Goal: Task Accomplishment & Management: Manage account settings

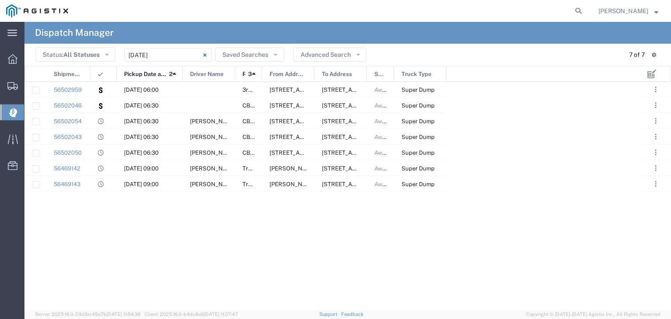
click at [582, 9] on form at bounding box center [579, 11] width 14 height 22
click at [585, 9] on icon at bounding box center [578, 11] width 12 height 12
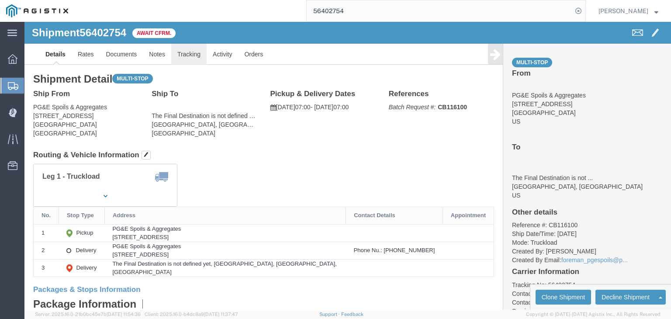
click link "Tracking"
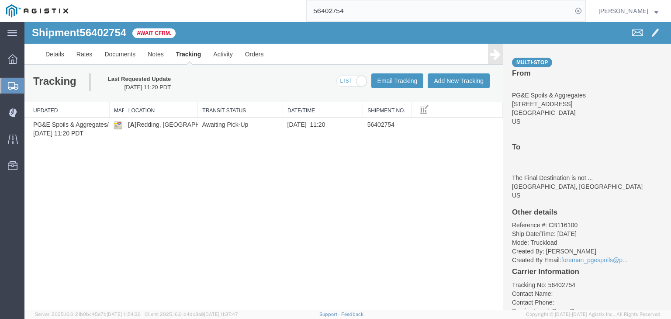
click at [355, 16] on input "56402754" at bounding box center [440, 10] width 266 height 21
type input "5"
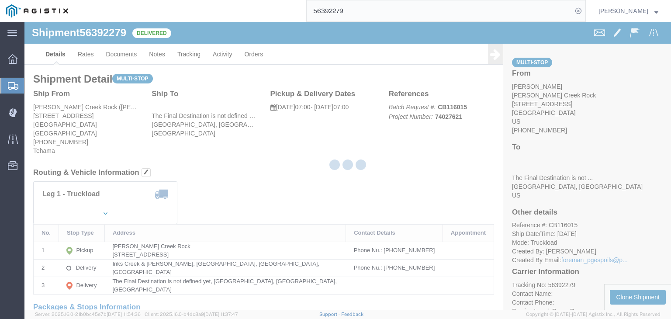
click at [119, 58] on div at bounding box center [347, 166] width 647 height 288
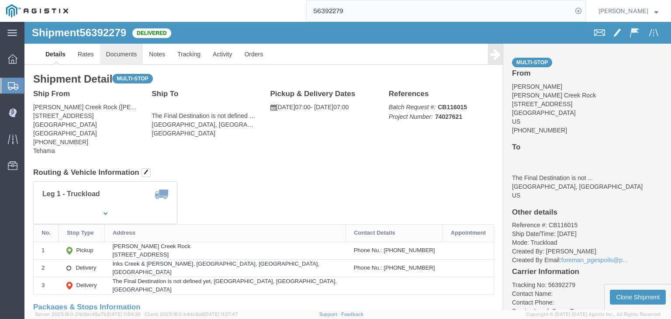
click link "Documents"
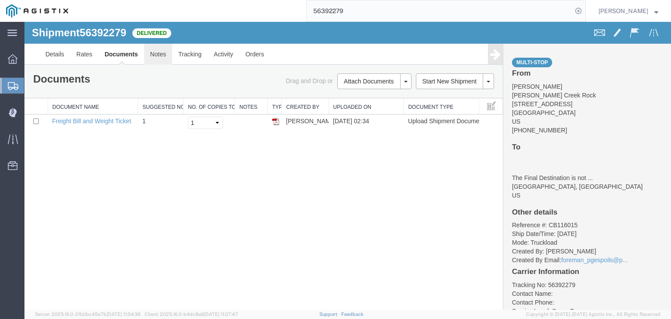
click at [157, 54] on link "Notes" at bounding box center [158, 54] width 28 height 21
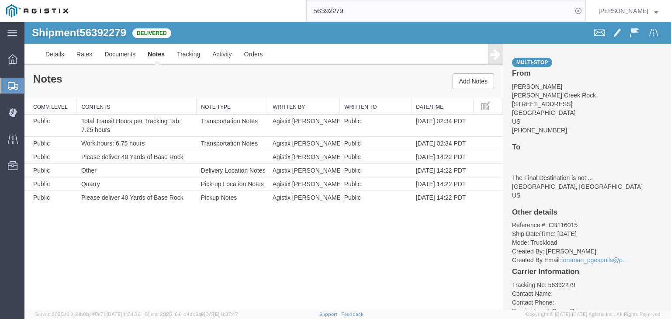
click at [368, 10] on input "56392279" at bounding box center [440, 10] width 266 height 21
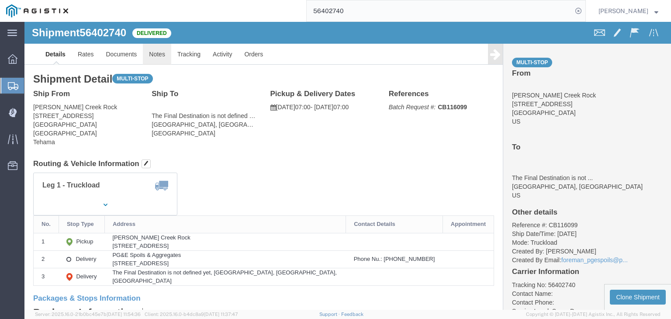
click link "Notes"
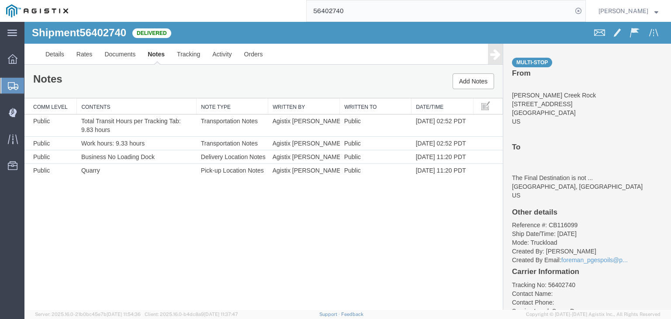
click at [376, 10] on input "56402740" at bounding box center [440, 10] width 266 height 21
type input "56402754"
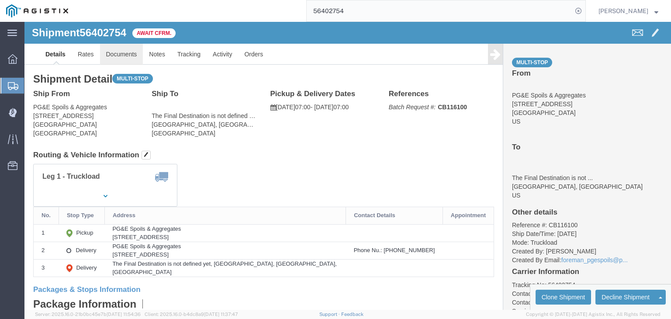
click link "Documents"
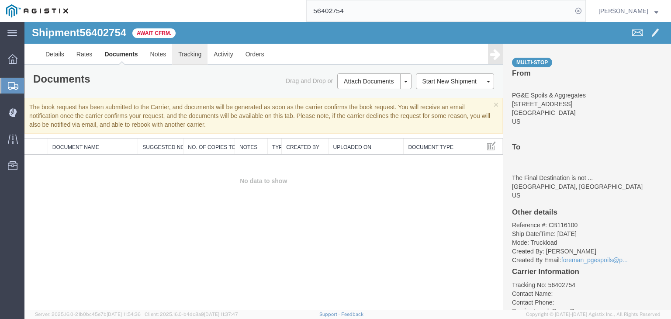
click at [196, 56] on link "Tracking" at bounding box center [189, 54] width 35 height 21
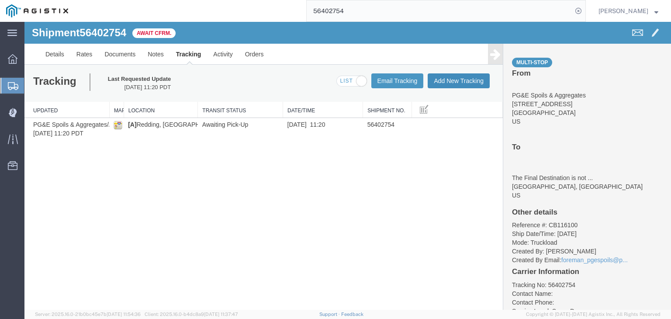
click at [444, 80] on button "Add New Tracking" at bounding box center [459, 80] width 62 height 15
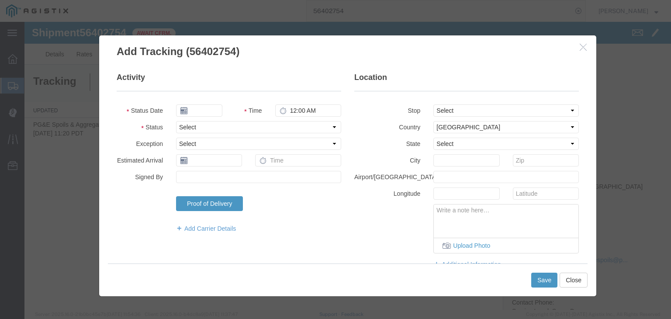
type input "[DATE]"
type input "10:00 AM"
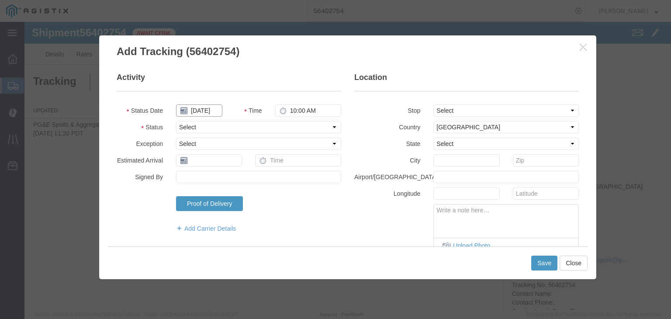
click at [205, 112] on input "[DATE]" at bounding box center [199, 110] width 46 height 12
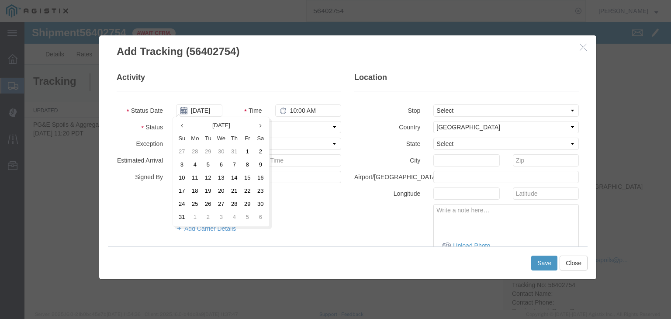
drag, startPoint x: 218, startPoint y: 165, endPoint x: 225, endPoint y: 162, distance: 7.2
click at [218, 164] on td "6" at bounding box center [221, 165] width 13 height 13
type input "[DATE]"
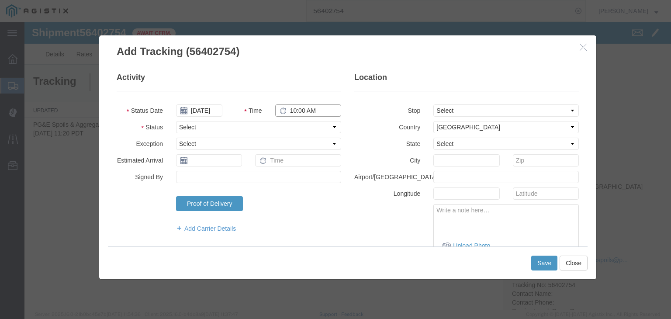
click at [311, 106] on input "10:00 AM" at bounding box center [308, 110] width 66 height 12
type input "7:00 AM"
drag, startPoint x: 284, startPoint y: 127, endPoint x: 283, endPoint y: 132, distance: 4.9
click at [284, 127] on select "Select Arrival Notice Available Arrival Notice Imported Arrive at Delivery Loca…" at bounding box center [258, 127] width 165 height 12
select select "ARVPULOC"
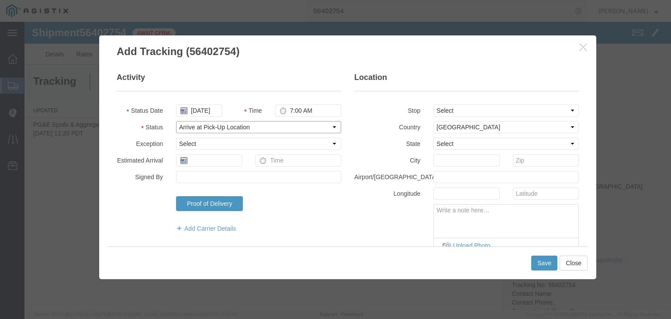
click at [176, 121] on select "Select Arrival Notice Available Arrival Notice Imported Arrive at Delivery Loca…" at bounding box center [258, 127] width 165 height 12
click at [446, 109] on select "Select From: [STREET_ADDRESS] Stop 2: [STREET_ADDRESS] To: The Final Destinatio…" at bounding box center [505, 110] width 145 height 12
select select "{"pickupDeliveryInfoId": "122090043","pickupOrDelivery": "P","stopNum": "1","lo…"
click at [433, 104] on select "Select From: [STREET_ADDRESS] Stop 2: [STREET_ADDRESS] To: The Final Destinatio…" at bounding box center [505, 110] width 145 height 12
select select "CA"
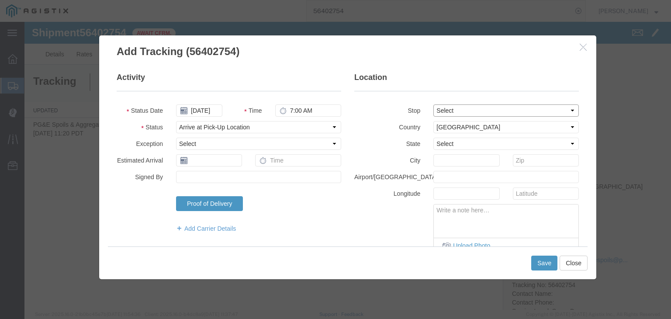
type input "[PERSON_NAME]"
click at [546, 264] on button "Save" at bounding box center [544, 263] width 26 height 15
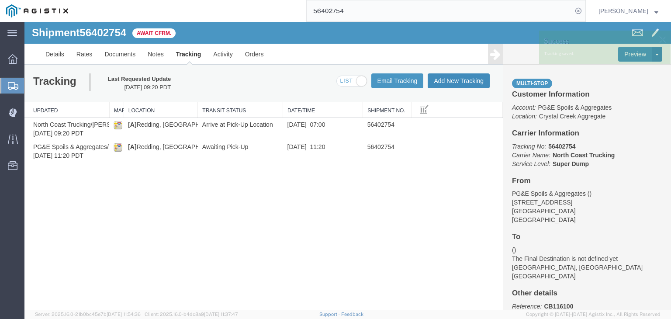
click at [445, 83] on button "Add New Tracking" at bounding box center [459, 80] width 62 height 15
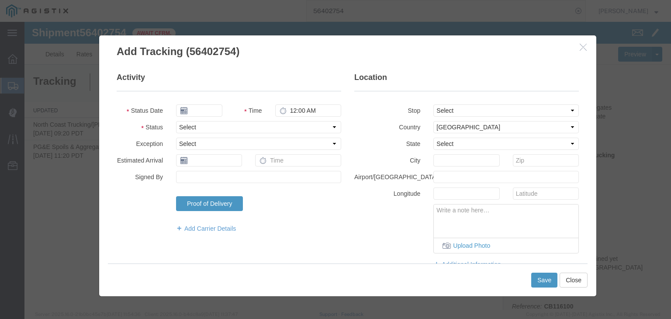
type input "[DATE]"
type input "10:00 AM"
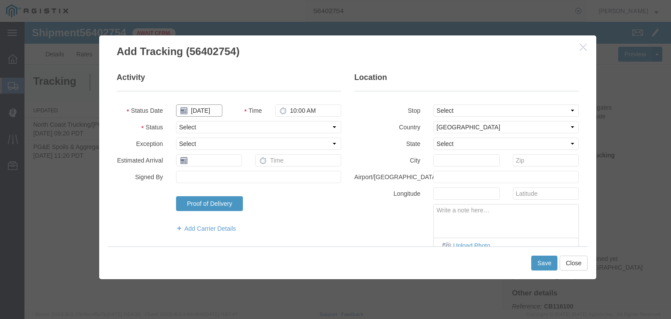
click at [203, 109] on input "[DATE]" at bounding box center [199, 110] width 46 height 12
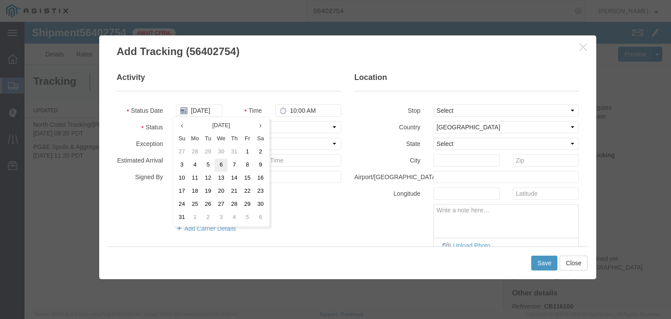
click at [223, 163] on td "6" at bounding box center [221, 165] width 13 height 13
type input "[DATE]"
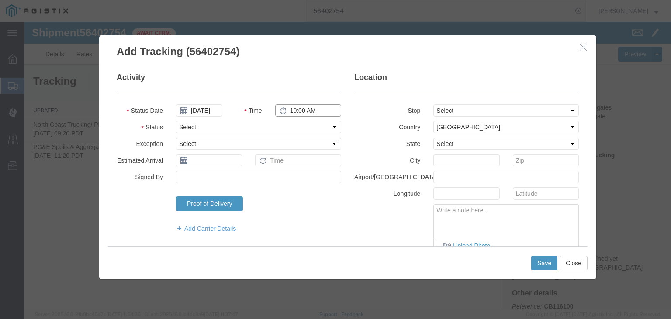
click at [303, 107] on input "10:00 AM" at bounding box center [308, 110] width 66 height 12
type input "7:15 AM"
drag, startPoint x: 277, startPoint y: 119, endPoint x: 276, endPoint y: 125, distance: 5.5
click at [277, 120] on fieldset "Activity Status Date [DATE] Time 7:15 AM Status Select Arrival Notice Available…" at bounding box center [229, 157] width 225 height 170
click at [270, 129] on select "Select Arrival Notice Available Arrival Notice Imported Arrive at Delivery Loca…" at bounding box center [258, 127] width 165 height 12
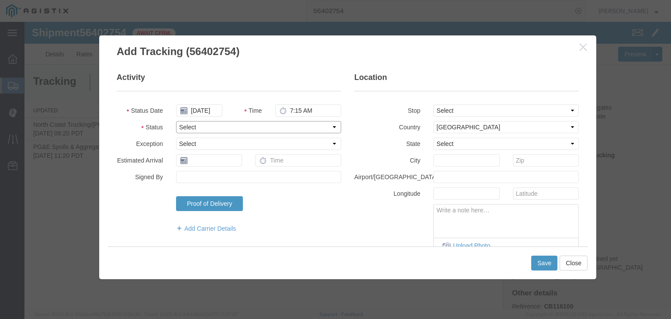
select select "DPTPULOC"
click at [176, 121] on select "Select Arrival Notice Available Arrival Notice Imported Arrive at Delivery Loca…" at bounding box center [258, 127] width 165 height 12
drag, startPoint x: 460, startPoint y: 105, endPoint x: 465, endPoint y: 116, distance: 11.7
click at [461, 107] on select "Select From: [STREET_ADDRESS] Stop 2: [STREET_ADDRESS] To: The Final Destinatio…" at bounding box center [505, 110] width 145 height 12
select select "{"pickupDeliveryInfoId": "122090043","pickupOrDelivery": "P","stopNum": "1","lo…"
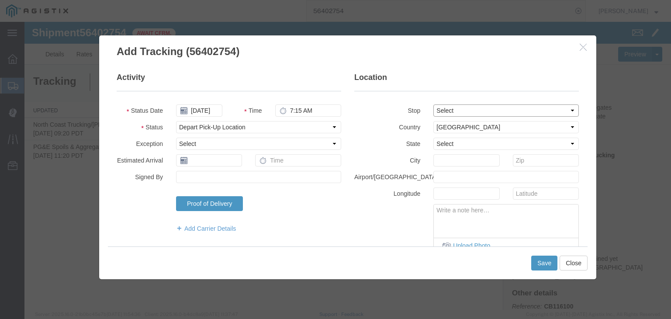
click at [433, 104] on select "Select From: [STREET_ADDRESS] Stop 2: [STREET_ADDRESS] To: The Final Destinatio…" at bounding box center [505, 110] width 145 height 12
select select "CA"
type input "[PERSON_NAME]"
click at [542, 264] on button "Save" at bounding box center [544, 263] width 26 height 15
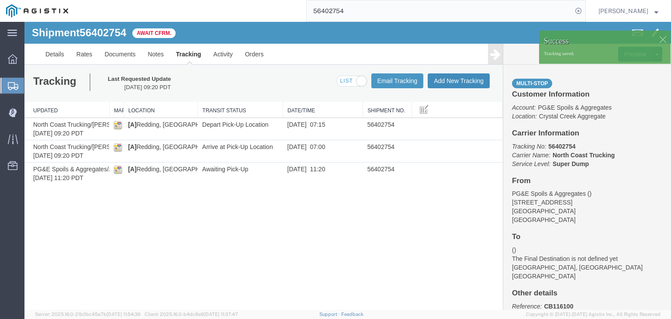
click at [456, 83] on button "Add New Tracking" at bounding box center [459, 80] width 62 height 15
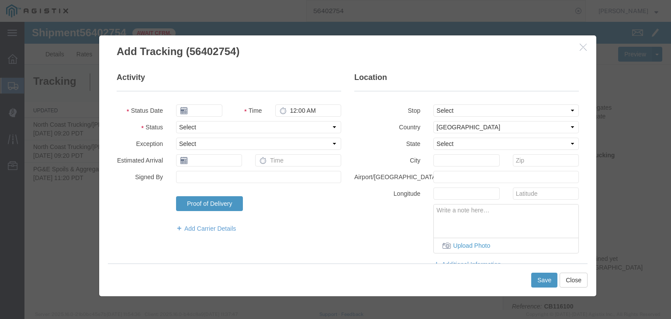
type input "[DATE]"
type input "10:00 AM"
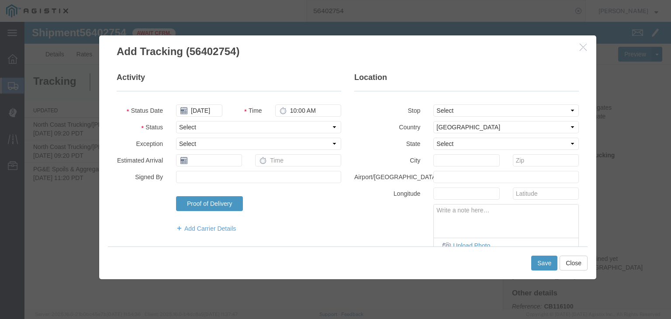
click at [200, 101] on fieldset "Activity Status Date [DATE] Time 10:00 AM Status Select Arrival Notice Availabl…" at bounding box center [229, 157] width 225 height 170
click at [205, 110] on input "[DATE]" at bounding box center [199, 110] width 46 height 12
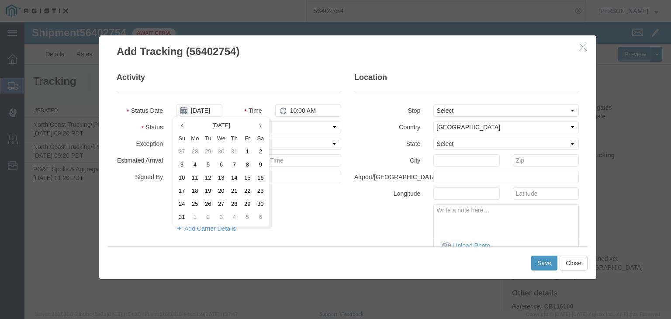
drag, startPoint x: 221, startPoint y: 166, endPoint x: 273, endPoint y: 128, distance: 64.1
click at [222, 166] on td "6" at bounding box center [221, 165] width 13 height 13
type input "[DATE]"
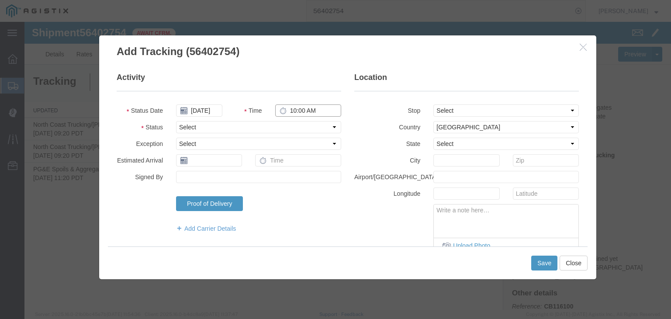
drag, startPoint x: 289, startPoint y: 116, endPoint x: 296, endPoint y: 118, distance: 7.2
click at [290, 116] on input "10:00 AM" at bounding box center [308, 110] width 66 height 12
type input "7:55 AM"
click at [227, 125] on select "Select Arrival Notice Available Arrival Notice Imported Arrive at Delivery Loca…" at bounding box center [258, 127] width 165 height 12
select select "ARVDLVLOC"
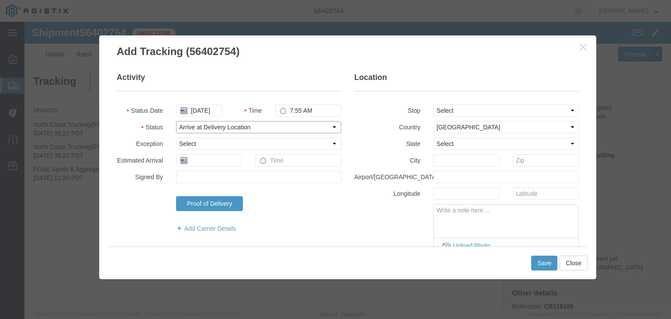
click at [176, 121] on select "Select Arrival Notice Available Arrival Notice Imported Arrive at Delivery Loca…" at bounding box center [258, 127] width 165 height 12
click at [472, 113] on select "Select From: [STREET_ADDRESS] Stop 2: [STREET_ADDRESS] To: The Final Destinatio…" at bounding box center [505, 110] width 145 height 12
select select "{"pickupDeliveryInfoId": "122090044","pickupOrDelivery": "D","stopNum": "2","lo…"
click at [433, 104] on select "Select From: [STREET_ADDRESS] Stop 2: [STREET_ADDRESS] To: The Final Destinatio…" at bounding box center [505, 110] width 145 height 12
select select "CA"
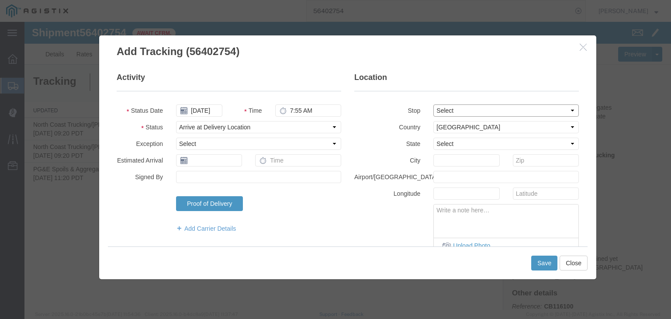
type input "[GEOGRAPHIC_DATA]"
click at [545, 263] on button "Save" at bounding box center [544, 263] width 26 height 15
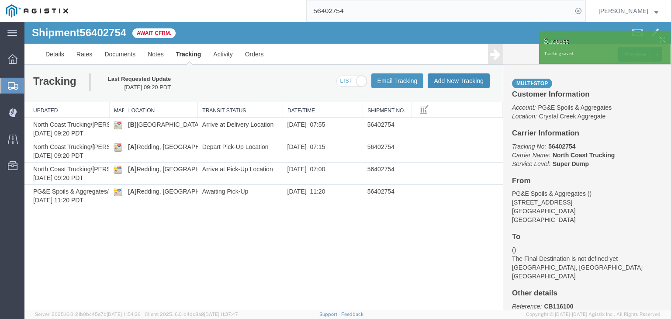
click at [465, 77] on button "Add New Tracking" at bounding box center [459, 80] width 62 height 15
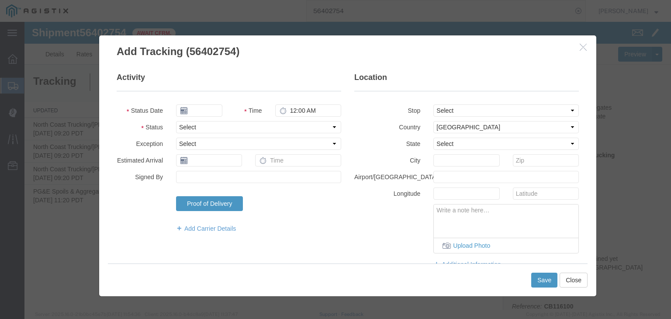
type input "[DATE]"
type input "10:00 AM"
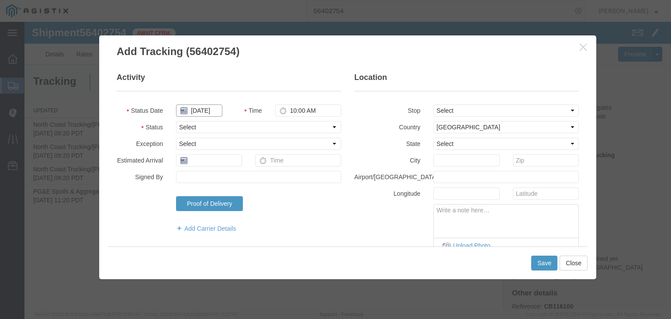
click at [199, 104] on input "[DATE]" at bounding box center [199, 110] width 46 height 12
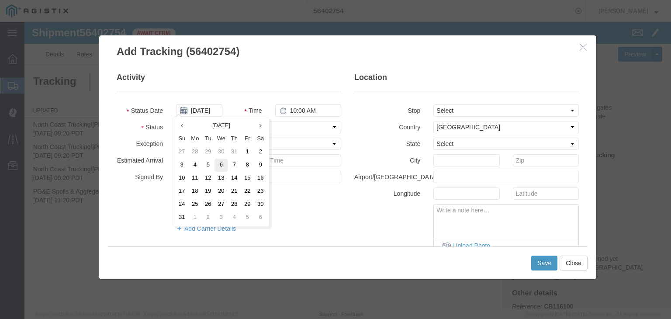
click at [222, 166] on td "6" at bounding box center [221, 165] width 13 height 13
type input "[DATE]"
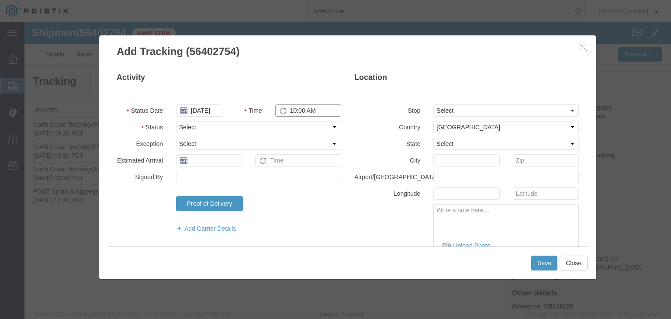
click at [296, 108] on input "10:00 AM" at bounding box center [308, 110] width 66 height 12
type input "8:09 AM"
click at [219, 130] on select "Select Arrival Notice Available Arrival Notice Imported Arrive at Delivery Loca…" at bounding box center [258, 127] width 165 height 12
select select "DPTDLVLOC"
click at [176, 121] on select "Select Arrival Notice Available Arrival Notice Imported Arrive at Delivery Loca…" at bounding box center [258, 127] width 165 height 12
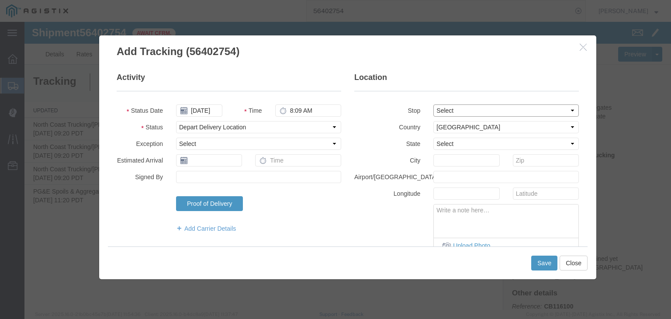
drag, startPoint x: 447, startPoint y: 109, endPoint x: 451, endPoint y: 116, distance: 8.6
click at [448, 110] on select "Select From: [STREET_ADDRESS] Stop 2: [STREET_ADDRESS] To: The Final Destinatio…" at bounding box center [505, 110] width 145 height 12
select select "{"pickupDeliveryInfoId": "122090044","pickupOrDelivery": "D","stopNum": "2","lo…"
click at [433, 104] on select "Select From: [STREET_ADDRESS] Stop 2: [STREET_ADDRESS] To: The Final Destinatio…" at bounding box center [505, 110] width 145 height 12
select select "CA"
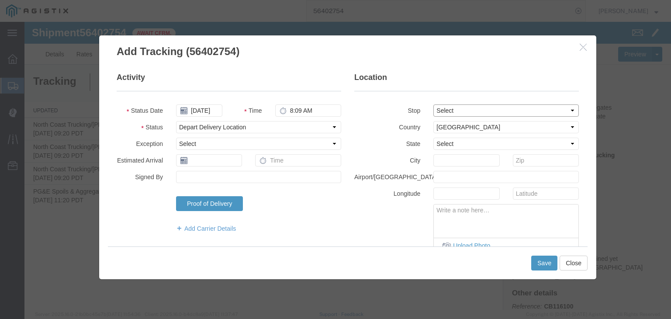
type input "[GEOGRAPHIC_DATA]"
click at [549, 263] on button "Save" at bounding box center [544, 263] width 26 height 15
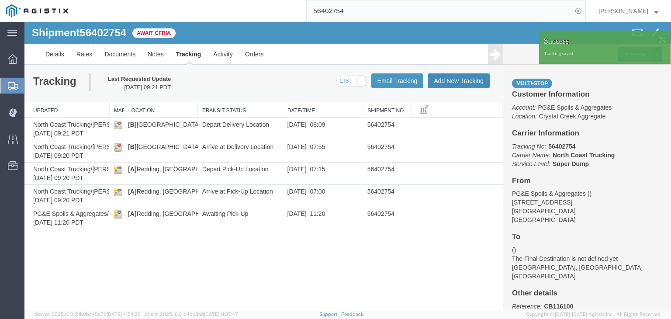
click at [454, 81] on button "Add New Tracking" at bounding box center [459, 80] width 62 height 15
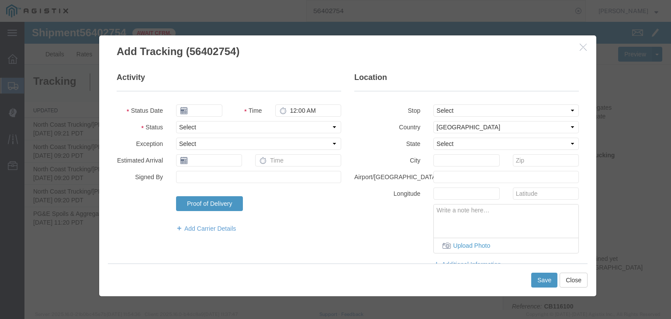
type input "[DATE]"
type input "10:00 AM"
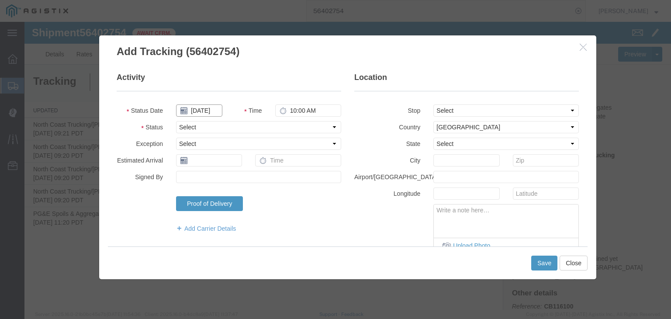
click at [200, 114] on input "[DATE]" at bounding box center [199, 110] width 46 height 12
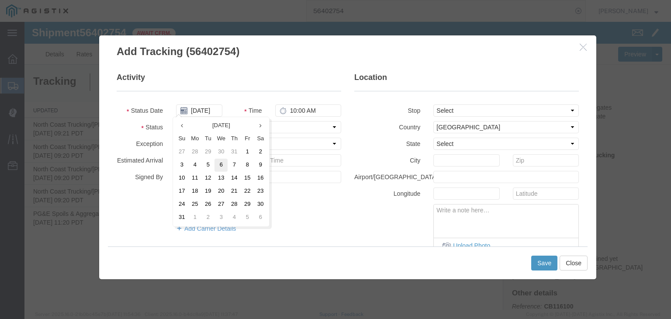
click at [224, 165] on td "6" at bounding box center [221, 165] width 13 height 13
type input "[DATE]"
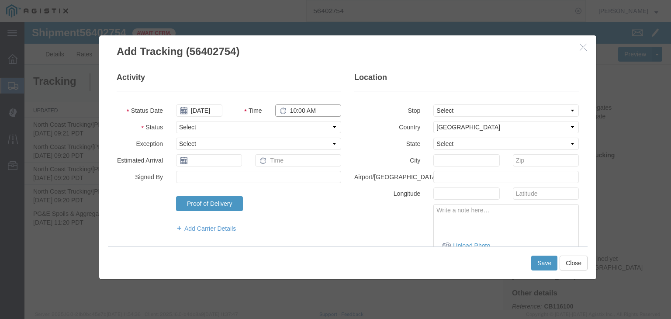
click at [295, 113] on input "10:00 AM" at bounding box center [308, 110] width 66 height 12
type input "8:55 AM"
click at [246, 123] on select "Select Arrival Notice Available Arrival Notice Imported Arrive at Delivery Loca…" at bounding box center [258, 127] width 165 height 12
select select "ARVPULOC"
click at [176, 121] on select "Select Arrival Notice Available Arrival Notice Imported Arrive at Delivery Loca…" at bounding box center [258, 127] width 165 height 12
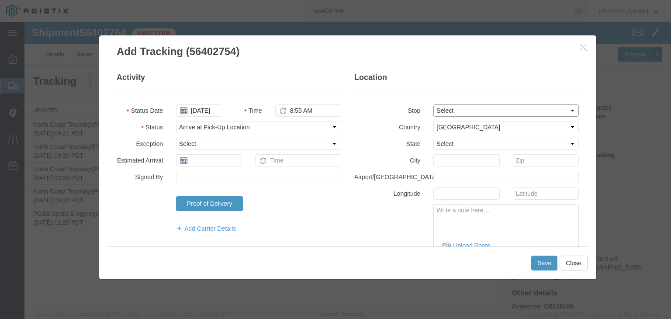
drag, startPoint x: 482, startPoint y: 108, endPoint x: 483, endPoint y: 115, distance: 7.5
click at [482, 108] on select "Select From: [STREET_ADDRESS] Stop 2: [STREET_ADDRESS] To: The Final Destinatio…" at bounding box center [505, 110] width 145 height 12
select select "{"pickupDeliveryInfoId": "122090043","pickupOrDelivery": "P","stopNum": "1","lo…"
click at [433, 104] on select "Select From: [STREET_ADDRESS] Stop 2: [STREET_ADDRESS] To: The Final Destinatio…" at bounding box center [505, 110] width 145 height 12
select select "CA"
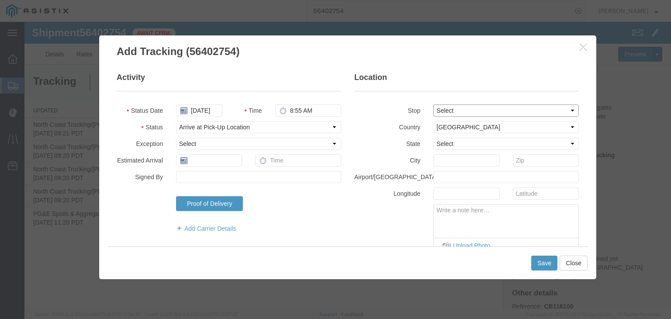
type input "[PERSON_NAME]"
click at [553, 268] on button "Save" at bounding box center [544, 263] width 26 height 15
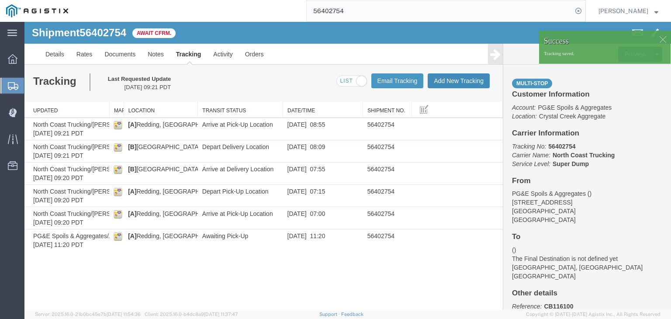
click at [454, 83] on button "Add New Tracking" at bounding box center [459, 80] width 62 height 15
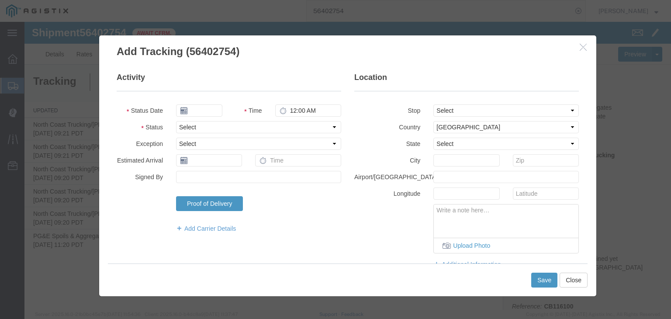
type input "[DATE]"
type input "10:00 AM"
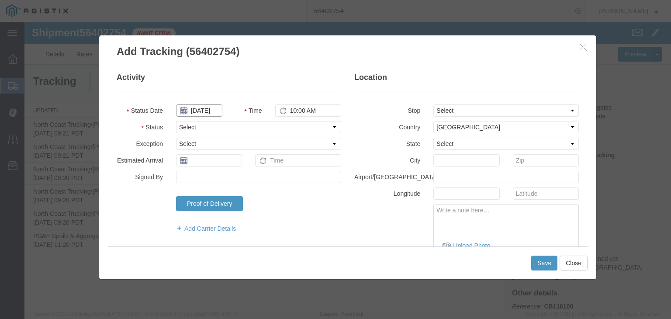
click at [197, 109] on input "[DATE]" at bounding box center [199, 110] width 46 height 12
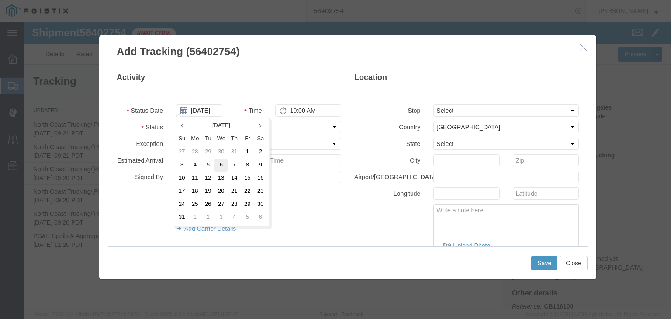
click at [218, 163] on td "6" at bounding box center [221, 165] width 13 height 13
type input "[DATE]"
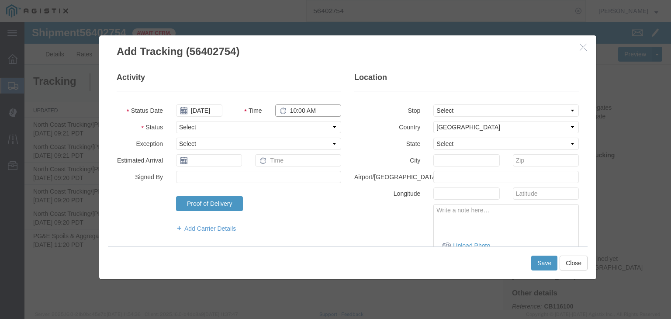
click at [300, 113] on input "10:00 AM" at bounding box center [308, 110] width 66 height 12
type input "9:09 AM"
click at [222, 125] on select "Select Arrival Notice Available Arrival Notice Imported Arrive at Delivery Loca…" at bounding box center [258, 127] width 165 height 12
select select "DPTPULOC"
click at [176, 121] on select "Select Arrival Notice Available Arrival Notice Imported Arrive at Delivery Loca…" at bounding box center [258, 127] width 165 height 12
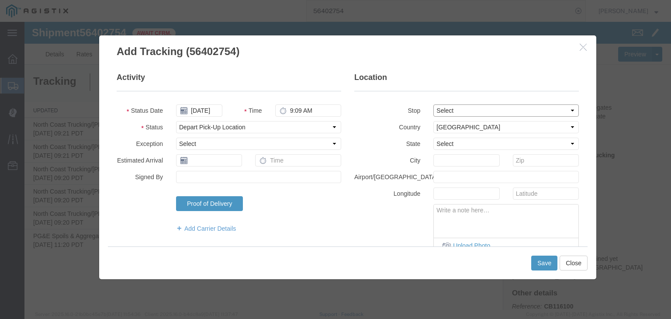
click at [446, 108] on select "Select From: [STREET_ADDRESS] Stop 2: [STREET_ADDRESS] To: The Final Destinatio…" at bounding box center [505, 110] width 145 height 12
select select "{"pickupDeliveryInfoId": "122090044","pickupOrDelivery": "D","stopNum": "2","lo…"
click at [433, 104] on select "Select From: [STREET_ADDRESS] Stop 2: [STREET_ADDRESS] To: The Final Destinatio…" at bounding box center [505, 110] width 145 height 12
select select "CA"
type input "[GEOGRAPHIC_DATA]"
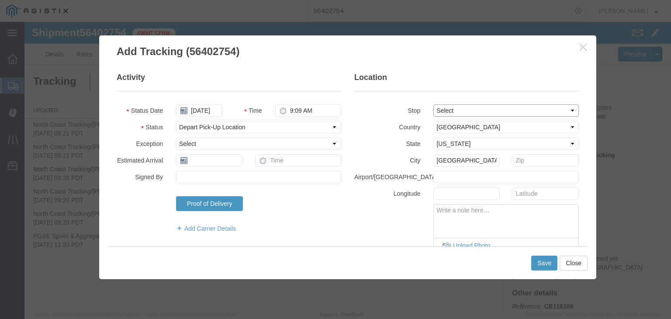
click at [460, 111] on select "Select From: [STREET_ADDRESS] Stop 2: [STREET_ADDRESS] To: The Final Destinatio…" at bounding box center [505, 110] width 145 height 12
select select "{"pickupDeliveryInfoId": "122090043","pickupOrDelivery": "P","stopNum": "1","lo…"
click at [433, 104] on select "Select From: [STREET_ADDRESS] Stop 2: [STREET_ADDRESS] To: The Final Destinatio…" at bounding box center [505, 110] width 145 height 12
type input "[PERSON_NAME]"
click at [540, 268] on button "Save" at bounding box center [544, 263] width 26 height 15
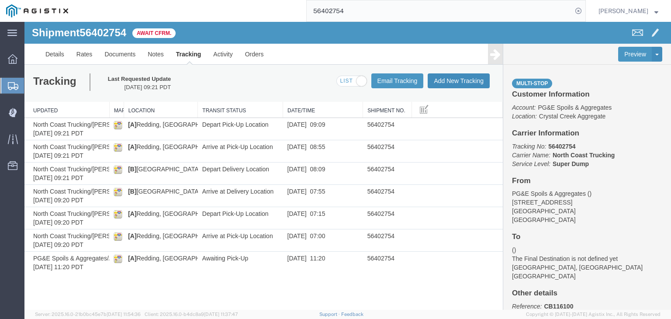
click at [465, 84] on button "Add New Tracking" at bounding box center [459, 80] width 62 height 15
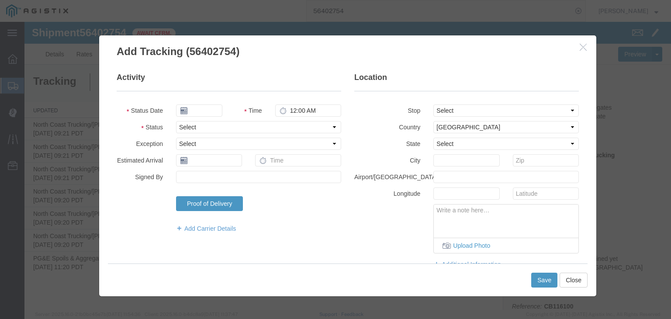
type input "[DATE]"
type input "10:00 AM"
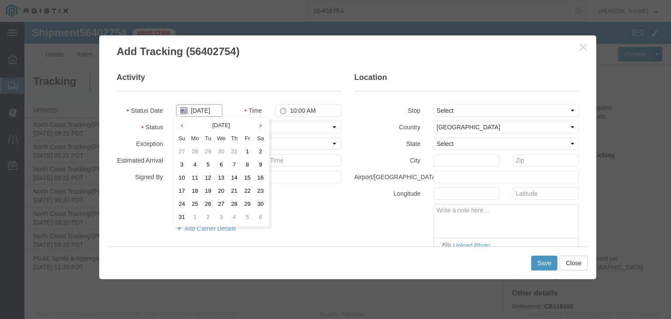
click at [216, 114] on input "[DATE]" at bounding box center [199, 110] width 46 height 12
click at [226, 163] on td "6" at bounding box center [221, 165] width 13 height 13
type input "[DATE]"
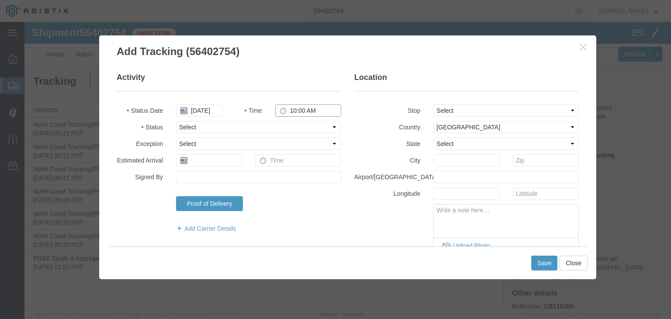
click at [301, 107] on input "10:00 AM" at bounding box center [308, 110] width 66 height 12
type input "9:50 AM"
click at [236, 131] on select "Select Arrival Notice Available Arrival Notice Imported Arrive at Delivery Loca…" at bounding box center [258, 127] width 165 height 12
select select "ARVDLVLOC"
click at [176, 121] on select "Select Arrival Notice Available Arrival Notice Imported Arrive at Delivery Loca…" at bounding box center [258, 127] width 165 height 12
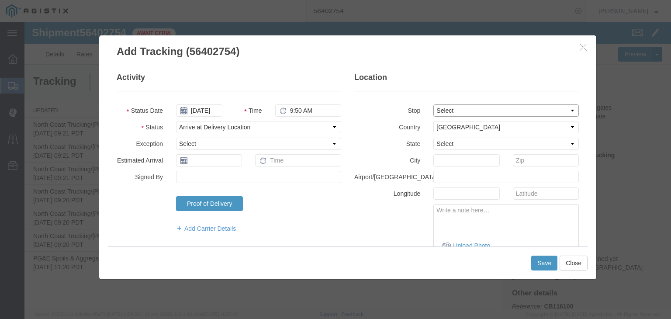
click at [477, 111] on select "Select From: [STREET_ADDRESS] Stop 2: [STREET_ADDRESS] To: The Final Destinatio…" at bounding box center [505, 110] width 145 height 12
select select "{"pickupDeliveryInfoId": "122090044","pickupOrDelivery": "D","stopNum": "2","lo…"
click at [433, 104] on select "Select From: [STREET_ADDRESS] Stop 2: [STREET_ADDRESS] To: The Final Destinatio…" at bounding box center [505, 110] width 145 height 12
select select "CA"
type input "[GEOGRAPHIC_DATA]"
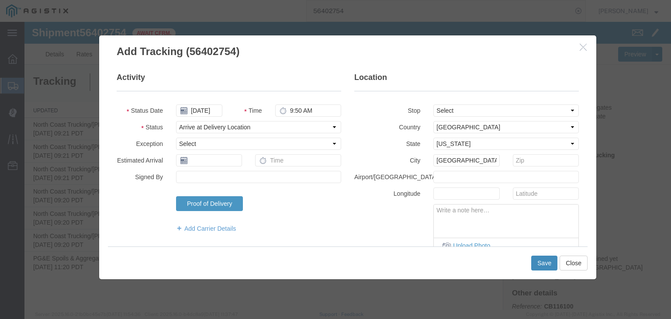
click at [547, 264] on button "Save" at bounding box center [544, 263] width 26 height 15
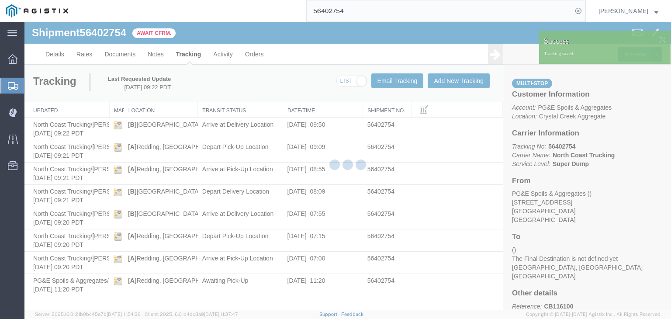
click at [457, 85] on div at bounding box center [347, 166] width 647 height 288
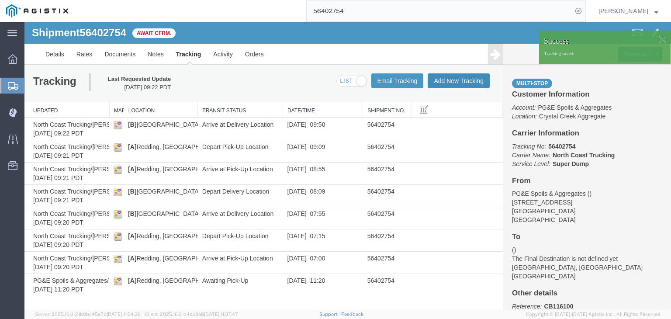
click at [457, 85] on button "Add New Tracking" at bounding box center [459, 80] width 62 height 15
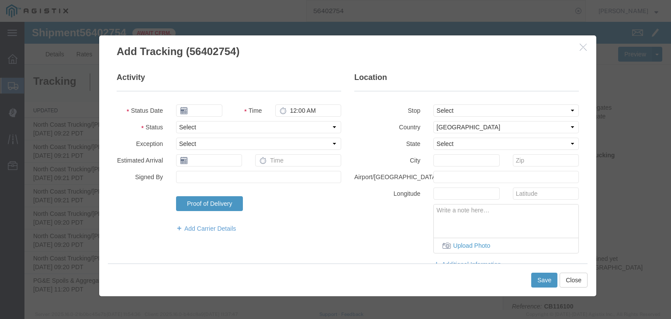
type input "[DATE]"
type input "10:00 AM"
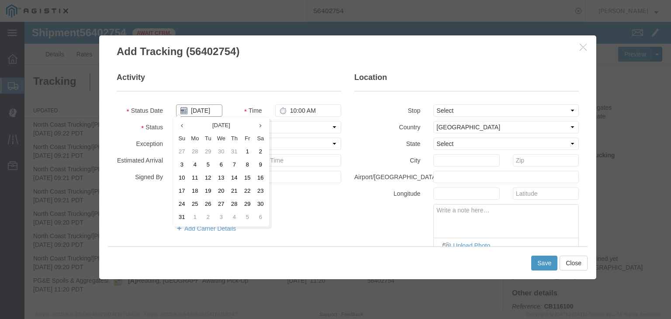
click at [208, 116] on input "[DATE]" at bounding box center [199, 110] width 46 height 12
click at [220, 162] on td "6" at bounding box center [221, 165] width 13 height 13
type input "[DATE]"
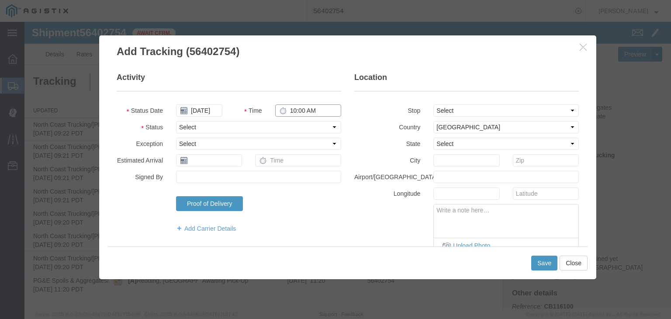
click at [295, 114] on input "10:00 AM" at bounding box center [308, 110] width 66 height 12
type input "10:04 AM"
drag, startPoint x: 272, startPoint y: 124, endPoint x: 269, endPoint y: 130, distance: 6.7
click at [272, 124] on select "Select Arrival Notice Available Arrival Notice Imported Arrive at Delivery Loca…" at bounding box center [258, 127] width 165 height 12
select select "DPTDLVLOC"
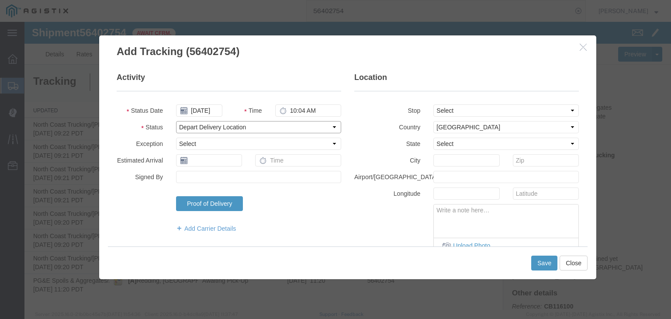
click at [176, 121] on select "Select Arrival Notice Available Arrival Notice Imported Arrive at Delivery Loca…" at bounding box center [258, 127] width 165 height 12
drag, startPoint x: 443, startPoint y: 107, endPoint x: 445, endPoint y: 116, distance: 9.0
click at [443, 107] on select "Select From: [STREET_ADDRESS] Stop 2: [STREET_ADDRESS] To: The Final Destinatio…" at bounding box center [505, 110] width 145 height 12
select select "{"pickupDeliveryInfoId": "122090044","pickupOrDelivery": "D","stopNum": "2","lo…"
click at [433, 104] on select "Select From: [STREET_ADDRESS] Stop 2: [STREET_ADDRESS] To: The Final Destinatio…" at bounding box center [505, 110] width 145 height 12
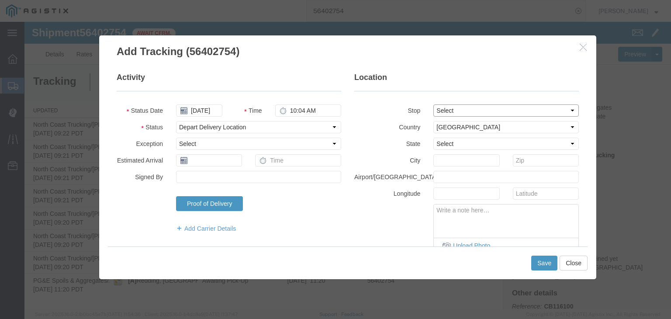
select select "CA"
type input "[GEOGRAPHIC_DATA]"
click at [546, 265] on button "Save" at bounding box center [544, 263] width 26 height 15
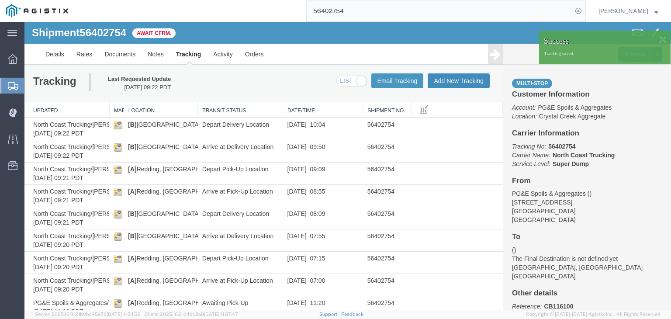
click at [455, 85] on button "Add New Tracking" at bounding box center [459, 80] width 62 height 15
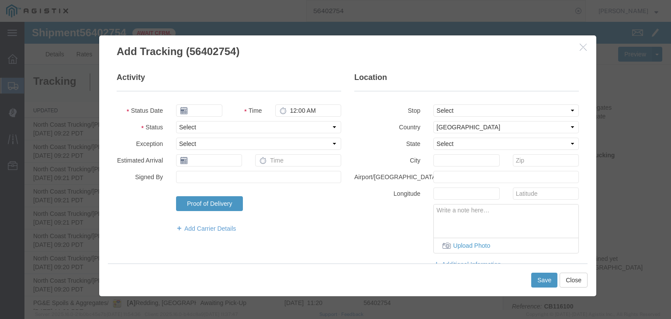
type input "[DATE]"
type input "10:00 AM"
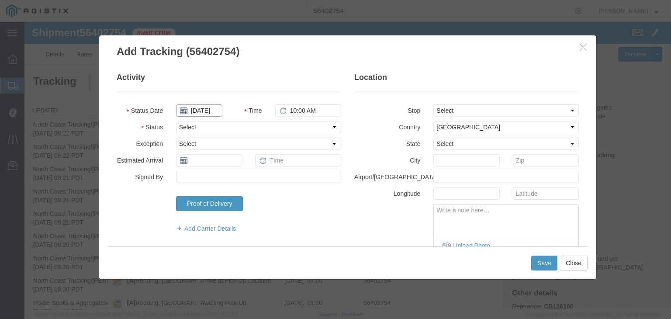
click at [192, 108] on input "[DATE]" at bounding box center [199, 110] width 46 height 12
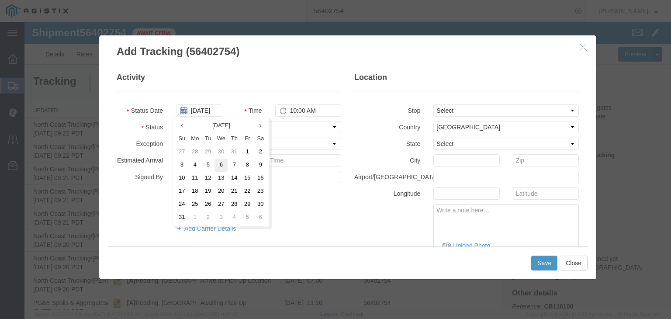
click at [217, 161] on td "6" at bounding box center [221, 165] width 13 height 13
type input "[DATE]"
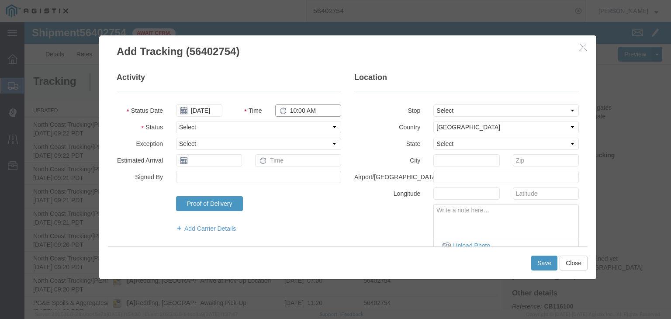
click at [288, 111] on input "10:00 AM" at bounding box center [308, 110] width 66 height 12
type input "10:50 AM"
click at [257, 125] on select "Select Arrival Notice Available Arrival Notice Imported Arrive at Delivery Loca…" at bounding box center [258, 127] width 165 height 12
select select "ARVDLVLOC"
click at [176, 121] on select "Select Arrival Notice Available Arrival Notice Imported Arrive at Delivery Loca…" at bounding box center [258, 127] width 165 height 12
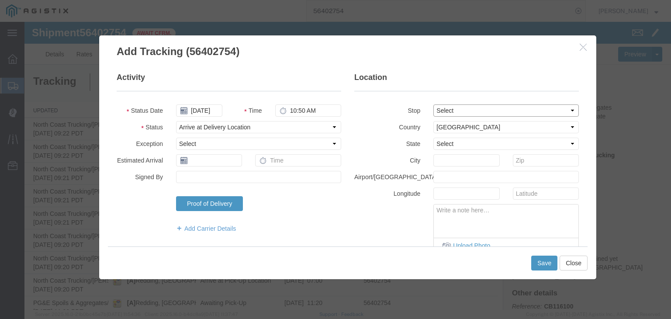
click at [454, 107] on select "Select From: [STREET_ADDRESS] Stop 2: [STREET_ADDRESS] To: The Final Destinatio…" at bounding box center [505, 110] width 145 height 12
select select "{"pickupDeliveryInfoId": "122090043","pickupOrDelivery": "P","stopNum": "1","lo…"
click at [433, 104] on select "Select From: [STREET_ADDRESS] Stop 2: [STREET_ADDRESS] To: The Final Destinatio…" at bounding box center [505, 110] width 145 height 12
select select "CA"
type input "[PERSON_NAME]"
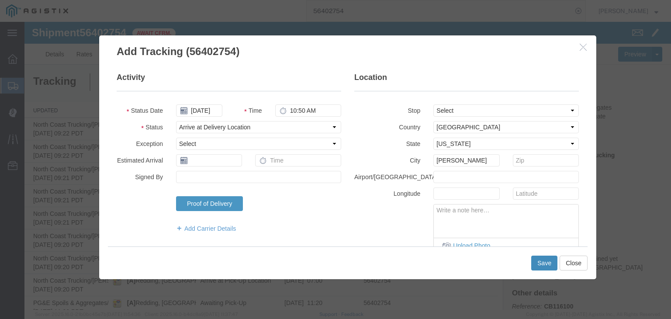
click at [542, 266] on button "Save" at bounding box center [544, 263] width 26 height 15
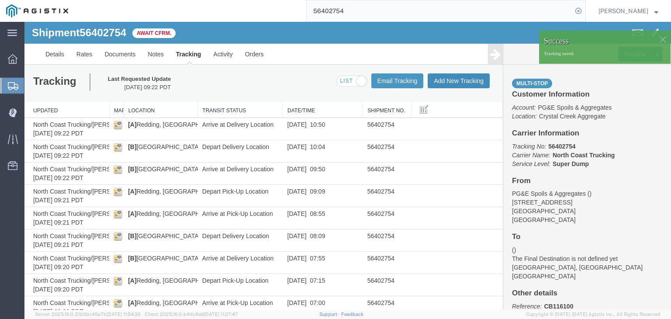
click at [445, 79] on button "Add New Tracking" at bounding box center [459, 80] width 62 height 15
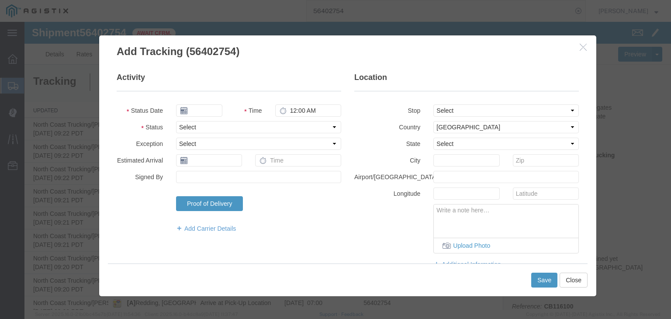
type input "[DATE]"
type input "10:00 AM"
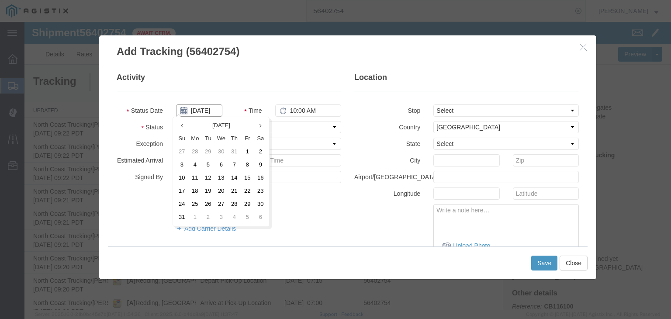
click at [197, 108] on input "[DATE]" at bounding box center [199, 110] width 46 height 12
click at [218, 165] on td "6" at bounding box center [221, 165] width 13 height 13
type input "[DATE]"
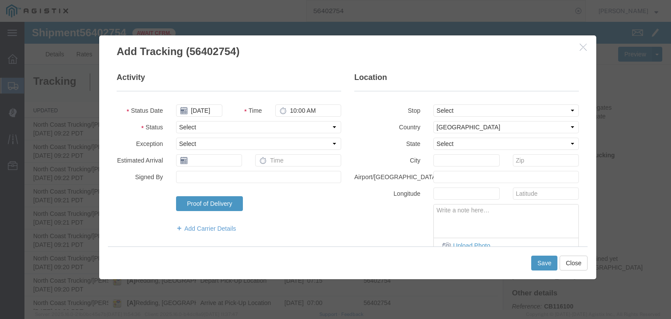
click at [285, 117] on fieldset "Activity Status Date [DATE] Time 10:00 AM Status Select Arrival Notice Availabl…" at bounding box center [229, 157] width 225 height 170
click at [290, 108] on input "10:00 AM" at bounding box center [308, 110] width 66 height 12
type input "11:00 AM"
drag, startPoint x: 273, startPoint y: 130, endPoint x: 269, endPoint y: 133, distance: 4.6
click at [273, 130] on select "Select Arrival Notice Available Arrival Notice Imported Arrive at Delivery Loca…" at bounding box center [258, 127] width 165 height 12
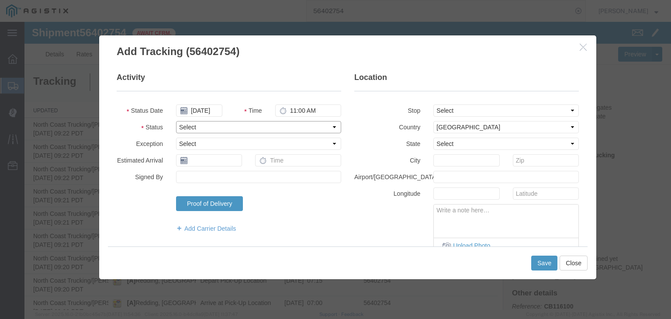
select select "DPTPULOC"
click at [176, 121] on select "Select Arrival Notice Available Arrival Notice Imported Arrive at Delivery Loca…" at bounding box center [258, 127] width 165 height 12
drag, startPoint x: 432, startPoint y: 108, endPoint x: 436, endPoint y: 114, distance: 7.4
click at [433, 108] on select "Select From: [STREET_ADDRESS] Stop 2: [STREET_ADDRESS] To: The Final Destinatio…" at bounding box center [505, 110] width 145 height 12
select select "{"pickupDeliveryInfoId": "122090043","pickupOrDelivery": "P","stopNum": "1","lo…"
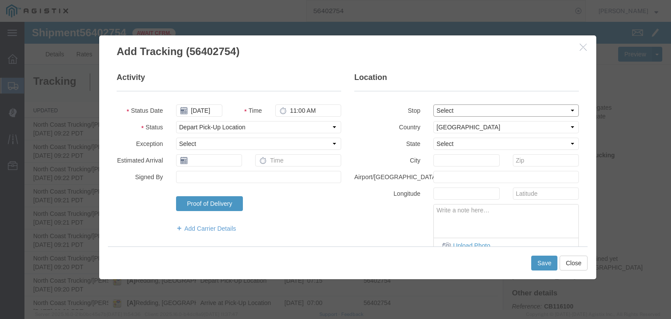
click at [433, 104] on select "Select From: [STREET_ADDRESS] Stop 2: [STREET_ADDRESS] To: The Final Destinatio…" at bounding box center [505, 110] width 145 height 12
select select "CA"
type input "[PERSON_NAME]"
click at [539, 259] on button "Save" at bounding box center [544, 263] width 26 height 15
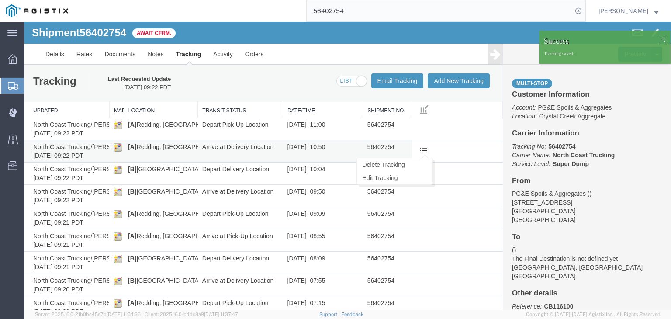
click at [420, 150] on span at bounding box center [423, 149] width 7 height 7
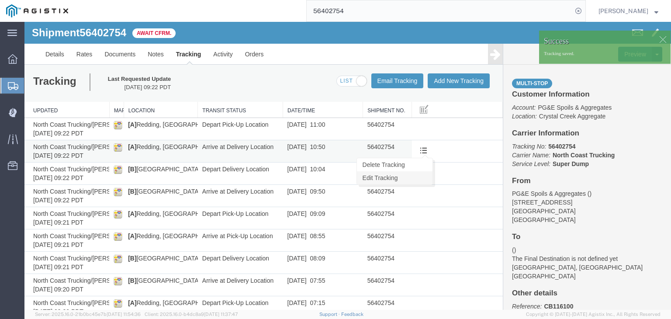
click at [411, 178] on link "Edit Tracking" at bounding box center [395, 177] width 76 height 13
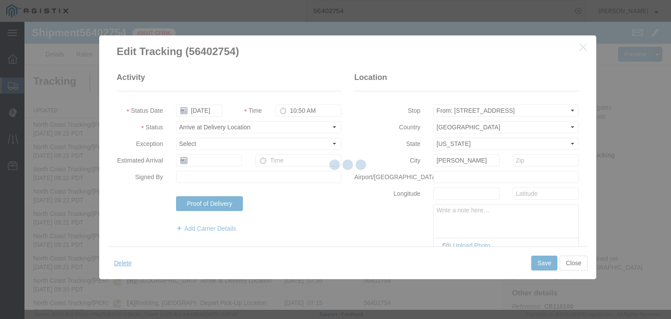
click at [218, 129] on div at bounding box center [347, 166] width 647 height 288
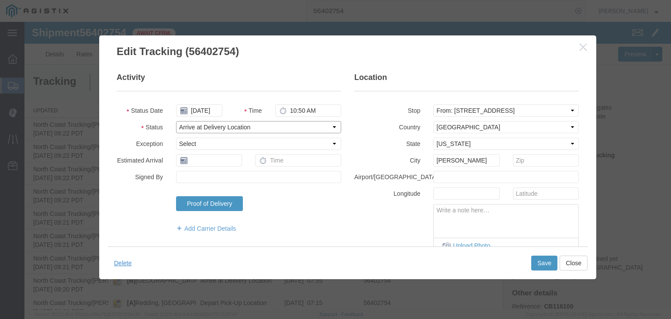
click at [218, 127] on select "Select Arrival Notice Available Arrival Notice Imported Arrive at Delivery Loca…" at bounding box center [258, 127] width 165 height 12
select select "ARVPULOC"
click at [176, 121] on select "Select Arrival Notice Available Arrival Notice Imported Arrive at Delivery Loca…" at bounding box center [258, 127] width 165 height 12
click at [536, 264] on button "Save" at bounding box center [544, 263] width 26 height 15
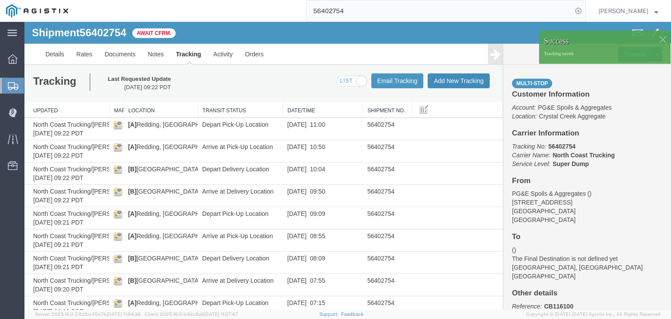
click at [435, 75] on button "Add New Tracking" at bounding box center [459, 80] width 62 height 15
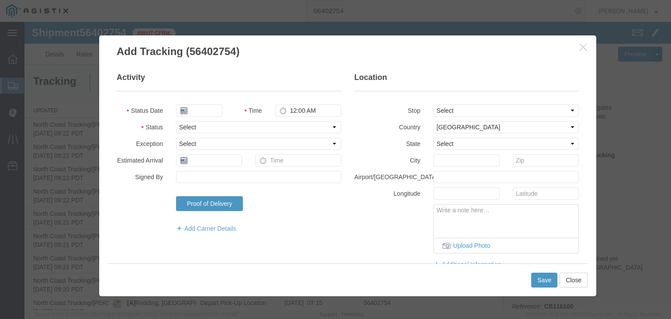
type input "[DATE]"
type input "10:00 AM"
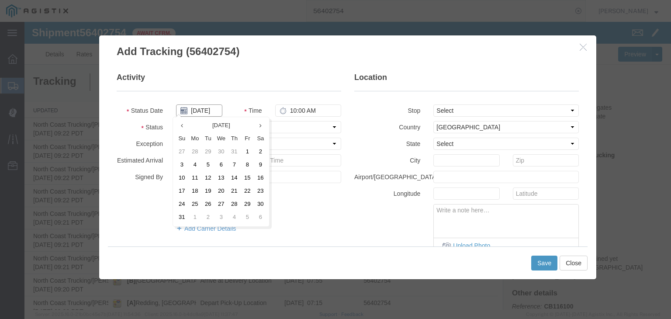
click at [201, 111] on input "[DATE]" at bounding box center [199, 110] width 46 height 12
click at [224, 164] on td "6" at bounding box center [221, 165] width 13 height 13
type input "[DATE]"
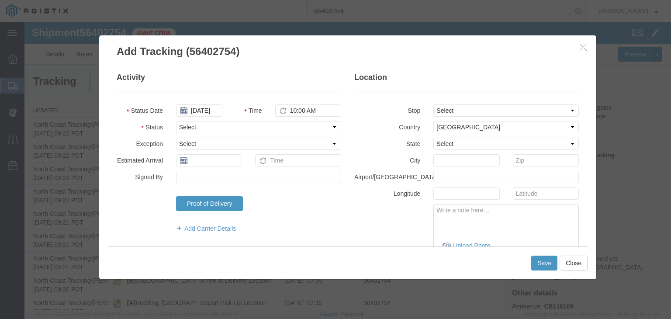
click at [293, 104] on fieldset "Activity Status Date [DATE] Time 10:00 AM Status Select Arrival Notice Availabl…" at bounding box center [229, 157] width 225 height 170
click at [298, 112] on input "10:00 AM" at bounding box center [308, 110] width 66 height 12
type input "11:50 AM"
drag, startPoint x: 274, startPoint y: 125, endPoint x: 271, endPoint y: 131, distance: 6.8
click at [274, 125] on select "Select Arrival Notice Available Arrival Notice Imported Arrive at Delivery Loca…" at bounding box center [258, 127] width 165 height 12
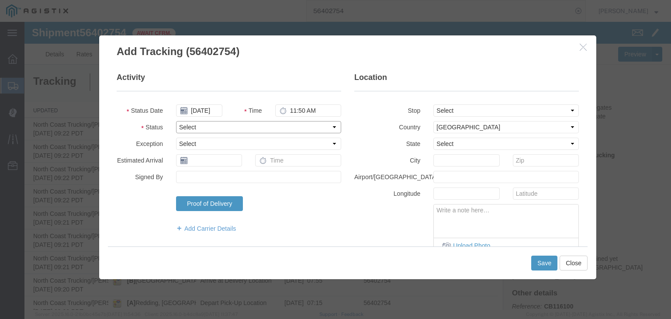
select select "ARVDLVLOC"
click at [176, 121] on select "Select Arrival Notice Available Arrival Notice Imported Arrive at Delivery Loca…" at bounding box center [258, 127] width 165 height 12
drag, startPoint x: 435, startPoint y: 111, endPoint x: 437, endPoint y: 115, distance: 4.7
click at [435, 111] on select "Select From: [STREET_ADDRESS] Stop 2: [STREET_ADDRESS] To: The Final Destinatio…" at bounding box center [505, 110] width 145 height 12
select select "{"pickupDeliveryInfoId": "122090044","pickupOrDelivery": "D","stopNum": "2","lo…"
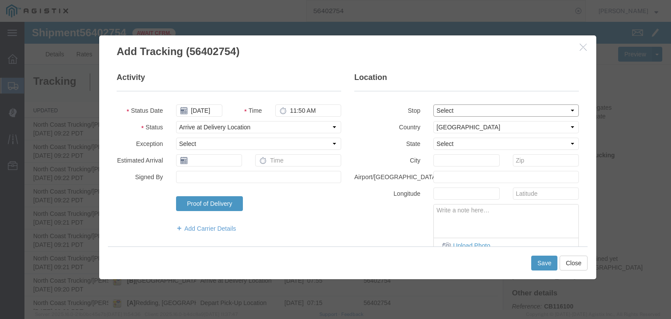
click at [433, 104] on select "Select From: [STREET_ADDRESS] Stop 2: [STREET_ADDRESS] To: The Final Destinatio…" at bounding box center [505, 110] width 145 height 12
select select "CA"
type input "[GEOGRAPHIC_DATA]"
click at [541, 261] on button "Save" at bounding box center [544, 263] width 26 height 15
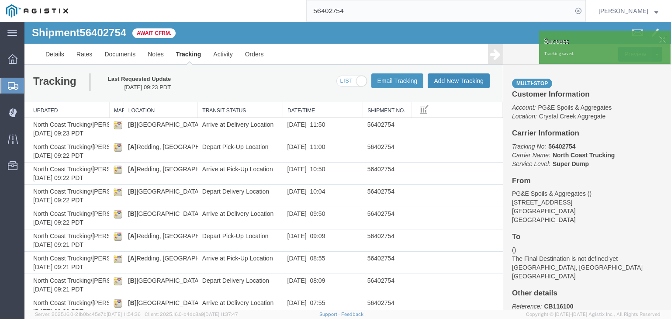
click at [444, 82] on button "Add New Tracking" at bounding box center [459, 80] width 62 height 15
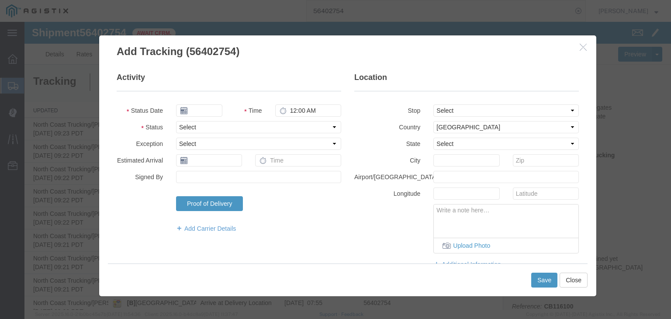
type input "[DATE]"
type input "10:00 AM"
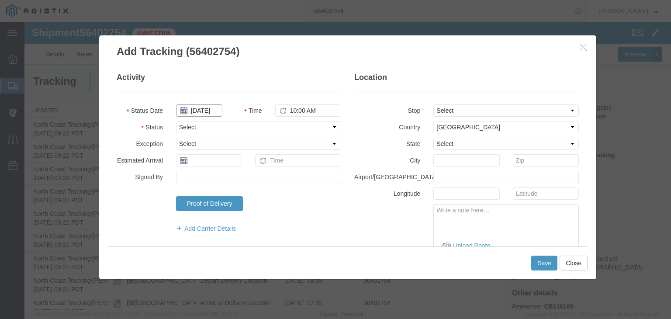
click at [205, 108] on input "[DATE]" at bounding box center [199, 110] width 46 height 12
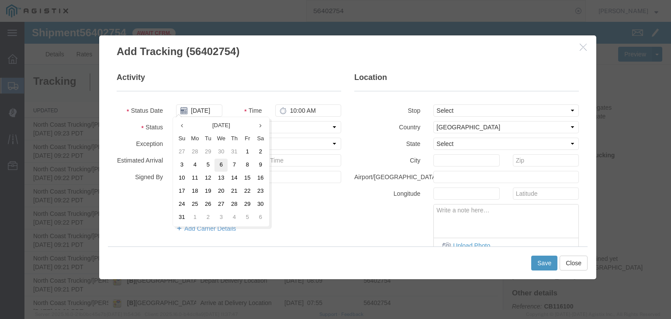
click at [222, 165] on td "6" at bounding box center [221, 165] width 13 height 13
type input "[DATE]"
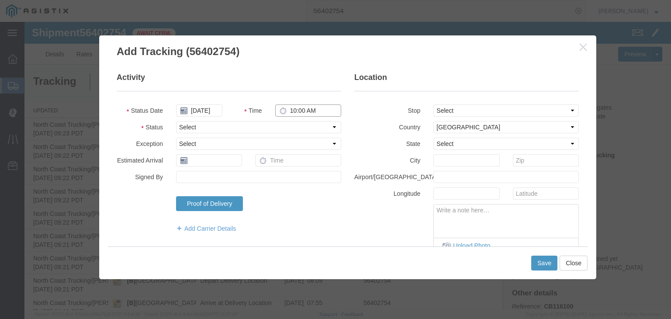
click at [283, 111] on input "10:00 AM" at bounding box center [308, 110] width 66 height 12
type input "12:05 PM"
drag, startPoint x: 250, startPoint y: 127, endPoint x: 249, endPoint y: 132, distance: 5.7
click at [250, 127] on select "Select Arrival Notice Available Arrival Notice Imported Arrive at Delivery Loca…" at bounding box center [258, 127] width 165 height 12
select select "DPTDLVLOC"
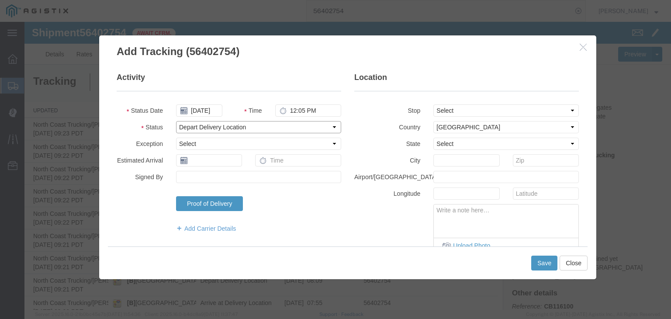
click at [176, 121] on select "Select Arrival Notice Available Arrival Notice Imported Arrive at Delivery Loca…" at bounding box center [258, 127] width 165 height 12
click at [455, 110] on select "Select From: [STREET_ADDRESS] Stop 2: [STREET_ADDRESS] To: The Final Destinatio…" at bounding box center [505, 110] width 145 height 12
select select "{"pickupDeliveryInfoId": "122090044","pickupOrDelivery": "D","stopNum": "2","lo…"
click at [433, 104] on select "Select From: [STREET_ADDRESS] Stop 2: [STREET_ADDRESS] To: The Final Destinatio…" at bounding box center [505, 110] width 145 height 12
select select "CA"
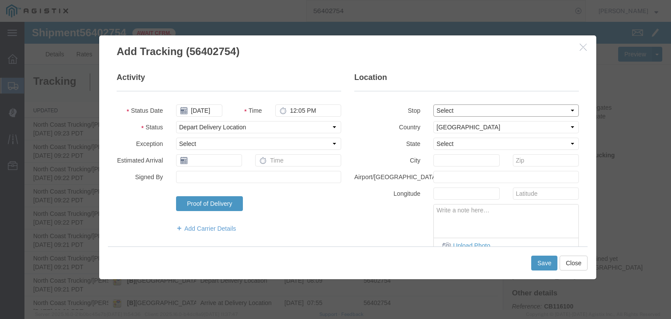
type input "[GEOGRAPHIC_DATA]"
click at [539, 263] on button "Save" at bounding box center [544, 263] width 26 height 15
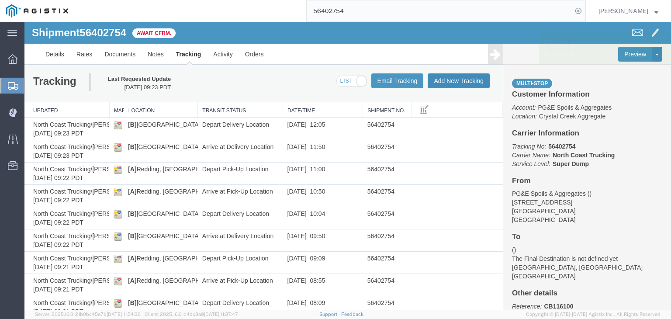
click at [431, 87] on button "Add New Tracking" at bounding box center [459, 80] width 62 height 15
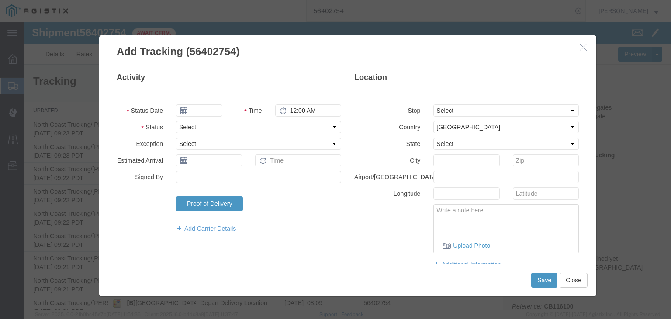
type input "[DATE]"
type input "10:00 AM"
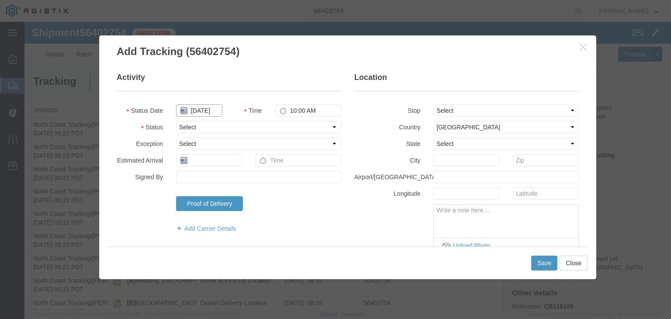
click at [201, 109] on input "[DATE]" at bounding box center [199, 110] width 46 height 12
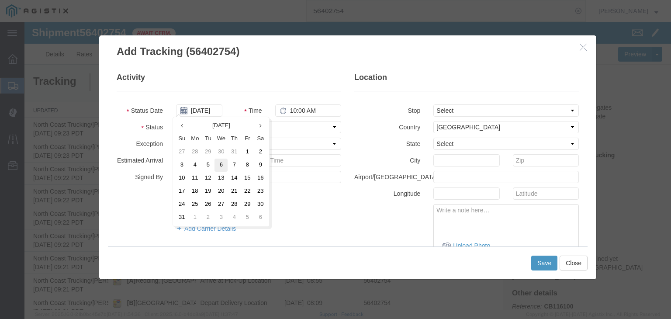
click at [224, 166] on td "6" at bounding box center [221, 165] width 13 height 13
type input "[DATE]"
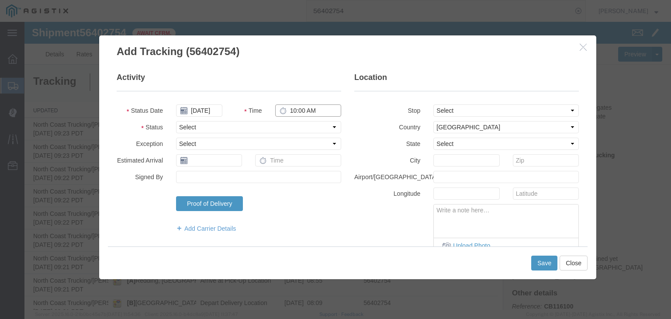
click at [294, 107] on input "10:00 AM" at bounding box center [308, 110] width 66 height 12
type input "12:35 PM"
click at [256, 126] on select "Select Arrival Notice Available Arrival Notice Imported Arrive at Delivery Loca…" at bounding box center [258, 127] width 165 height 12
select select "BREAKSTART"
click at [176, 121] on select "Select Arrival Notice Available Arrival Notice Imported Arrive at Delivery Loca…" at bounding box center [258, 127] width 165 height 12
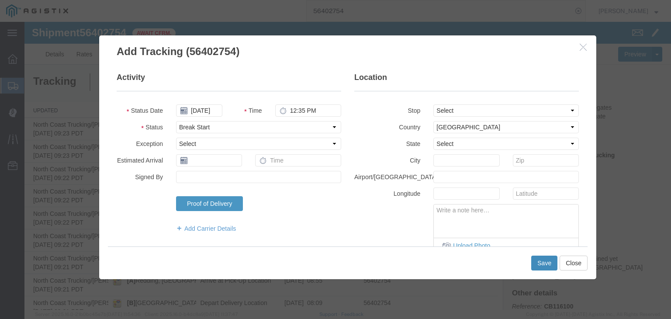
click at [541, 259] on button "Save" at bounding box center [544, 263] width 26 height 15
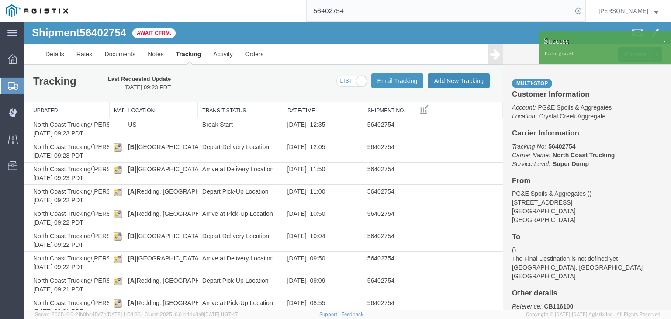
click at [468, 84] on button "Add New Tracking" at bounding box center [459, 80] width 62 height 15
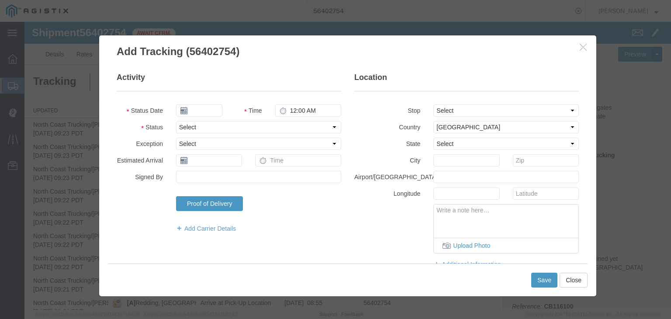
type input "[DATE]"
type input "10:00 AM"
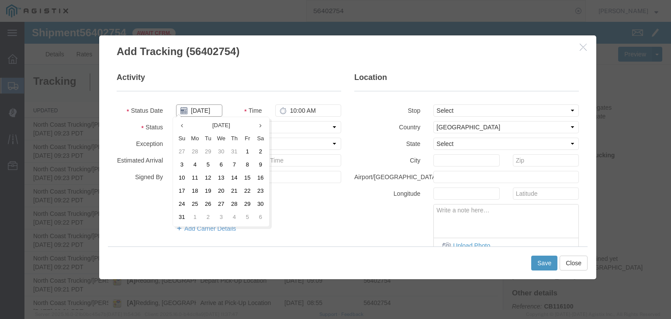
click at [199, 105] on input "[DATE]" at bounding box center [199, 110] width 46 height 12
click at [218, 165] on td "6" at bounding box center [221, 165] width 13 height 13
type input "[DATE]"
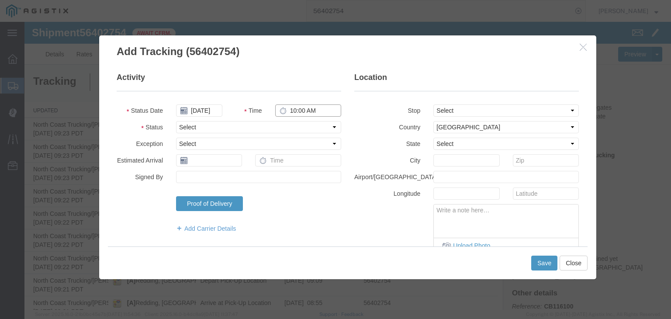
click at [289, 112] on input "10:00 AM" at bounding box center [308, 110] width 66 height 12
type input "1:05 PM"
click at [239, 125] on select "Select Arrival Notice Available Arrival Notice Imported Arrive at Delivery Loca…" at bounding box center [258, 127] width 165 height 12
select select "BREAKSTOP"
click at [176, 121] on select "Select Arrival Notice Available Arrival Notice Imported Arrive at Delivery Loca…" at bounding box center [258, 127] width 165 height 12
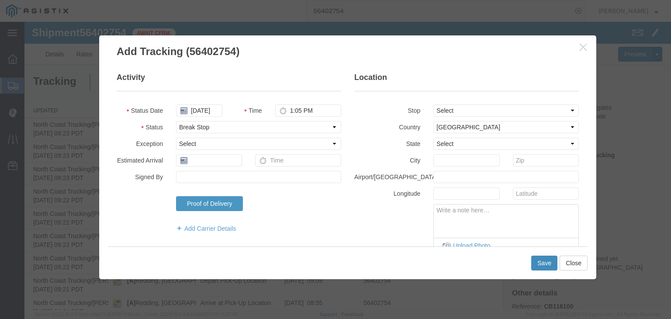
click at [538, 264] on button "Save" at bounding box center [544, 263] width 26 height 15
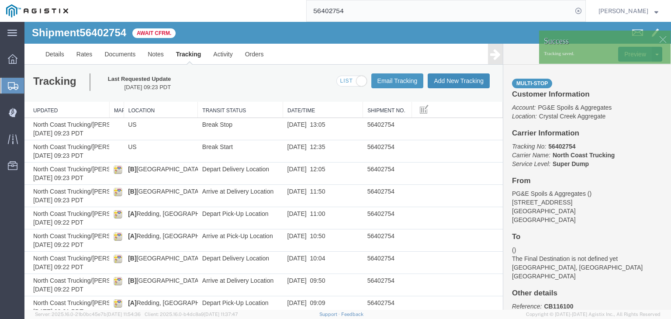
click at [446, 77] on button "Add New Tracking" at bounding box center [459, 80] width 62 height 15
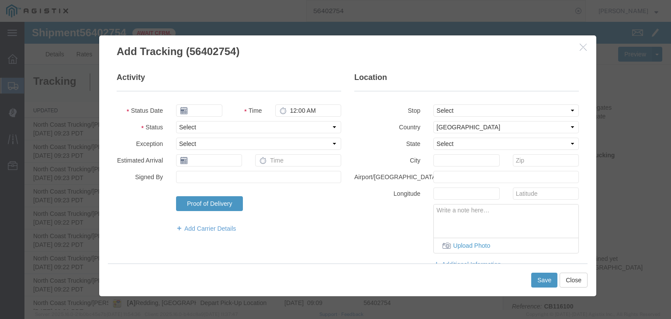
type input "[DATE]"
type input "10:00 AM"
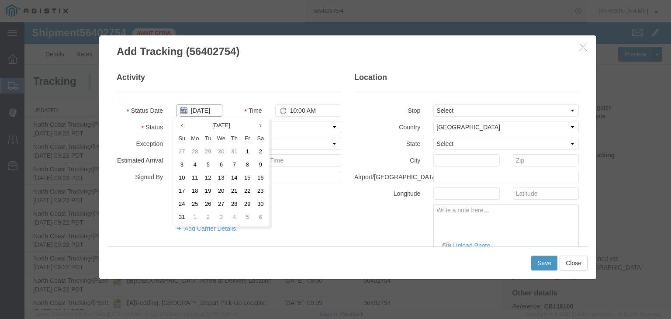
click at [201, 110] on input "[DATE]" at bounding box center [199, 110] width 46 height 12
click at [218, 164] on td "6" at bounding box center [221, 165] width 13 height 13
type input "[DATE]"
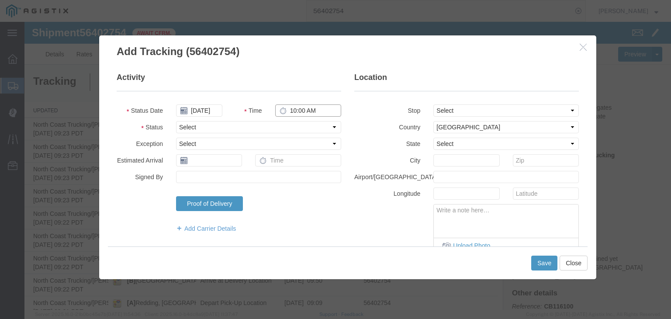
click at [282, 109] on input "10:00 AM" at bounding box center [308, 110] width 66 height 12
type input "1:20 PM"
click at [248, 128] on select "Select Arrival Notice Available Arrival Notice Imported Arrive at Delivery Loca…" at bounding box center [258, 127] width 165 height 12
select select "ARVPULOC"
click at [176, 121] on select "Select Arrival Notice Available Arrival Notice Imported Arrive at Delivery Loca…" at bounding box center [258, 127] width 165 height 12
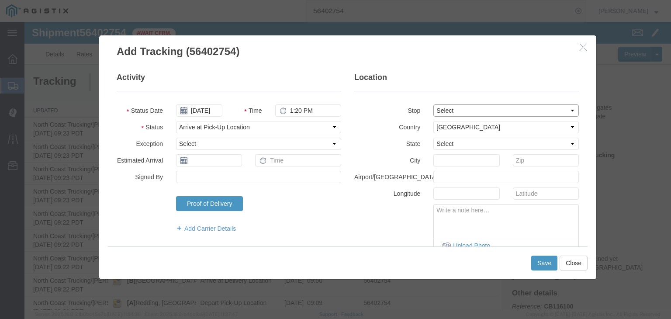
click at [433, 107] on select "Select From: [STREET_ADDRESS] Stop 2: [STREET_ADDRESS] To: The Final Destinatio…" at bounding box center [505, 110] width 145 height 12
select select "{"pickupDeliveryInfoId": "122090043","pickupOrDelivery": "P","stopNum": "1","lo…"
click at [433, 104] on select "Select From: [STREET_ADDRESS] Stop 2: [STREET_ADDRESS] To: The Final Destinatio…" at bounding box center [505, 110] width 145 height 12
select select "CA"
type input "[PERSON_NAME]"
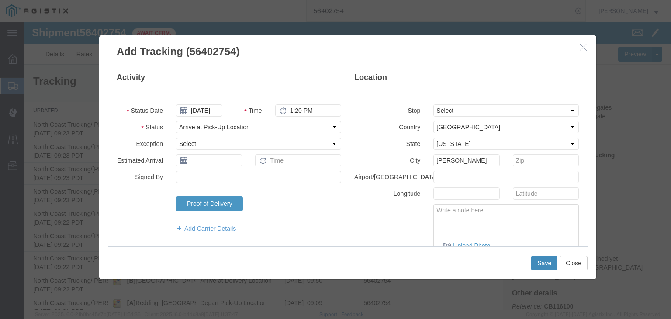
click at [544, 266] on button "Save" at bounding box center [544, 263] width 26 height 15
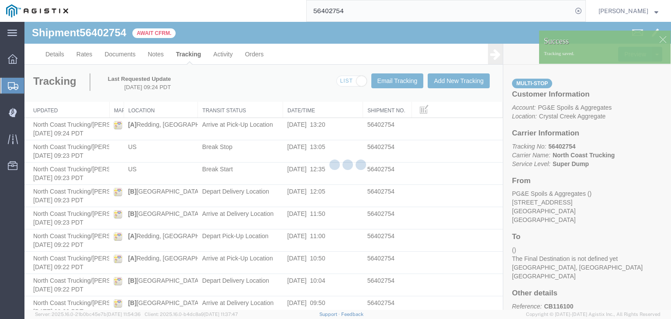
click at [465, 84] on div at bounding box center [347, 166] width 647 height 288
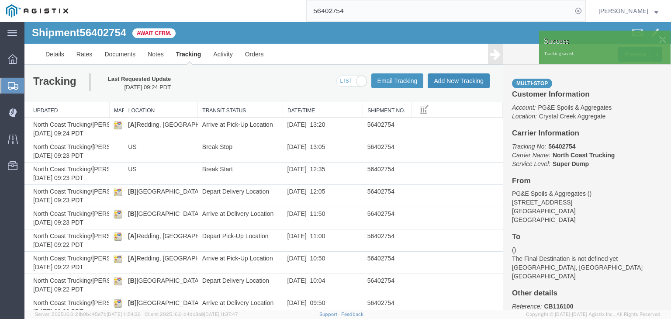
click at [465, 84] on button "Add New Tracking" at bounding box center [459, 80] width 62 height 15
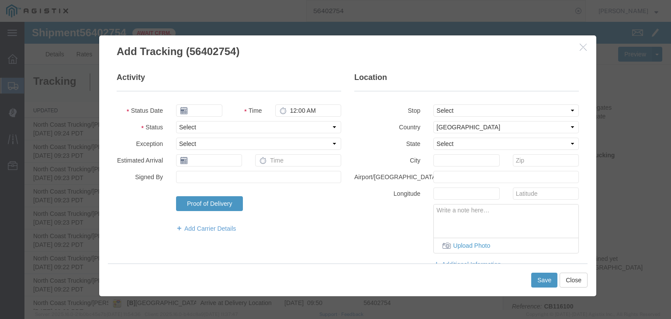
type input "[DATE]"
type input "10:00 AM"
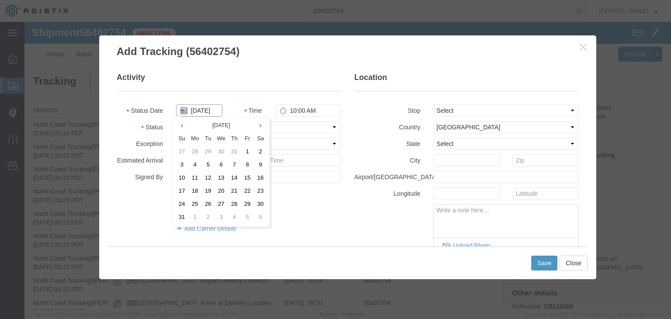
click at [204, 112] on input "[DATE]" at bounding box center [199, 110] width 46 height 12
click at [218, 165] on td "6" at bounding box center [221, 165] width 13 height 13
type input "[DATE]"
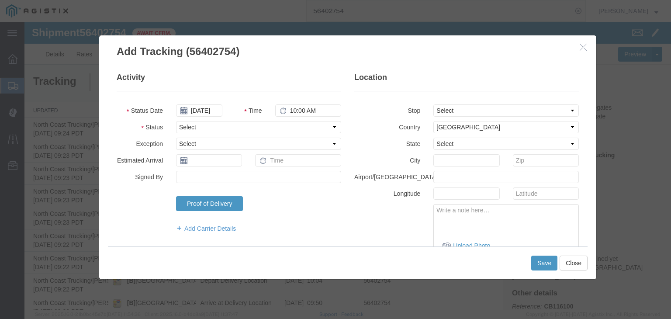
click at [293, 117] on fieldset "Activity Status Date [DATE] Time 10:00 AM Status Select Arrival Notice Availabl…" at bounding box center [229, 157] width 225 height 170
click at [291, 112] on input "10:00 AM" at bounding box center [308, 110] width 66 height 12
type input "1:40 PM"
click at [208, 111] on input "[DATE]" at bounding box center [199, 110] width 46 height 12
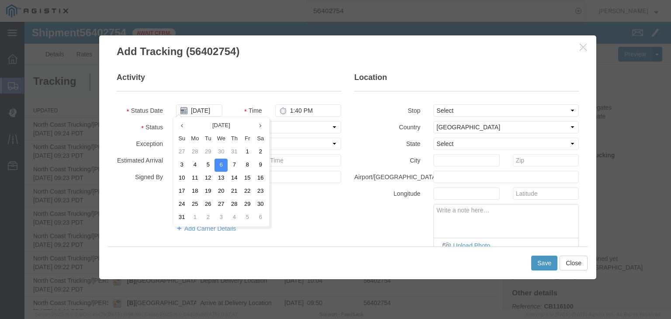
click at [223, 94] on fieldset "Activity Status Date [DATE] Time 1:40 PM Status Select Arrival Notice Available…" at bounding box center [229, 157] width 225 height 170
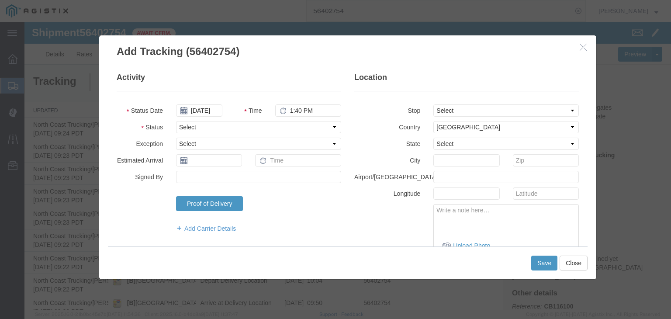
click at [228, 135] on fieldset "Activity Status Date [DATE] Time 1:40 PM Status Select Arrival Notice Available…" at bounding box center [229, 157] width 225 height 170
click at [220, 123] on select "Select Arrival Notice Available Arrival Notice Imported Arrive at Delivery Loca…" at bounding box center [258, 127] width 165 height 12
select select "DPTPULOC"
click at [176, 121] on select "Select Arrival Notice Available Arrival Notice Imported Arrive at Delivery Loca…" at bounding box center [258, 127] width 165 height 12
click at [448, 111] on select "Select From: [STREET_ADDRESS] Stop 2: [STREET_ADDRESS] To: The Final Destinatio…" at bounding box center [505, 110] width 145 height 12
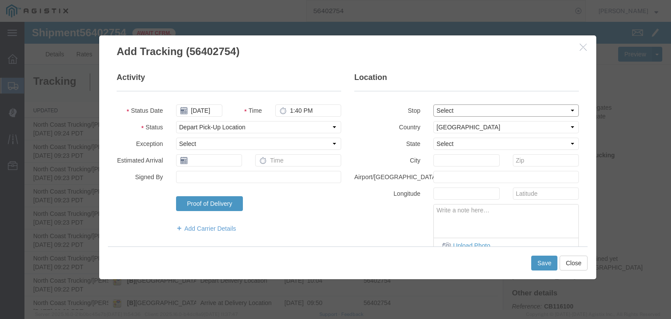
select select "{"pickupDeliveryInfoId": "122090043","pickupOrDelivery": "P","stopNum": "1","lo…"
click at [433, 104] on select "Select From: [STREET_ADDRESS] Stop 2: [STREET_ADDRESS] To: The Final Destinatio…" at bounding box center [505, 110] width 145 height 12
select select "CA"
type input "[PERSON_NAME]"
click at [540, 265] on button "Save" at bounding box center [544, 263] width 26 height 15
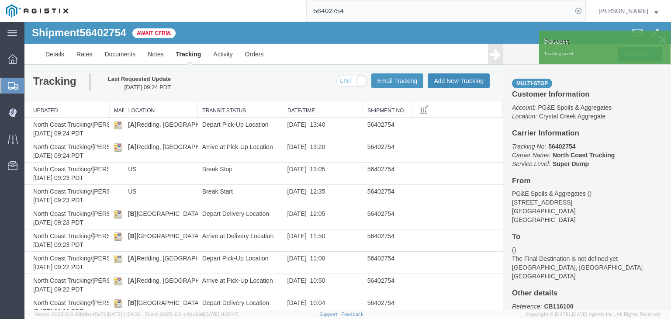
click at [458, 83] on button "Add New Tracking" at bounding box center [459, 80] width 62 height 15
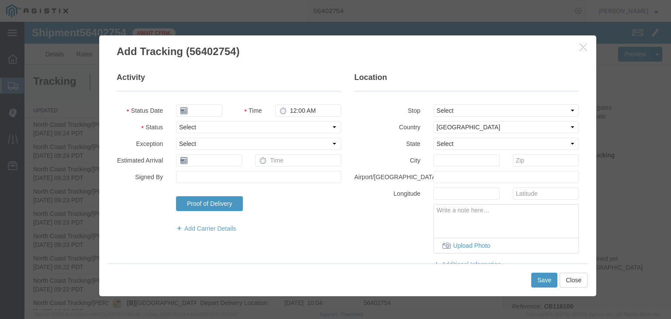
type input "[DATE]"
type input "10:00 AM"
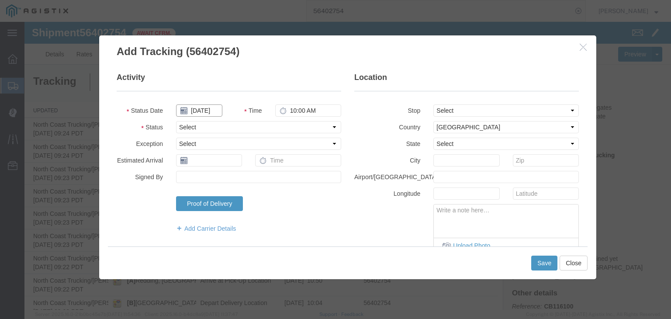
click at [205, 111] on input "[DATE]" at bounding box center [199, 110] width 46 height 12
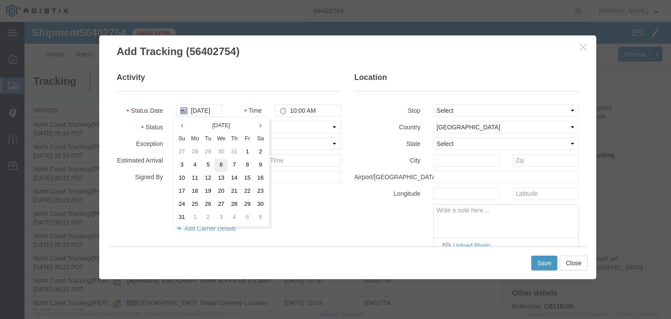
click at [220, 168] on td "6" at bounding box center [221, 165] width 13 height 13
type input "[DATE]"
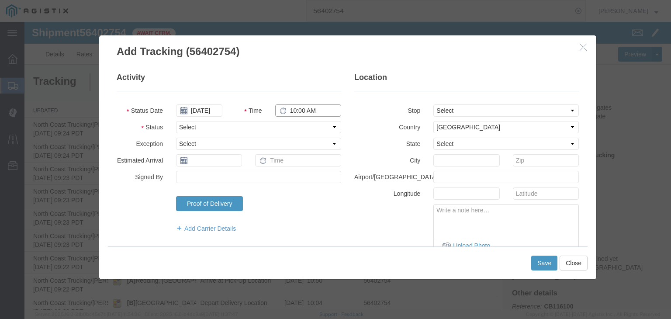
click at [294, 111] on input "10:00 AM" at bounding box center [308, 110] width 66 height 12
type input "2:20 PM"
click at [268, 123] on select "Select Arrival Notice Available Arrival Notice Imported Arrive at Delivery Loca…" at bounding box center [258, 127] width 165 height 12
select select "ARVDLVLOC"
click at [176, 121] on select "Select Arrival Notice Available Arrival Notice Imported Arrive at Delivery Loca…" at bounding box center [258, 127] width 165 height 12
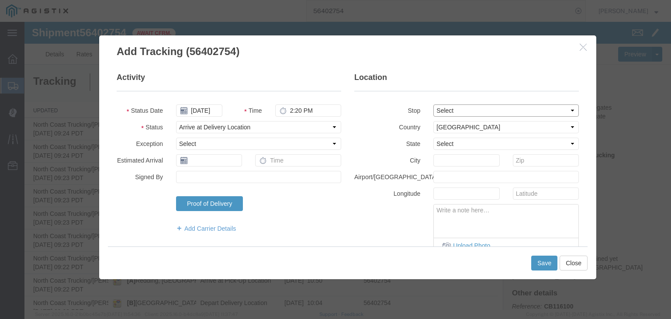
click at [461, 108] on select "Select From: [STREET_ADDRESS] Stop 2: [STREET_ADDRESS] To: The Final Destinatio…" at bounding box center [505, 110] width 145 height 12
select select "{"pickupDeliveryInfoId": "122090043","pickupOrDelivery": "P","stopNum": "1","lo…"
click at [433, 104] on select "Select From: [STREET_ADDRESS] Stop 2: [STREET_ADDRESS] To: The Final Destinatio…" at bounding box center [505, 110] width 145 height 12
select select "CA"
type input "[PERSON_NAME]"
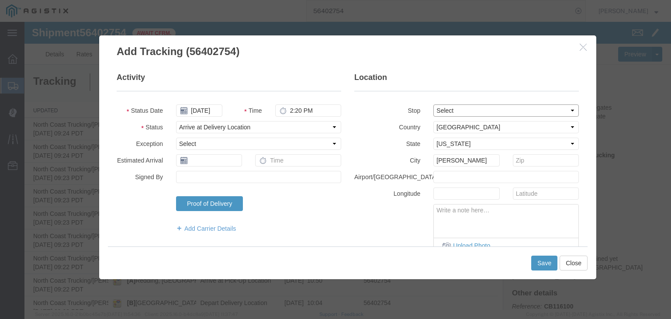
drag, startPoint x: 444, startPoint y: 110, endPoint x: 445, endPoint y: 114, distance: 4.4
click at [444, 110] on select "Select From: [STREET_ADDRESS] Stop 2: [STREET_ADDRESS] To: The Final Destinatio…" at bounding box center [505, 110] width 145 height 12
select select "{"pickupDeliveryInfoId": "122090044","pickupOrDelivery": "D","stopNum": "2","lo…"
click at [433, 104] on select "Select From: [STREET_ADDRESS] Stop 2: [STREET_ADDRESS] To: The Final Destinatio…" at bounding box center [505, 110] width 145 height 12
type input "[GEOGRAPHIC_DATA]"
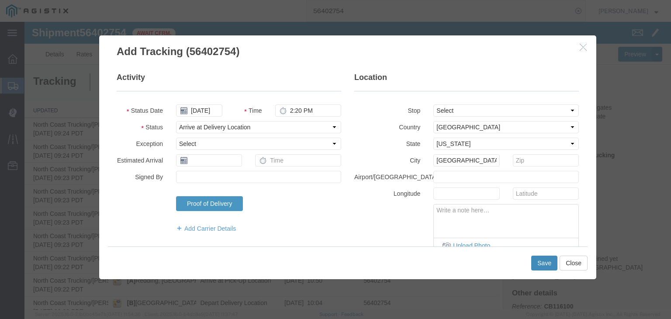
click at [540, 263] on button "Save" at bounding box center [544, 263] width 26 height 15
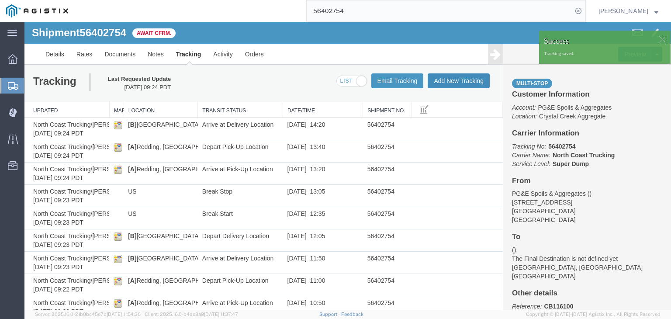
click at [433, 83] on button "Add New Tracking" at bounding box center [459, 80] width 62 height 15
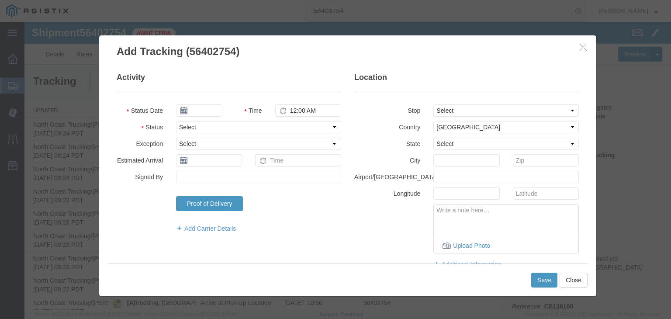
type input "[DATE]"
type input "10:00 AM"
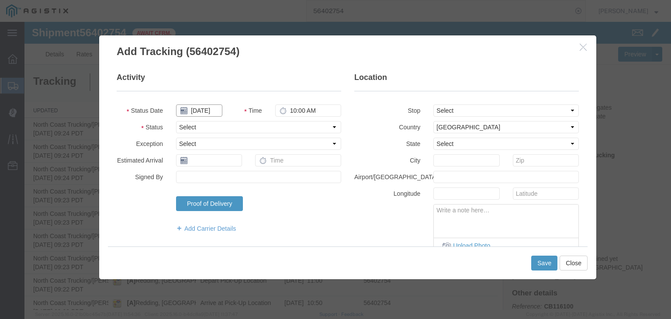
click at [195, 110] on input "[DATE]" at bounding box center [199, 110] width 46 height 12
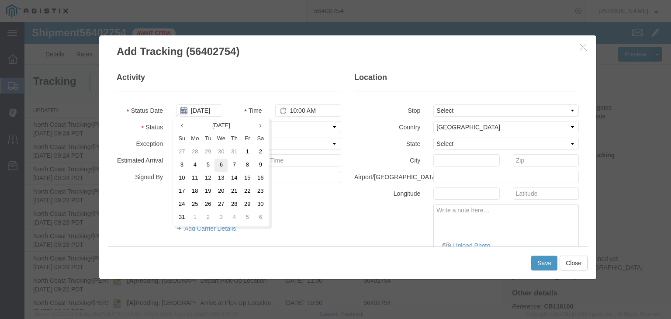
click at [218, 163] on td "6" at bounding box center [221, 165] width 13 height 13
type input "[DATE]"
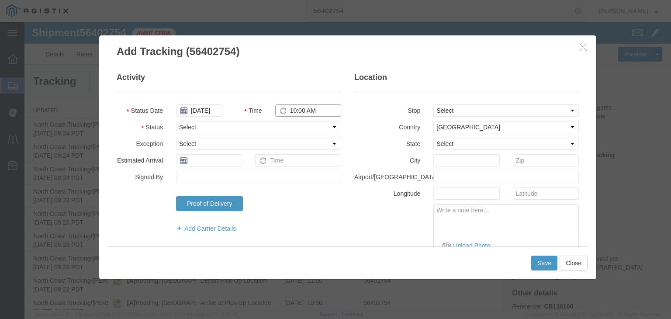
click at [307, 114] on input "10:00 AM" at bounding box center [308, 110] width 66 height 12
type input "2:35 PM"
drag, startPoint x: 273, startPoint y: 125, endPoint x: 272, endPoint y: 131, distance: 5.8
click at [273, 125] on select "Select Arrival Notice Available Arrival Notice Imported Arrive at Delivery Loca…" at bounding box center [258, 127] width 165 height 12
select select "DPTDLVLOC"
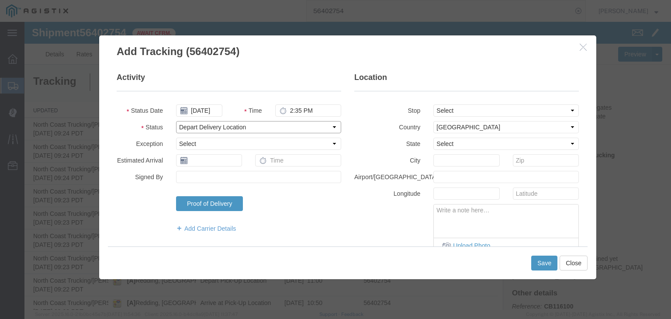
click at [176, 121] on select "Select Arrival Notice Available Arrival Notice Imported Arrive at Delivery Loca…" at bounding box center [258, 127] width 165 height 12
drag, startPoint x: 455, startPoint y: 106, endPoint x: 458, endPoint y: 115, distance: 9.1
click at [455, 106] on select "Select From: [STREET_ADDRESS] Stop 2: [STREET_ADDRESS] To: The Final Destinatio…" at bounding box center [505, 110] width 145 height 12
select select "{"pickupDeliveryInfoId": "122090044","pickupOrDelivery": "D","stopNum": "2","lo…"
click at [433, 104] on select "Select From: [STREET_ADDRESS] Stop 2: [STREET_ADDRESS] To: The Final Destinatio…" at bounding box center [505, 110] width 145 height 12
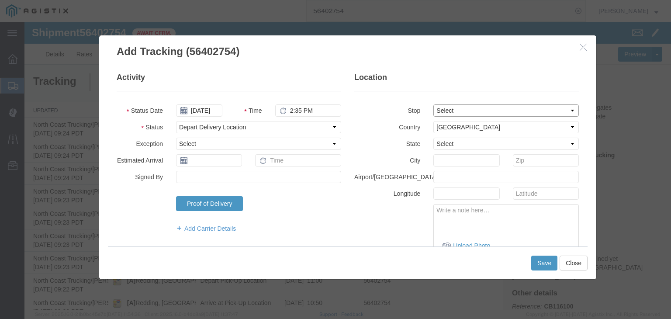
select select "CA"
type input "[GEOGRAPHIC_DATA]"
click at [544, 263] on button "Save" at bounding box center [544, 263] width 26 height 15
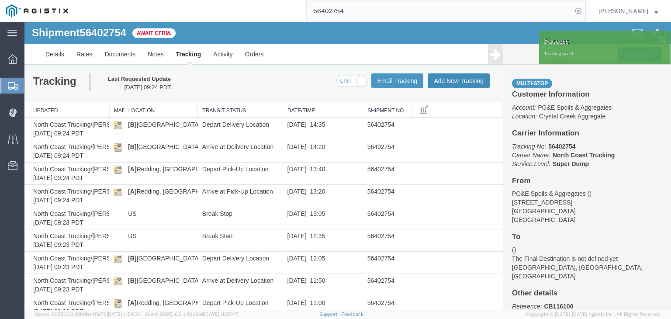
click at [436, 81] on button "Add New Tracking" at bounding box center [459, 80] width 62 height 15
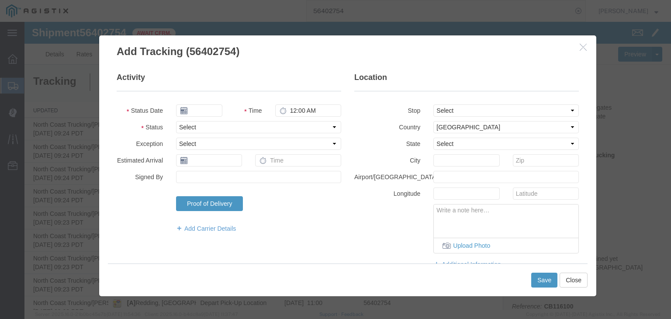
type input "[DATE]"
type input "10:00 AM"
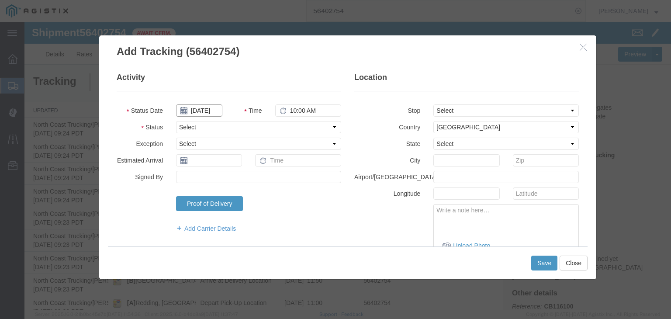
click at [201, 109] on input "[DATE]" at bounding box center [199, 110] width 46 height 12
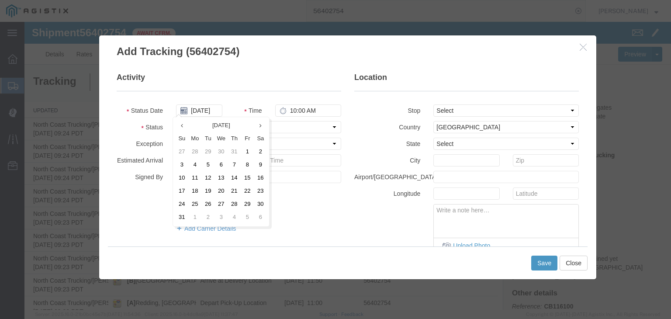
click at [224, 169] on td "6" at bounding box center [221, 165] width 13 height 13
type input "[DATE]"
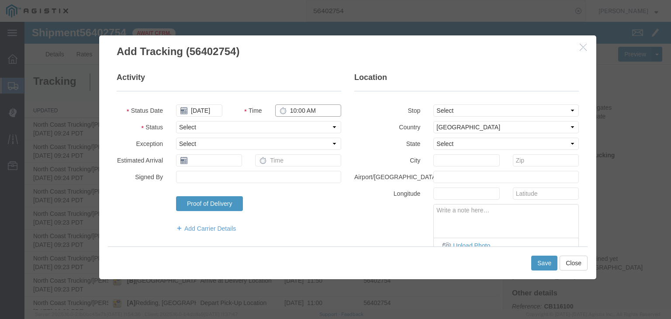
click at [294, 114] on input "10:00 AM" at bounding box center [308, 110] width 66 height 12
type input "3:20 PM"
click at [206, 125] on select "Select Arrival Notice Available Arrival Notice Imported Arrive at Delivery Loca…" at bounding box center [258, 127] width 165 height 12
select select "ARVPULOC"
click at [176, 121] on select "Select Arrival Notice Available Arrival Notice Imported Arrive at Delivery Loca…" at bounding box center [258, 127] width 165 height 12
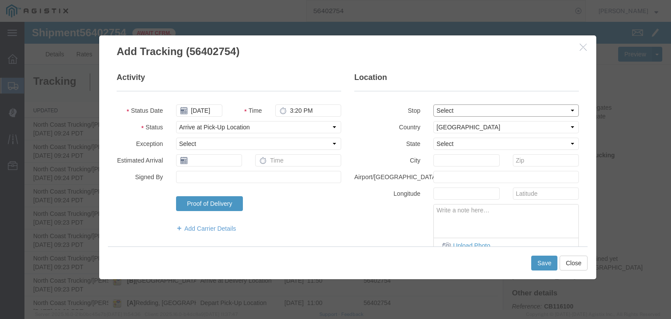
drag, startPoint x: 468, startPoint y: 107, endPoint x: 469, endPoint y: 115, distance: 8.8
click at [468, 107] on select "Select From: [STREET_ADDRESS] Stop 2: [STREET_ADDRESS] To: The Final Destinatio…" at bounding box center [505, 110] width 145 height 12
select select "{"pickupDeliveryInfoId": "122090043","pickupOrDelivery": "P","stopNum": "1","lo…"
click at [433, 104] on select "Select From: [STREET_ADDRESS] Stop 2: [STREET_ADDRESS] To: The Final Destinatio…" at bounding box center [505, 110] width 145 height 12
select select "CA"
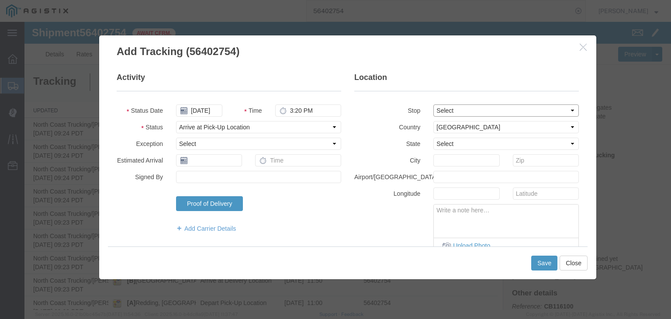
type input "[PERSON_NAME]"
drag, startPoint x: 538, startPoint y: 261, endPoint x: 539, endPoint y: 256, distance: 4.9
click at [539, 260] on button "Save" at bounding box center [544, 263] width 26 height 15
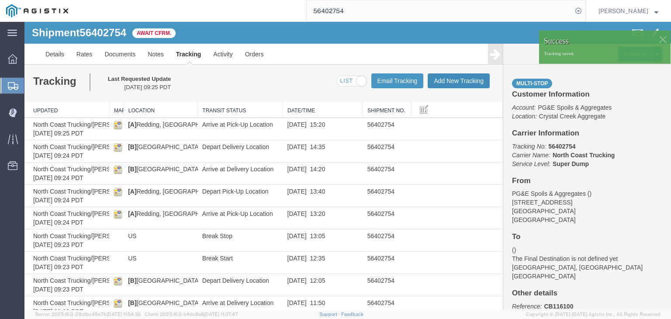
click at [456, 79] on button "Add New Tracking" at bounding box center [459, 80] width 62 height 15
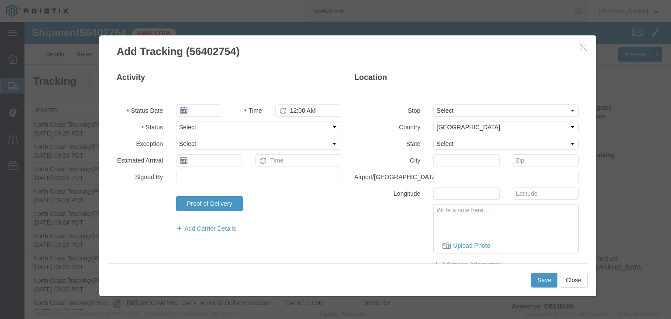
type input "[DATE]"
type input "10:00 AM"
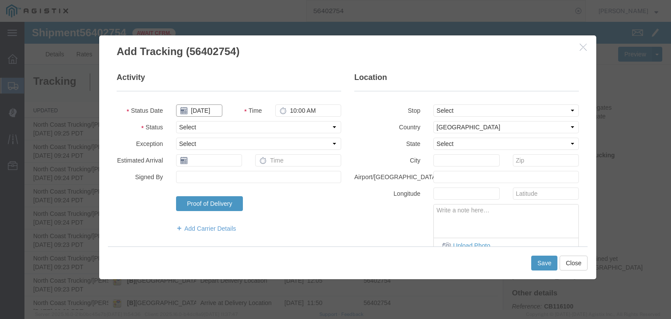
click at [198, 111] on input "[DATE]" at bounding box center [199, 110] width 46 height 12
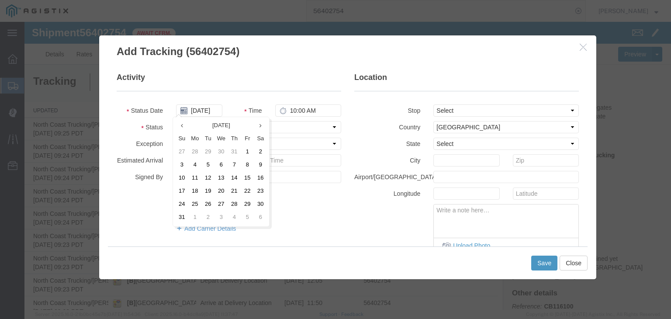
drag, startPoint x: 222, startPoint y: 163, endPoint x: 232, endPoint y: 156, distance: 11.9
click at [222, 163] on td "6" at bounding box center [221, 165] width 13 height 13
type input "[DATE]"
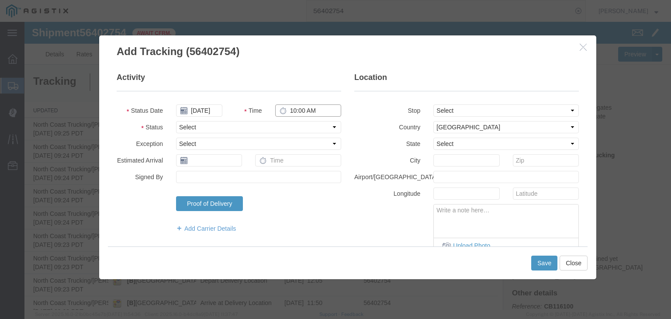
click at [295, 109] on input "10:00 AM" at bounding box center [308, 110] width 66 height 12
type input "3:35 PM"
click at [253, 128] on select "Select Arrival Notice Available Arrival Notice Imported Arrive at Delivery Loca…" at bounding box center [258, 127] width 165 height 12
select select "DPTPULOC"
click at [176, 121] on select "Select Arrival Notice Available Arrival Notice Imported Arrive at Delivery Loca…" at bounding box center [258, 127] width 165 height 12
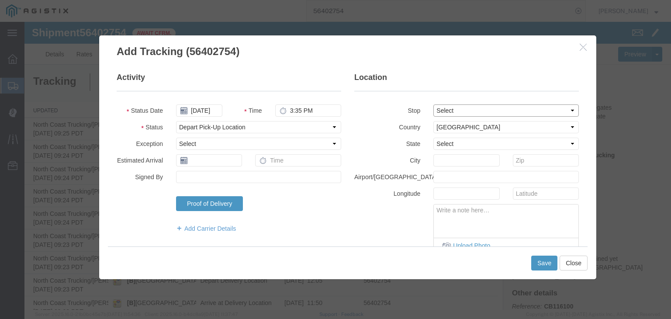
click at [449, 114] on select "Select From: [STREET_ADDRESS] Stop 2: [STREET_ADDRESS] To: The Final Destinatio…" at bounding box center [505, 110] width 145 height 12
select select "{"pickupDeliveryInfoId": "122090043","pickupOrDelivery": "P","stopNum": "1","lo…"
click at [433, 104] on select "Select From: [STREET_ADDRESS] Stop 2: [STREET_ADDRESS] To: The Final Destinatio…" at bounding box center [505, 110] width 145 height 12
select select "CA"
type input "[PERSON_NAME]"
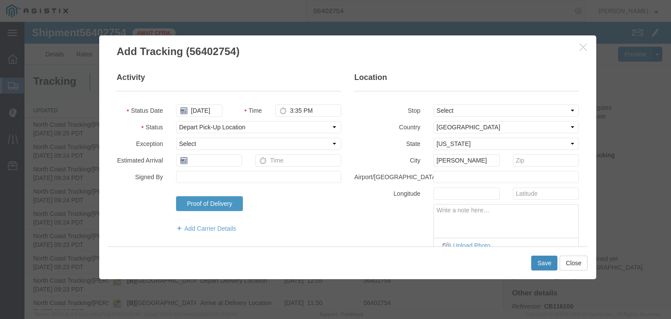
click at [547, 263] on button "Save" at bounding box center [544, 263] width 26 height 15
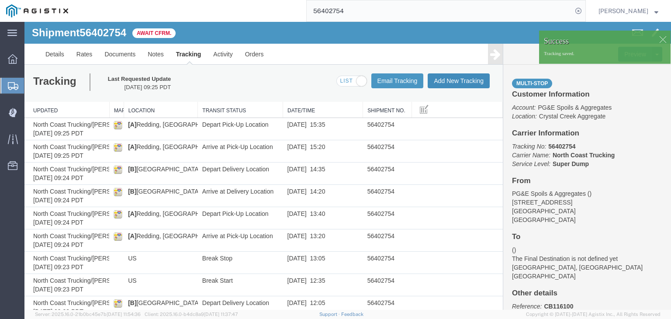
click at [436, 80] on button "Add New Tracking" at bounding box center [459, 80] width 62 height 15
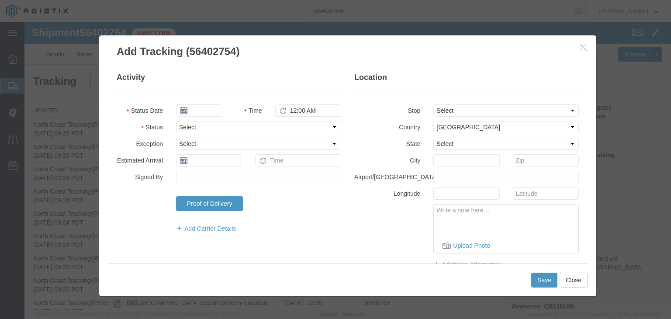
type input "[DATE]"
type input "10:00 AM"
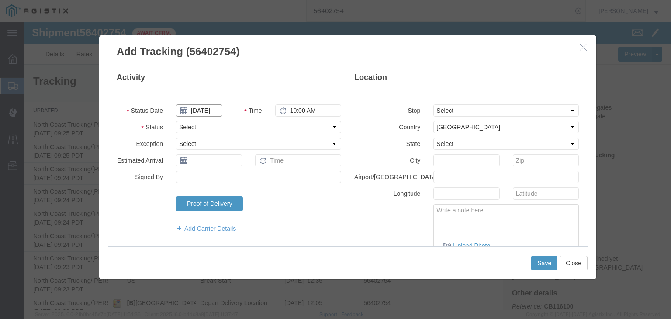
click at [196, 107] on input "[DATE]" at bounding box center [199, 110] width 46 height 12
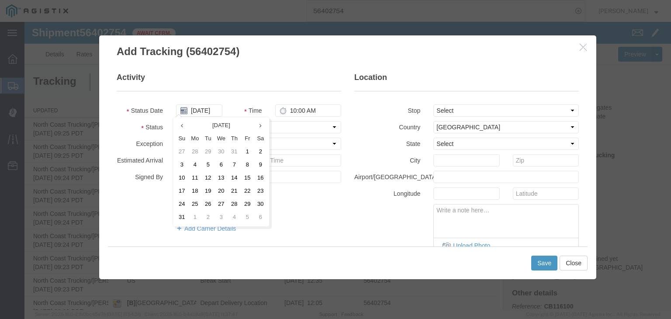
drag, startPoint x: 220, startPoint y: 168, endPoint x: 232, endPoint y: 161, distance: 13.9
click at [221, 167] on td "6" at bounding box center [221, 165] width 13 height 13
type input "[DATE]"
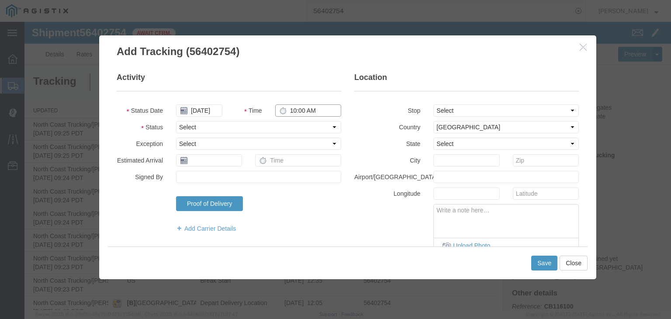
click at [295, 106] on input "10:00 AM" at bounding box center [308, 110] width 66 height 12
type input "4:25 PM"
click at [237, 119] on fieldset "Activity Status Date [DATE] Time 4:25 PM Status Select Arrival Notice Available…" at bounding box center [229, 157] width 225 height 170
drag, startPoint x: 232, startPoint y: 128, endPoint x: 236, endPoint y: 132, distance: 5.6
click at [232, 128] on select "Select Arrival Notice Available Arrival Notice Imported Arrive at Delivery Loca…" at bounding box center [258, 127] width 165 height 12
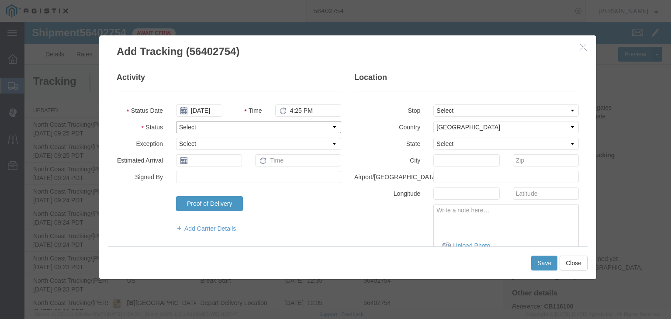
select select "ARVDLVLOC"
click at [176, 121] on select "Select Arrival Notice Available Arrival Notice Imported Arrive at Delivery Loca…" at bounding box center [258, 127] width 165 height 12
click at [448, 112] on select "Select From: [STREET_ADDRESS] Stop 2: [STREET_ADDRESS] To: The Final Destinatio…" at bounding box center [505, 110] width 145 height 12
select select "{"pickupDeliveryInfoId": "122090044","pickupOrDelivery": "D","stopNum": "2","lo…"
click at [433, 104] on select "Select From: [STREET_ADDRESS] Stop 2: [STREET_ADDRESS] To: The Final Destinatio…" at bounding box center [505, 110] width 145 height 12
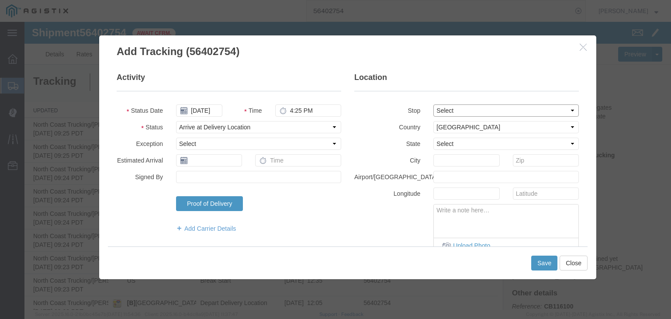
select select "CA"
type input "[GEOGRAPHIC_DATA]"
click at [547, 260] on button "Save" at bounding box center [544, 263] width 26 height 15
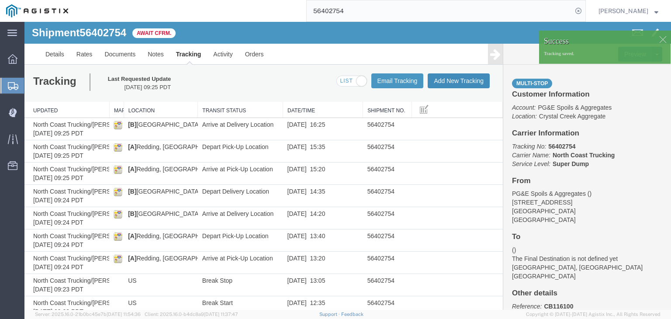
click at [443, 86] on button "Add New Tracking" at bounding box center [459, 80] width 62 height 15
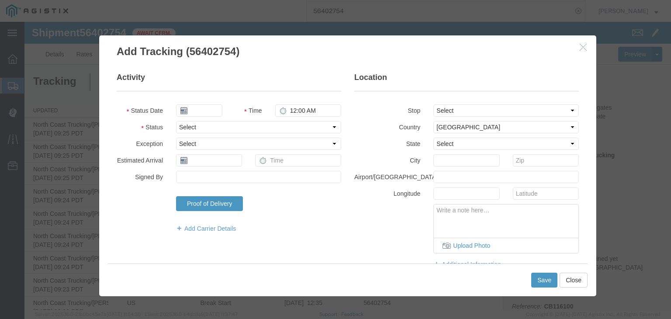
type input "[DATE]"
type input "10:00 AM"
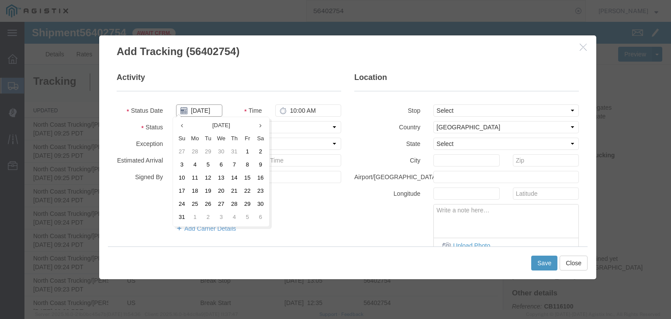
click at [195, 113] on input "[DATE]" at bounding box center [199, 110] width 46 height 12
click at [218, 160] on td "6" at bounding box center [221, 165] width 13 height 13
type input "[DATE]"
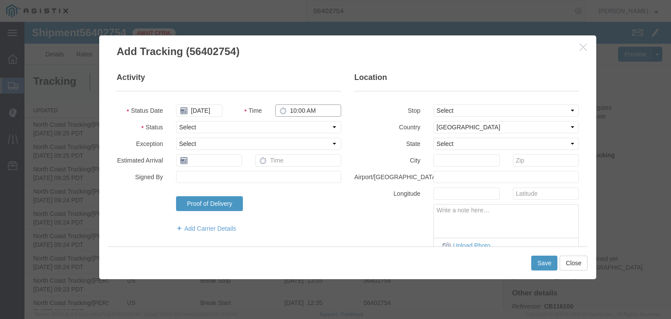
click at [294, 111] on input "10:00 AM" at bounding box center [308, 110] width 66 height 12
type input "4:35 PM"
click at [249, 123] on select "Select Arrival Notice Available Arrival Notice Imported Arrive at Delivery Loca…" at bounding box center [258, 127] width 165 height 12
select select "DPTDLVLOC"
click at [176, 121] on select "Select Arrival Notice Available Arrival Notice Imported Arrive at Delivery Loca…" at bounding box center [258, 127] width 165 height 12
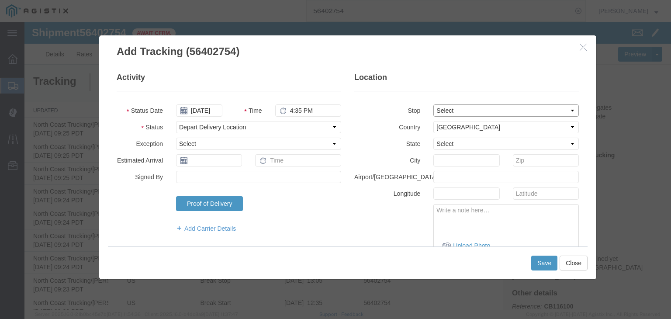
click at [449, 113] on select "Select From: [STREET_ADDRESS] Stop 2: [STREET_ADDRESS] To: The Final Destinatio…" at bounding box center [505, 110] width 145 height 12
select select "{"pickupDeliveryInfoId": "122090044","pickupOrDelivery": "D","stopNum": "2","lo…"
click at [433, 104] on select "Select From: [STREET_ADDRESS] Stop 2: [STREET_ADDRESS] To: The Final Destinatio…" at bounding box center [505, 110] width 145 height 12
select select "CA"
type input "[GEOGRAPHIC_DATA]"
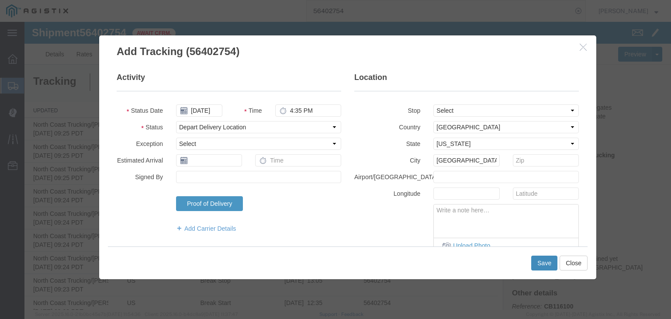
click at [540, 263] on button "Save" at bounding box center [544, 263] width 26 height 15
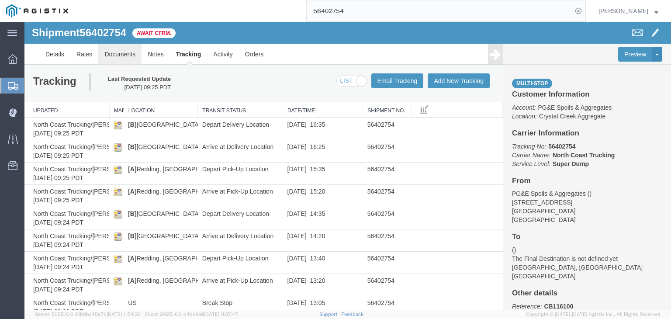
click at [122, 53] on link "Documents" at bounding box center [119, 54] width 43 height 21
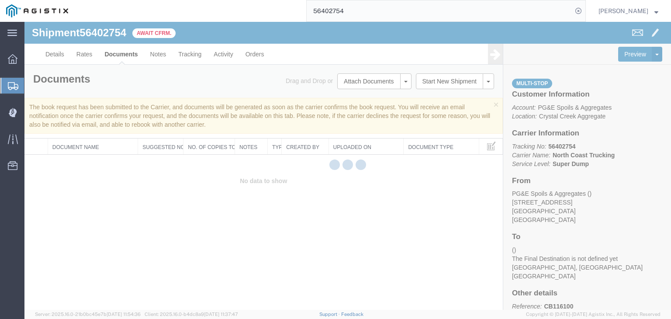
click at [360, 80] on div at bounding box center [347, 166] width 647 height 288
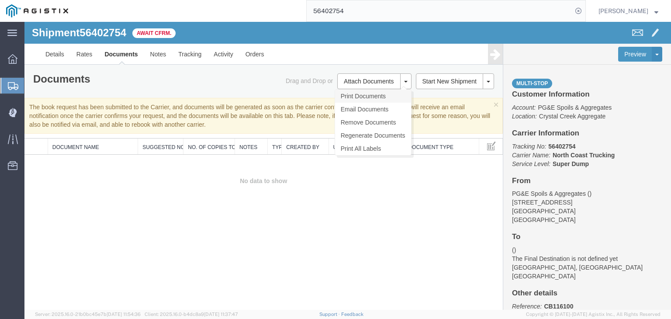
click at [357, 91] on link "Print Documents" at bounding box center [373, 96] width 76 height 13
click at [369, 83] on button "Attach Documents" at bounding box center [368, 81] width 63 height 16
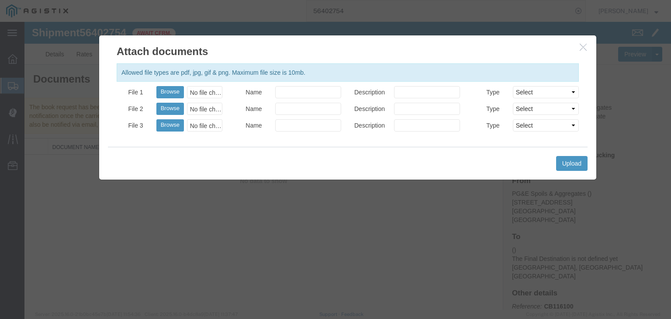
click at [217, 90] on div "No file chosen" at bounding box center [204, 92] width 35 height 12
type input "C:\fakepath\[DATE] PGE 01081-56402754 [PERSON_NAME].pdf"
click at [317, 96] on input "Name" at bounding box center [308, 92] width 66 height 12
type input "Freight Bill and Weight Ticket"
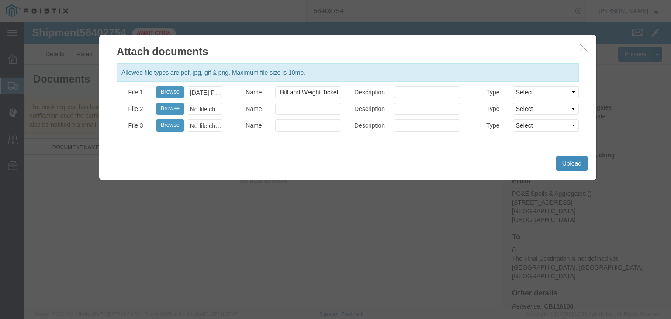
click at [572, 163] on button "Upload" at bounding box center [571, 163] width 31 height 15
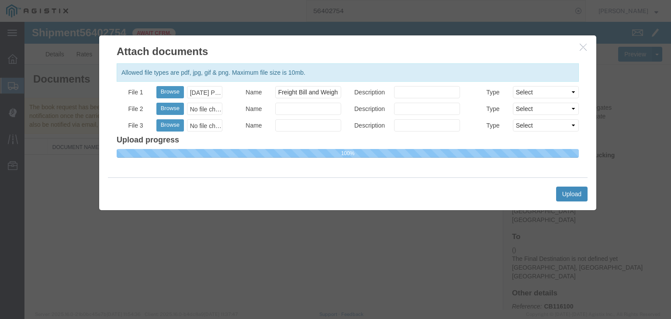
select select
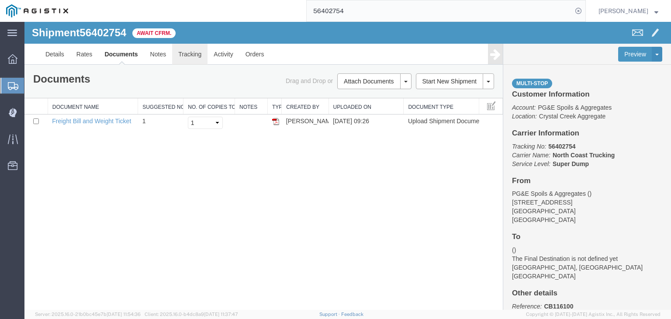
click at [188, 53] on link "Tracking" at bounding box center [189, 54] width 35 height 21
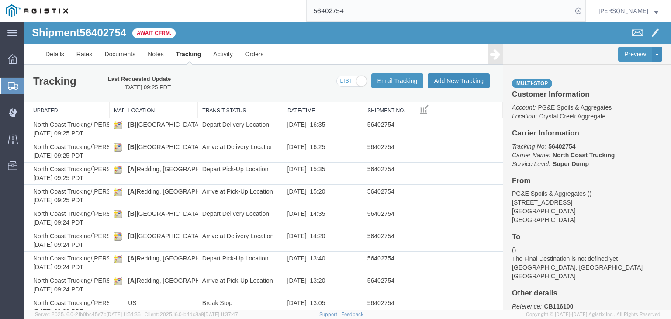
click at [459, 77] on button "Add New Tracking" at bounding box center [459, 80] width 62 height 15
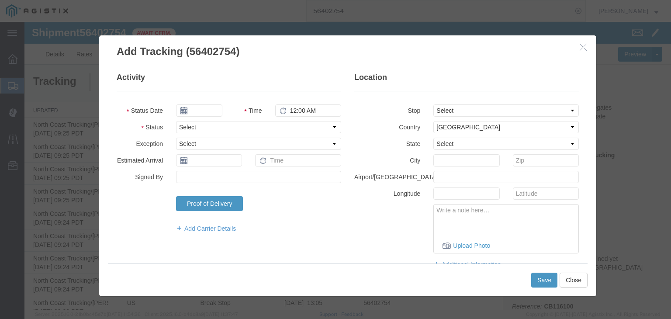
type input "[DATE]"
type input "10:00 AM"
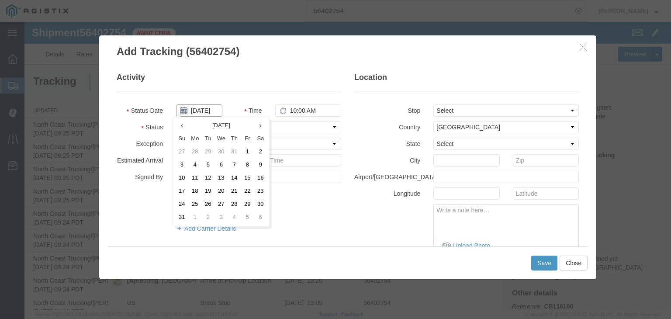
click at [207, 108] on input "[DATE]" at bounding box center [199, 110] width 46 height 12
click at [221, 162] on td "6" at bounding box center [221, 165] width 13 height 13
type input "[DATE]"
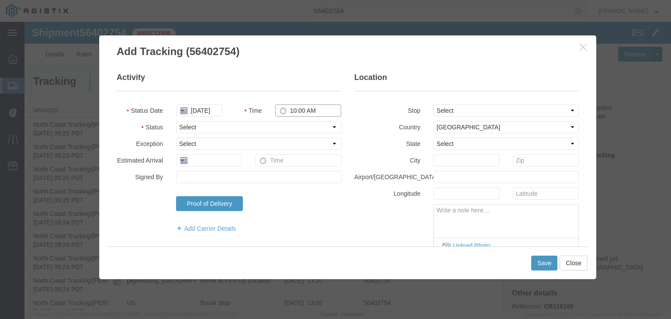
click at [291, 113] on input "10:00 AM" at bounding box center [308, 110] width 66 height 12
type input "5:25 PM"
click at [229, 124] on select "Select Arrival Notice Available Arrival Notice Imported Arrive at Delivery Loca…" at bounding box center [258, 127] width 165 height 12
select select "DELIVRED"
click at [176, 121] on select "Select Arrival Notice Available Arrival Notice Imported Arrive at Delivery Loca…" at bounding box center [258, 127] width 165 height 12
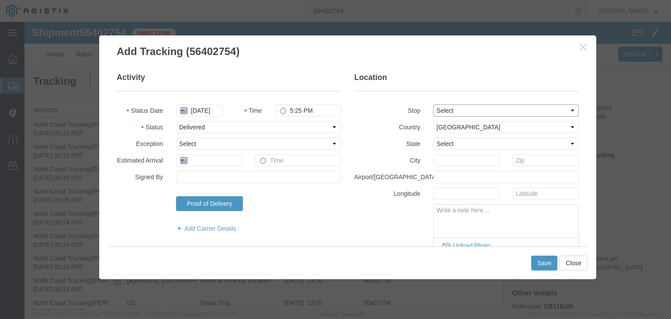
click at [442, 109] on select "Select From: [STREET_ADDRESS] Stop 2: [STREET_ADDRESS] To: The Final Destinatio…" at bounding box center [505, 110] width 145 height 12
select select "{"pickupDeliveryInfoId": "122090043","pickupOrDelivery": "P","stopNum": "1","lo…"
click at [433, 104] on select "Select From: [STREET_ADDRESS] Stop 2: [STREET_ADDRESS] To: The Final Destinatio…" at bounding box center [505, 110] width 145 height 12
select select "CA"
type input "[PERSON_NAME]"
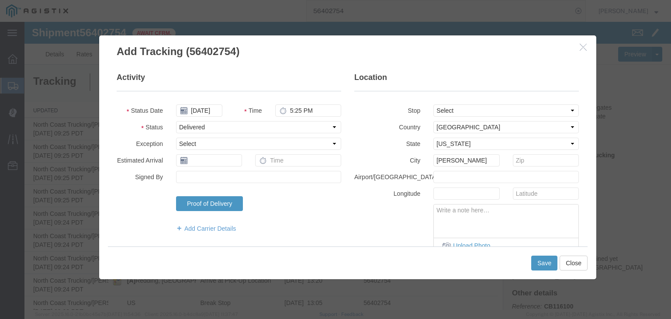
click at [485, 221] on textarea at bounding box center [506, 218] width 145 height 29
click at [522, 217] on textarea at bounding box center [506, 218] width 145 height 29
paste textarea "Point of origin: time ends at original starting point empty."
type textarea "Point of origin: time ends at original starting point empty."
click at [544, 260] on button "Save" at bounding box center [544, 263] width 26 height 15
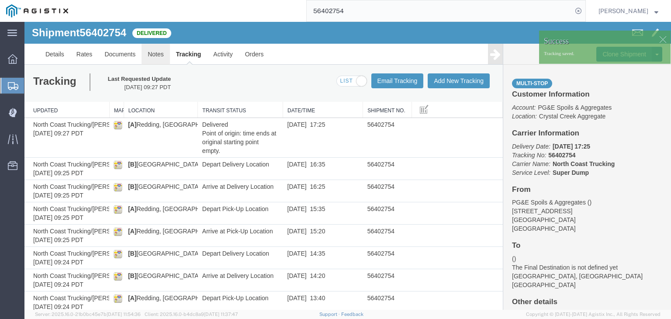
click at [159, 54] on link "Notes" at bounding box center [156, 54] width 28 height 21
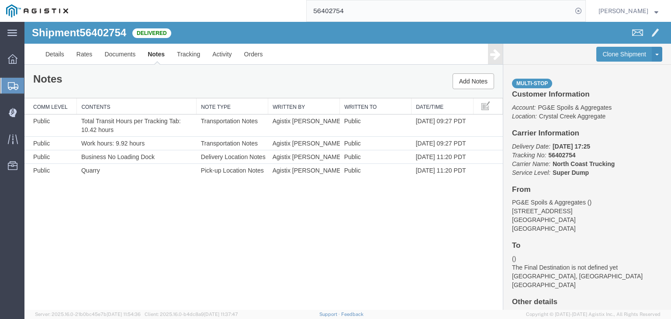
click at [363, 3] on input "56402754" at bounding box center [440, 10] width 266 height 21
type input "56404627"
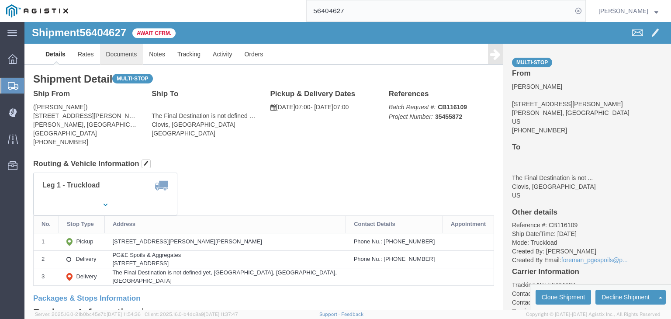
click link "Documents"
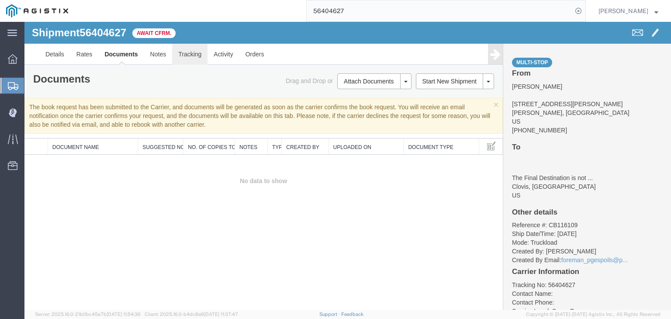
click at [189, 55] on link "Tracking" at bounding box center [189, 54] width 35 height 21
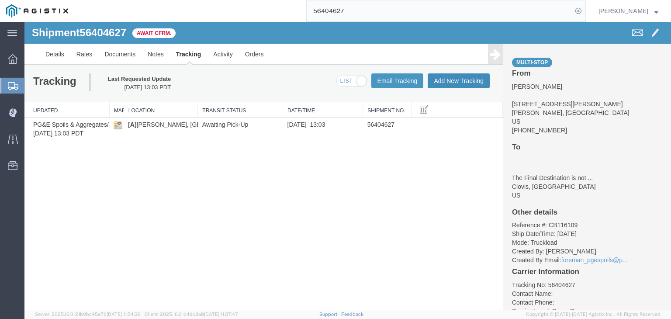
click at [458, 79] on button "Add New Tracking" at bounding box center [459, 80] width 62 height 15
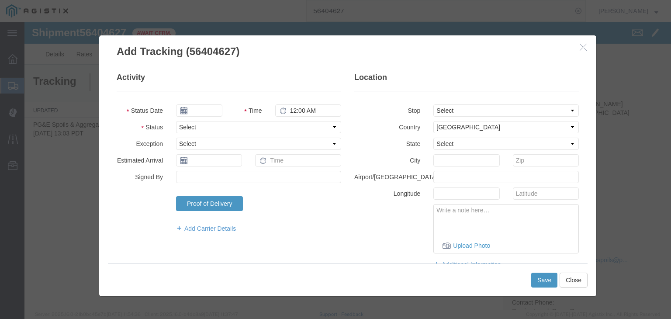
type input "[DATE]"
type input "10:00 AM"
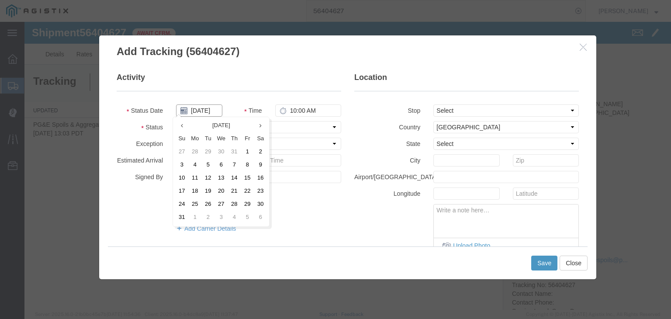
click at [191, 105] on input "[DATE]" at bounding box center [199, 110] width 46 height 12
click at [225, 165] on td "6" at bounding box center [221, 165] width 13 height 13
type input "[DATE]"
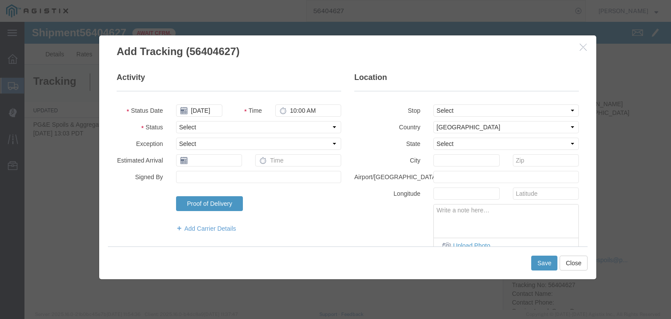
click at [313, 101] on fieldset "Activity Status Date [DATE] Time 10:00 AM Status Select Arrival Notice Availabl…" at bounding box center [229, 157] width 225 height 170
click at [307, 113] on input "10:00 AM" at bounding box center [308, 110] width 66 height 12
type input "7:00 AM"
click at [296, 124] on select "Select Arrival Notice Available Arrival Notice Imported Arrive at Delivery Loca…" at bounding box center [258, 127] width 165 height 12
select select "ARVPULOC"
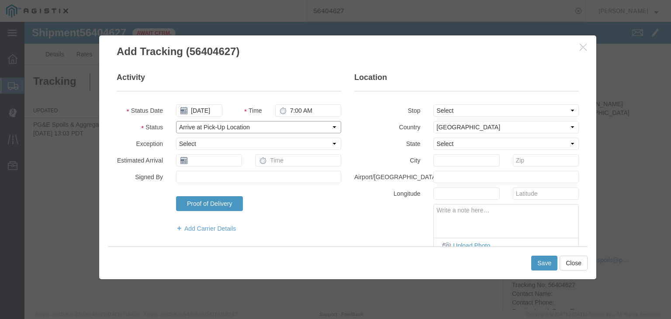
click at [176, 121] on select "Select Arrival Notice Available Arrival Notice Imported Arrive at Delivery Loca…" at bounding box center [258, 127] width 165 height 12
click at [440, 113] on select "Select From: [STREET_ADDRESS][PERSON_NAME][PERSON_NAME] Stop 2: [STREET_ADDRESS…" at bounding box center [505, 110] width 145 height 12
select select "{"pickupDeliveryInfoId": "122093893","pickupOrDelivery": "P","stopNum": "1","lo…"
click at [433, 104] on select "Select From: [STREET_ADDRESS][PERSON_NAME][PERSON_NAME] Stop 2: [STREET_ADDRESS…" at bounding box center [505, 110] width 145 height 12
click at [548, 260] on button "Save" at bounding box center [544, 263] width 26 height 15
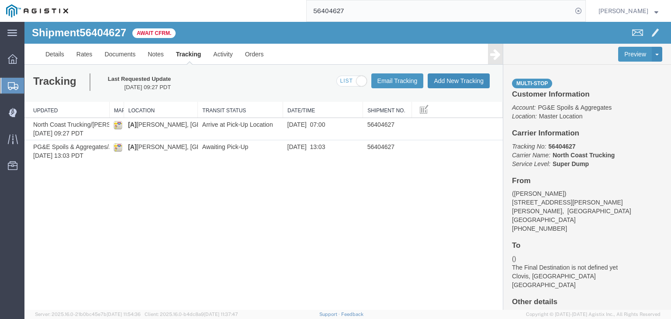
click at [452, 78] on button "Add New Tracking" at bounding box center [459, 80] width 62 height 15
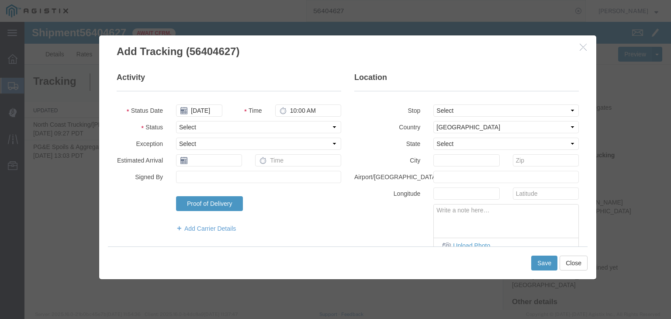
click at [200, 118] on fieldset "Activity Status Date [DATE] Time 10:00 AM Status Select Arrival Notice Availabl…" at bounding box center [229, 157] width 225 height 170
click at [201, 105] on input "[DATE]" at bounding box center [199, 110] width 46 height 12
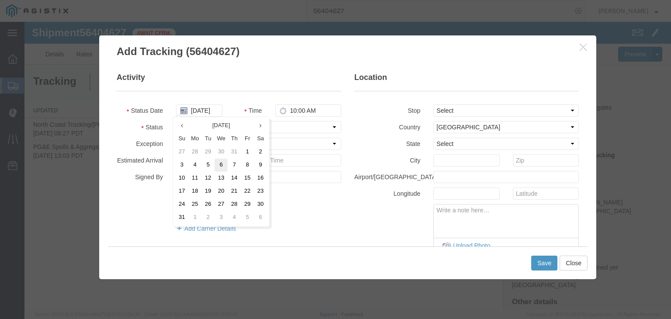
click at [222, 165] on td "6" at bounding box center [221, 165] width 13 height 13
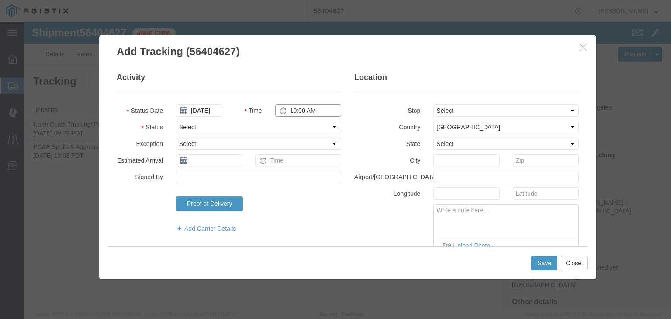
click at [307, 105] on input "10:00 AM" at bounding box center [308, 110] width 66 height 12
drag, startPoint x: 288, startPoint y: 126, endPoint x: 282, endPoint y: 129, distance: 6.7
click at [288, 126] on select "Select Arrival Notice Available Arrival Notice Imported Arrive at Delivery Loca…" at bounding box center [258, 127] width 165 height 12
click at [176, 121] on select "Select Arrival Notice Available Arrival Notice Imported Arrive at Delivery Loca…" at bounding box center [258, 127] width 165 height 12
click at [452, 111] on select "Select From: [STREET_ADDRESS][PERSON_NAME][PERSON_NAME] Stop 2: [STREET_ADDRESS…" at bounding box center [505, 110] width 145 height 12
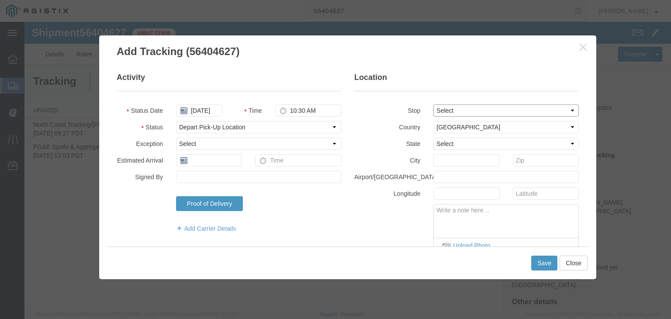
click at [433, 104] on select "Select From: [STREET_ADDRESS][PERSON_NAME][PERSON_NAME] Stop 2: [STREET_ADDRESS…" at bounding box center [505, 110] width 145 height 12
click at [551, 263] on button "Save" at bounding box center [544, 263] width 26 height 15
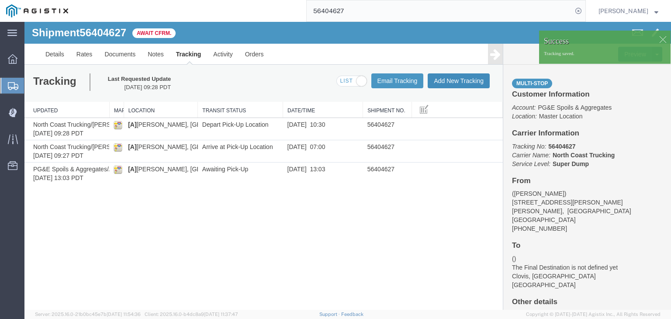
click at [445, 88] on button "Add New Tracking" at bounding box center [459, 80] width 62 height 15
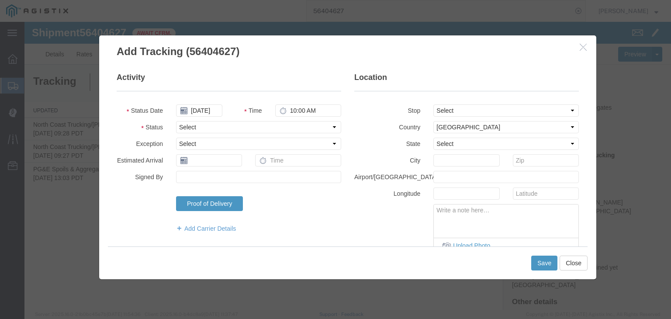
click at [196, 103] on fieldset "Activity Status Date [DATE] Time 10:00 AM Status Select Arrival Notice Availabl…" at bounding box center [229, 157] width 225 height 170
click at [201, 111] on input "[DATE]" at bounding box center [199, 110] width 46 height 12
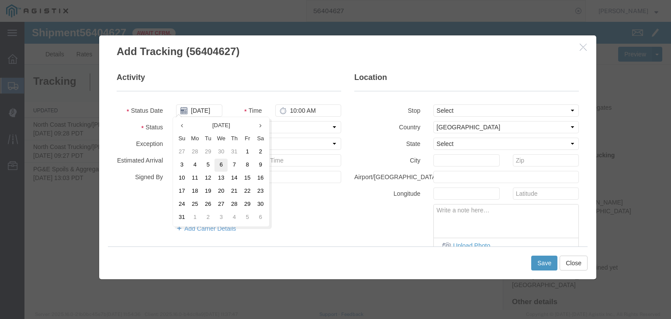
click at [225, 161] on td "6" at bounding box center [221, 165] width 13 height 13
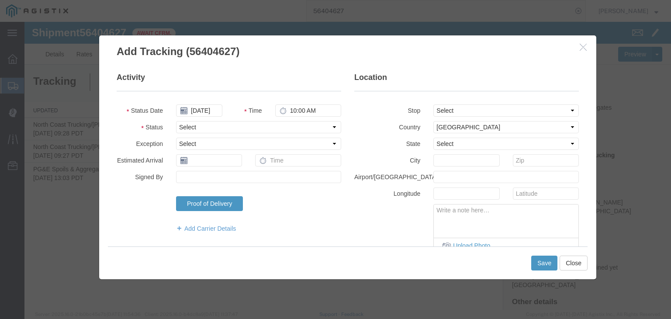
click at [281, 113] on icon at bounding box center [283, 110] width 7 height 7
click at [292, 109] on input "10:00 AM" at bounding box center [308, 110] width 66 height 12
click at [259, 126] on select "Select Arrival Notice Available Arrival Notice Imported Arrive at Delivery Loca…" at bounding box center [258, 127] width 165 height 12
click at [176, 121] on select "Select Arrival Notice Available Arrival Notice Imported Arrive at Delivery Loca…" at bounding box center [258, 127] width 165 height 12
click at [443, 110] on select "Select From: [STREET_ADDRESS][PERSON_NAME][PERSON_NAME] Stop 2: [STREET_ADDRESS…" at bounding box center [505, 110] width 145 height 12
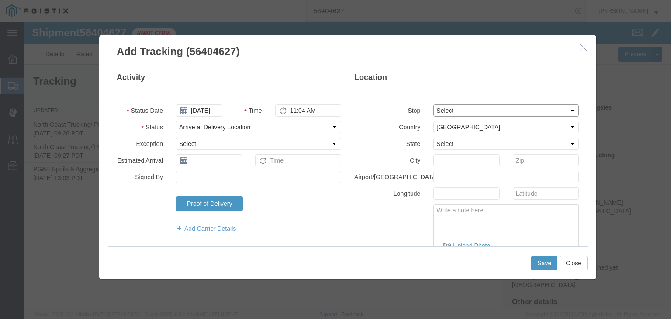
click at [433, 104] on select "Select From: [STREET_ADDRESS][PERSON_NAME][PERSON_NAME] Stop 2: [STREET_ADDRESS…" at bounding box center [505, 110] width 145 height 12
click at [547, 259] on button "Save" at bounding box center [544, 263] width 26 height 15
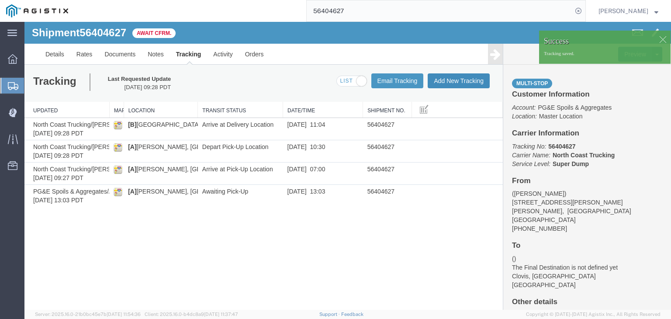
click at [452, 79] on button "Add New Tracking" at bounding box center [459, 80] width 62 height 15
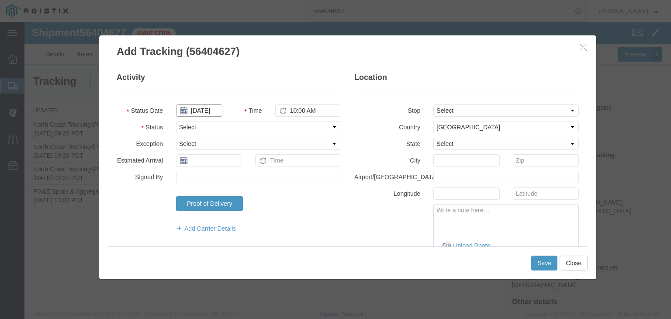
click at [204, 108] on input "[DATE]" at bounding box center [199, 110] width 46 height 12
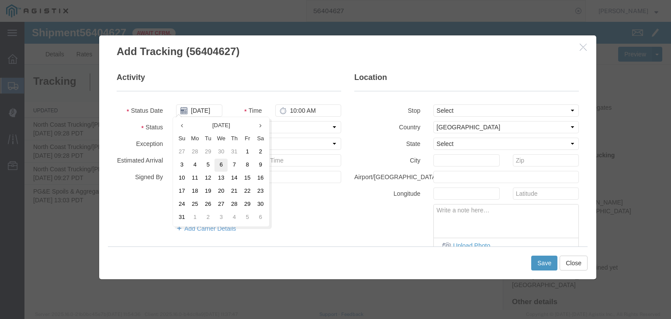
click at [224, 163] on td "6" at bounding box center [221, 165] width 13 height 13
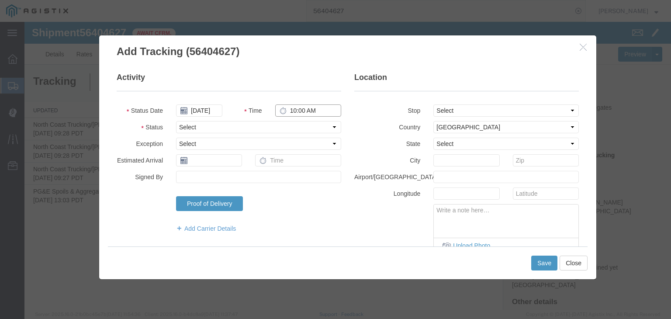
click at [303, 109] on input "10:00 AM" at bounding box center [308, 110] width 66 height 12
click at [272, 125] on select "Select Arrival Notice Available Arrival Notice Imported Arrive at Delivery Loca…" at bounding box center [258, 127] width 165 height 12
click at [176, 121] on select "Select Arrival Notice Available Arrival Notice Imported Arrive at Delivery Loca…" at bounding box center [258, 127] width 165 height 12
drag, startPoint x: 443, startPoint y: 109, endPoint x: 444, endPoint y: 114, distance: 4.6
click at [443, 109] on select "Select From: [STREET_ADDRESS][PERSON_NAME][PERSON_NAME] Stop 2: [STREET_ADDRESS…" at bounding box center [505, 110] width 145 height 12
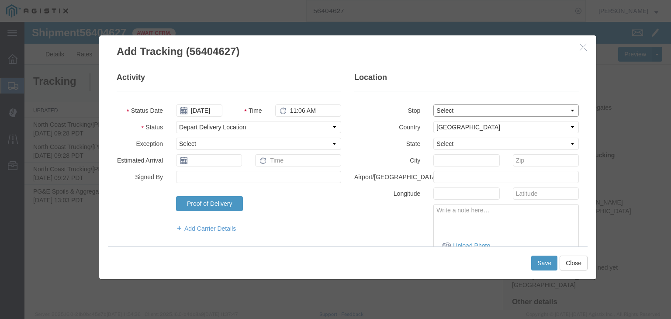
click at [433, 104] on select "Select From: [STREET_ADDRESS][PERSON_NAME][PERSON_NAME] Stop 2: [STREET_ADDRESS…" at bounding box center [505, 110] width 145 height 12
click at [544, 260] on button "Save" at bounding box center [544, 263] width 26 height 15
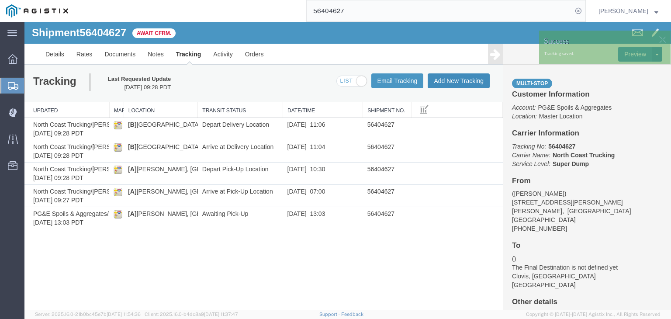
click at [467, 77] on button "Add New Tracking" at bounding box center [459, 80] width 62 height 15
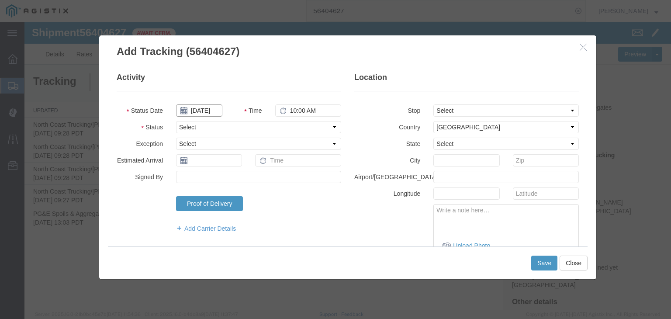
click at [199, 115] on input "[DATE]" at bounding box center [199, 110] width 46 height 12
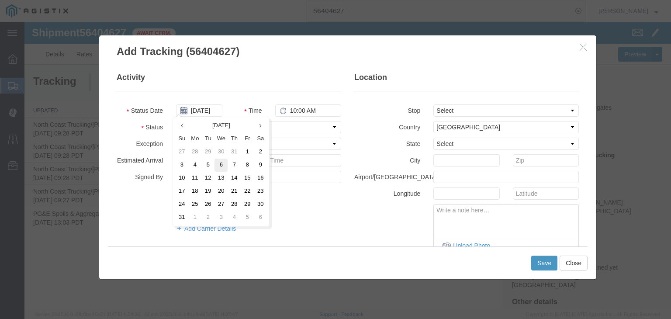
click at [221, 164] on td "6" at bounding box center [221, 165] width 13 height 13
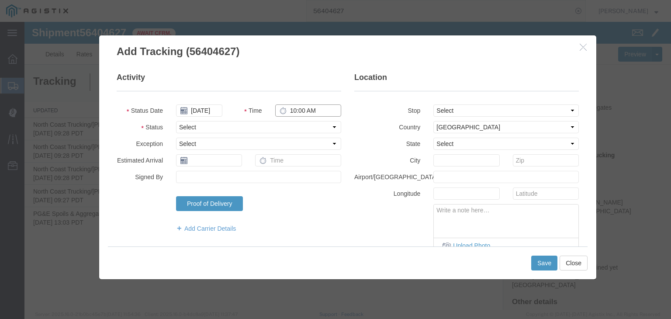
click at [295, 112] on input "10:00 AM" at bounding box center [308, 110] width 66 height 12
click at [271, 127] on select "Select Arrival Notice Available Arrival Notice Imported Arrive at Delivery Loca…" at bounding box center [258, 127] width 165 height 12
click at [176, 121] on select "Select Arrival Notice Available Arrival Notice Imported Arrive at Delivery Loca…" at bounding box center [258, 127] width 165 height 12
click at [451, 104] on select "Select From: [STREET_ADDRESS][PERSON_NAME][PERSON_NAME] Stop 2: [STREET_ADDRESS…" at bounding box center [505, 110] width 145 height 12
click at [433, 104] on select "Select From: [STREET_ADDRESS][PERSON_NAME][PERSON_NAME] Stop 2: [STREET_ADDRESS…" at bounding box center [505, 110] width 145 height 12
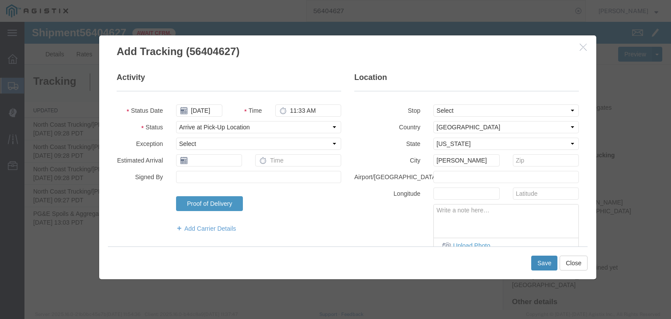
click at [548, 263] on button "Save" at bounding box center [544, 263] width 26 height 15
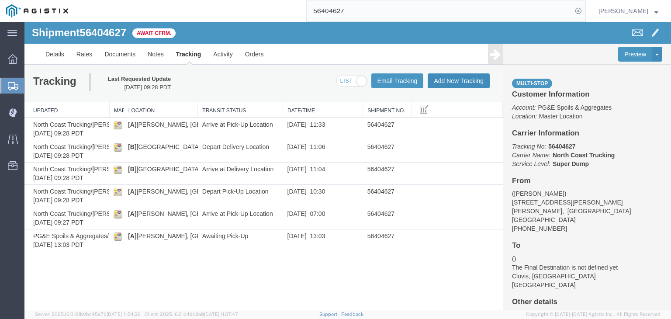
click at [461, 79] on button "Add New Tracking" at bounding box center [459, 80] width 62 height 15
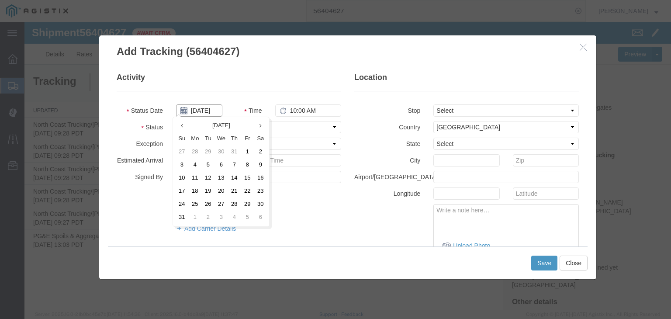
click at [202, 110] on input "[DATE]" at bounding box center [199, 110] width 46 height 12
click at [222, 165] on td "6" at bounding box center [221, 165] width 13 height 13
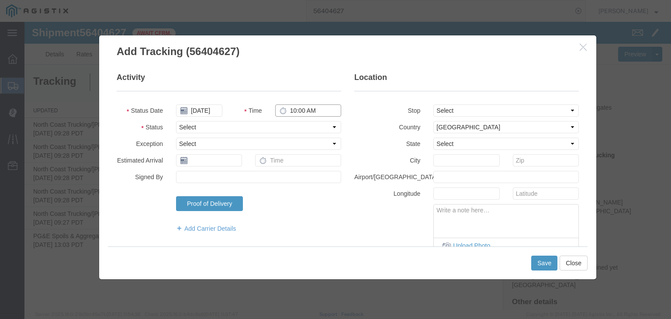
click at [294, 113] on input "10:00 AM" at bounding box center [308, 110] width 66 height 12
drag, startPoint x: 259, startPoint y: 121, endPoint x: 257, endPoint y: 132, distance: 11.9
click at [259, 121] on select "Select Arrival Notice Available Arrival Notice Imported Arrive at Delivery Loca…" at bounding box center [258, 127] width 165 height 12
click at [176, 121] on select "Select Arrival Notice Available Arrival Notice Imported Arrive at Delivery Loca…" at bounding box center [258, 127] width 165 height 12
click at [458, 113] on select "Select From: [STREET_ADDRESS][PERSON_NAME][PERSON_NAME] Stop 2: [STREET_ADDRESS…" at bounding box center [505, 110] width 145 height 12
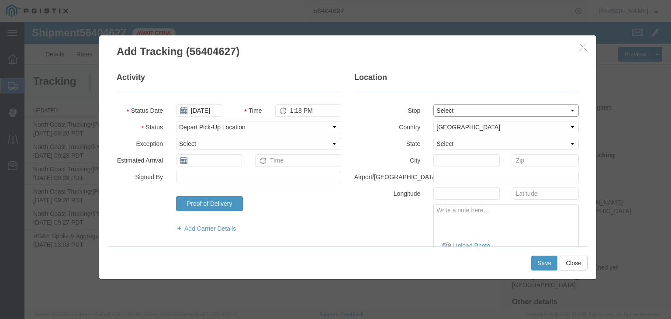
click at [433, 104] on select "Select From: [STREET_ADDRESS][PERSON_NAME][PERSON_NAME] Stop 2: [STREET_ADDRESS…" at bounding box center [505, 110] width 145 height 12
click at [537, 263] on button "Save" at bounding box center [544, 263] width 26 height 15
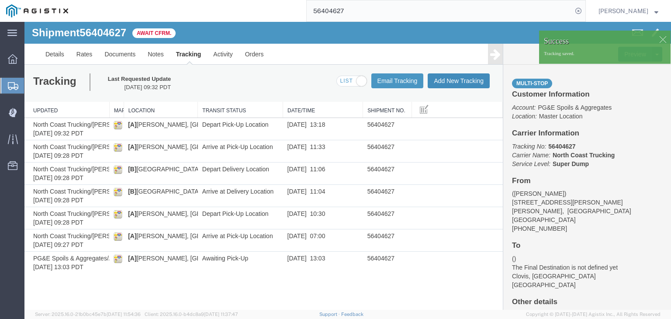
click at [463, 79] on button "Add New Tracking" at bounding box center [459, 80] width 62 height 15
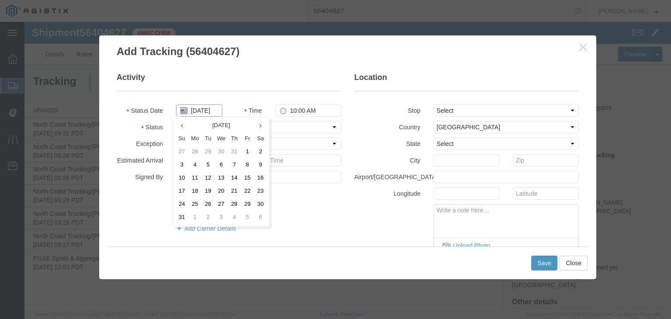
click at [204, 108] on input "[DATE]" at bounding box center [199, 110] width 46 height 12
click at [223, 163] on td "6" at bounding box center [221, 165] width 13 height 13
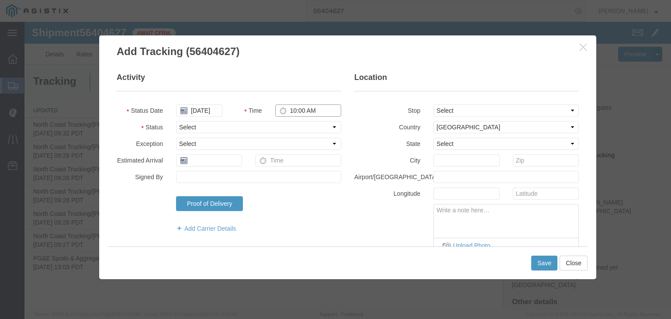
click at [292, 112] on input "10:00 AM" at bounding box center [308, 110] width 66 height 12
click at [259, 128] on select "Select Arrival Notice Available Arrival Notice Imported Arrive at Delivery Loca…" at bounding box center [258, 127] width 165 height 12
click at [176, 121] on select "Select Arrival Notice Available Arrival Notice Imported Arrive at Delivery Loca…" at bounding box center [258, 127] width 165 height 12
click at [443, 109] on select "Select From: [STREET_ADDRESS][PERSON_NAME][PERSON_NAME] Stop 2: [STREET_ADDRESS…" at bounding box center [505, 110] width 145 height 12
click at [433, 104] on select "Select From: [STREET_ADDRESS][PERSON_NAME][PERSON_NAME] Stop 2: [STREET_ADDRESS…" at bounding box center [505, 110] width 145 height 12
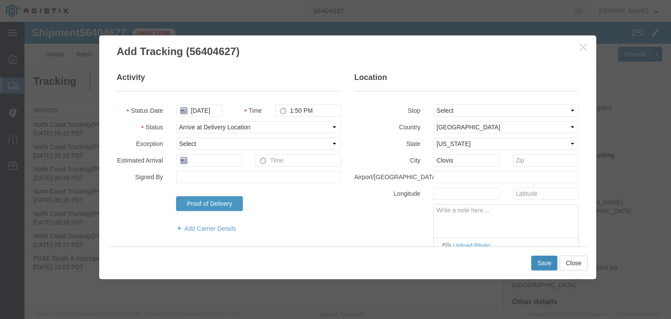
click at [541, 264] on button "Save" at bounding box center [544, 263] width 26 height 15
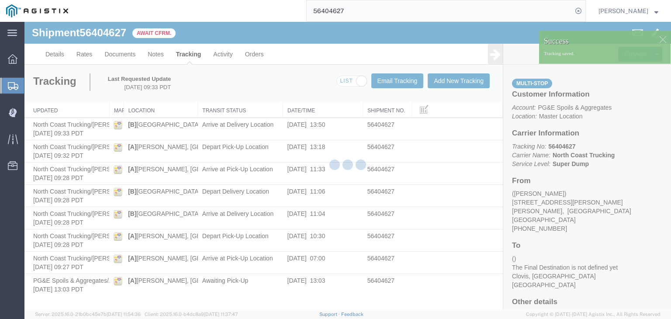
click at [455, 82] on div at bounding box center [347, 166] width 647 height 288
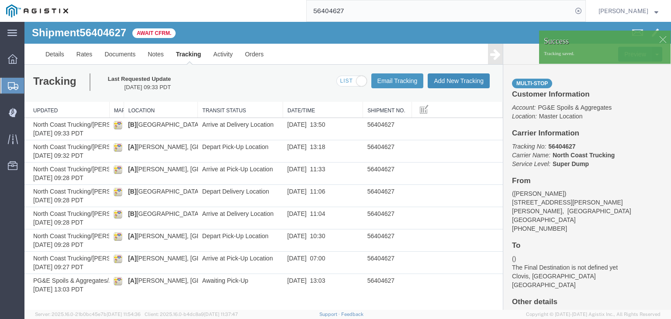
click at [455, 82] on button "Add New Tracking" at bounding box center [459, 80] width 62 height 15
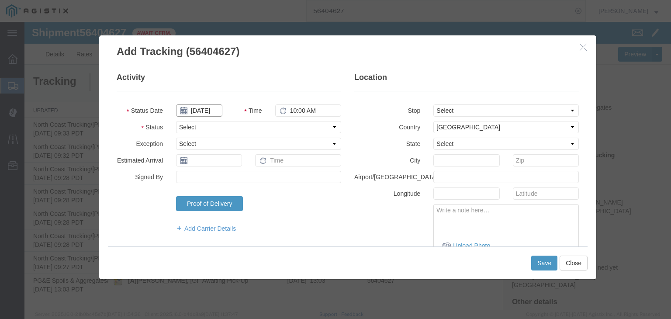
click at [197, 116] on input "[DATE]" at bounding box center [199, 110] width 46 height 12
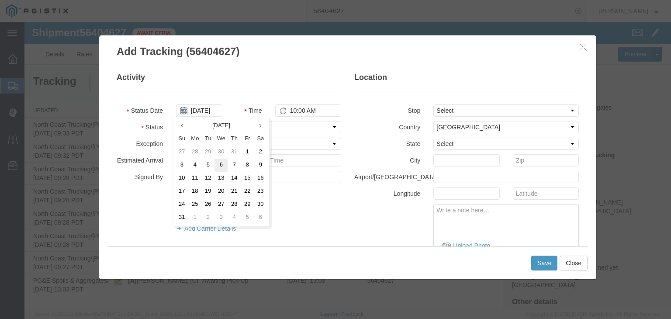
click at [220, 163] on td "6" at bounding box center [221, 165] width 13 height 13
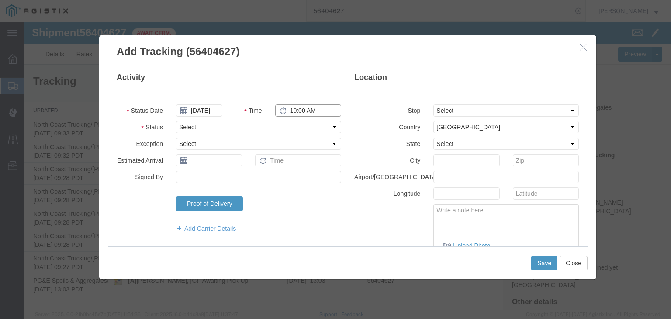
click at [289, 107] on input "10:00 AM" at bounding box center [308, 110] width 66 height 12
drag, startPoint x: 257, startPoint y: 123, endPoint x: 258, endPoint y: 132, distance: 8.3
click at [257, 123] on select "Select Arrival Notice Available Arrival Notice Imported Arrive at Delivery Loca…" at bounding box center [258, 127] width 165 height 12
click at [176, 121] on select "Select Arrival Notice Available Arrival Notice Imported Arrive at Delivery Loca…" at bounding box center [258, 127] width 165 height 12
click at [453, 104] on select "Select From: [STREET_ADDRESS][PERSON_NAME][PERSON_NAME] Stop 2: [STREET_ADDRESS…" at bounding box center [505, 110] width 145 height 12
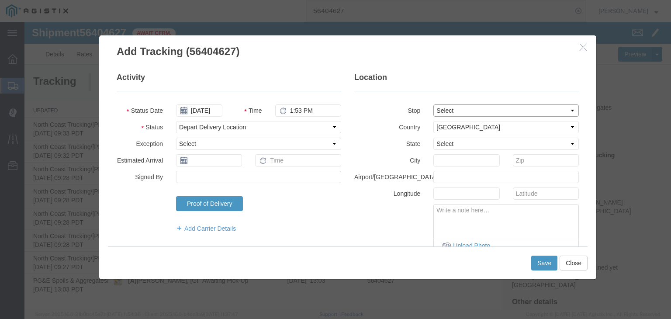
click at [433, 104] on select "Select From: [STREET_ADDRESS][PERSON_NAME][PERSON_NAME] Stop 2: [STREET_ADDRESS…" at bounding box center [505, 110] width 145 height 12
click at [547, 263] on button "Save" at bounding box center [544, 263] width 26 height 15
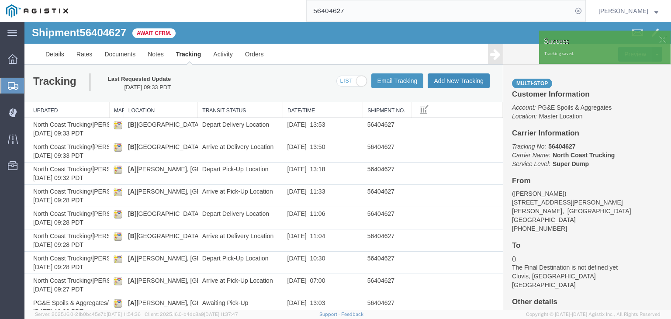
click at [444, 82] on button "Add New Tracking" at bounding box center [459, 80] width 62 height 15
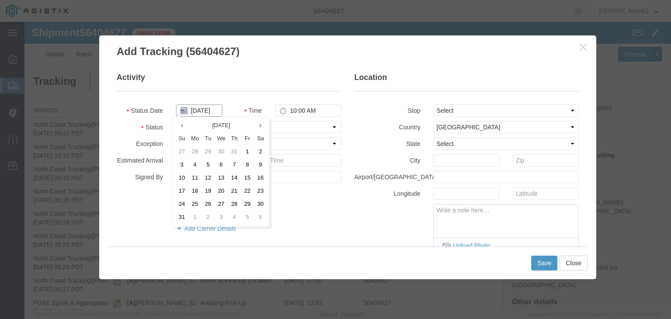
click at [189, 107] on input "[DATE]" at bounding box center [199, 110] width 46 height 12
click at [225, 168] on td "6" at bounding box center [221, 165] width 13 height 13
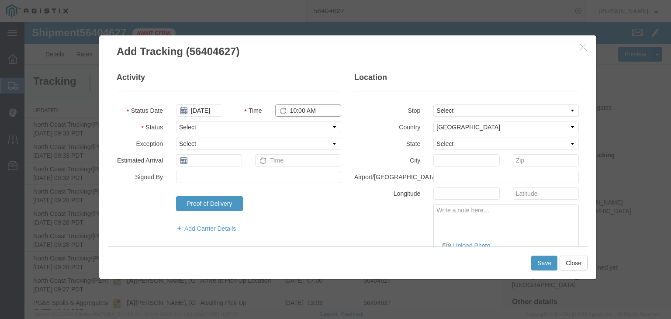
click at [297, 107] on input "10:00 AM" at bounding box center [308, 110] width 66 height 12
drag, startPoint x: 265, startPoint y: 125, endPoint x: 265, endPoint y: 132, distance: 7.0
click at [265, 125] on select "Select Arrival Notice Available Arrival Notice Imported Arrive at Delivery Loca…" at bounding box center [258, 127] width 165 height 12
click at [176, 121] on select "Select Arrival Notice Available Arrival Notice Imported Arrive at Delivery Loca…" at bounding box center [258, 127] width 165 height 12
click at [482, 112] on select "Select From: [STREET_ADDRESS][PERSON_NAME][PERSON_NAME] Stop 2: [STREET_ADDRESS…" at bounding box center [505, 110] width 145 height 12
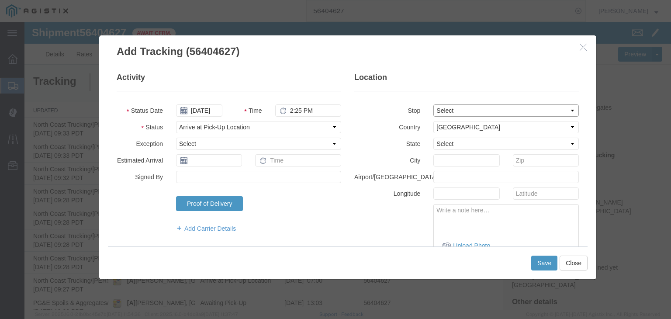
click at [433, 104] on select "Select From: [STREET_ADDRESS][PERSON_NAME][PERSON_NAME] Stop 2: [STREET_ADDRESS…" at bounding box center [505, 110] width 145 height 12
click at [539, 263] on button "Save" at bounding box center [544, 263] width 26 height 15
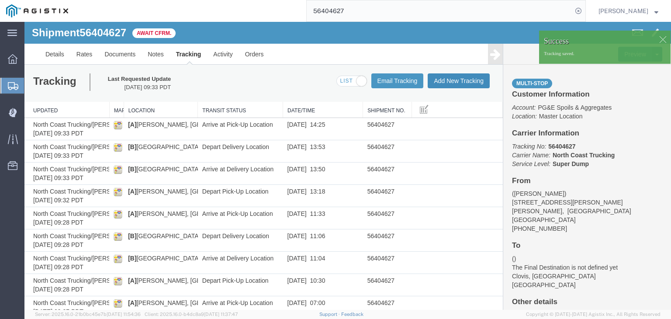
click at [447, 81] on button "Add New Tracking" at bounding box center [459, 80] width 62 height 15
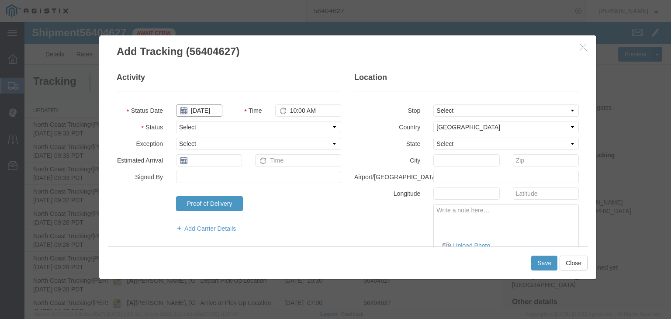
click at [201, 109] on input "[DATE]" at bounding box center [199, 110] width 46 height 12
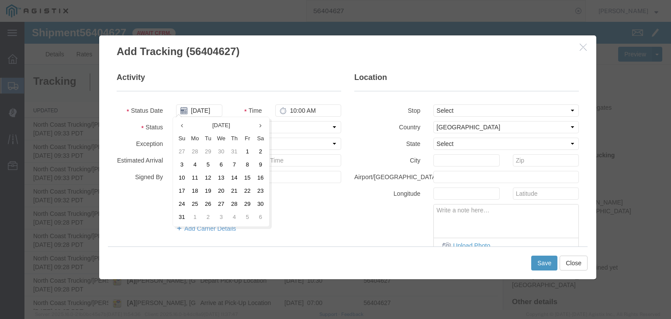
click at [222, 165] on td "6" at bounding box center [221, 165] width 13 height 13
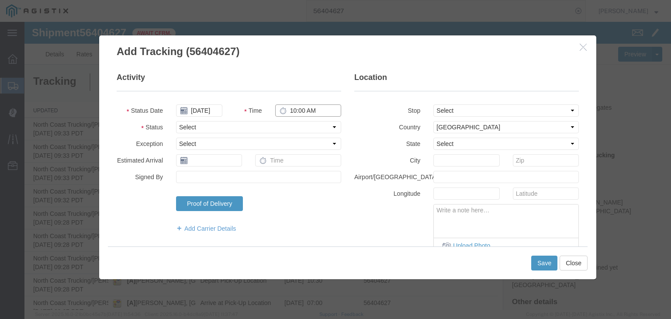
click at [298, 105] on input "10:00 AM" at bounding box center [308, 110] width 66 height 12
click at [273, 127] on select "Select Arrival Notice Available Arrival Notice Imported Arrive at Delivery Loca…" at bounding box center [258, 127] width 165 height 12
click at [176, 121] on select "Select Arrival Notice Available Arrival Notice Imported Arrive at Delivery Loca…" at bounding box center [258, 127] width 165 height 12
click at [436, 111] on select "Select From: [STREET_ADDRESS][PERSON_NAME][PERSON_NAME] Stop 2: [STREET_ADDRESS…" at bounding box center [505, 110] width 145 height 12
click at [433, 104] on select "Select From: [STREET_ADDRESS][PERSON_NAME][PERSON_NAME] Stop 2: [STREET_ADDRESS…" at bounding box center [505, 110] width 145 height 12
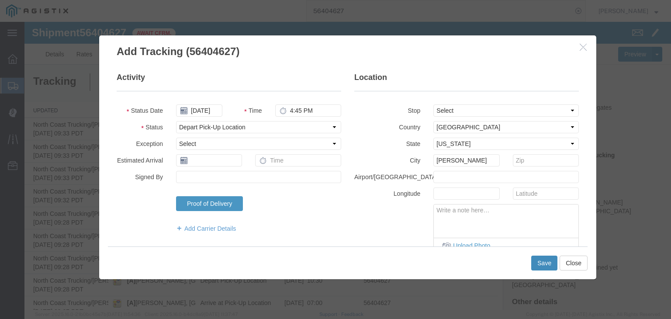
click at [548, 266] on button "Save" at bounding box center [544, 263] width 26 height 15
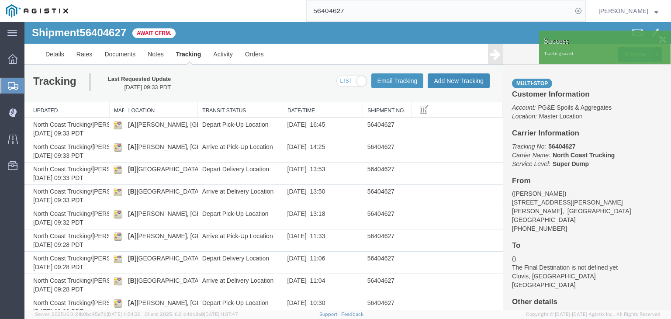
click at [460, 83] on button "Add New Tracking" at bounding box center [459, 80] width 62 height 15
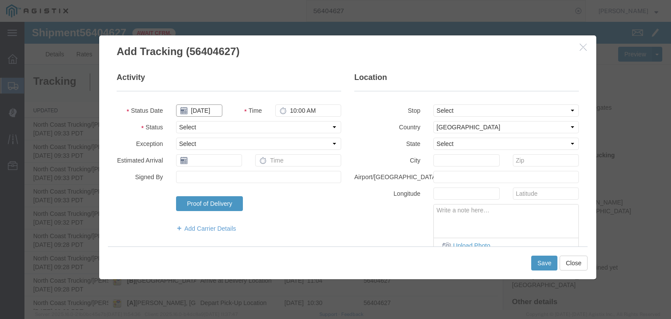
click at [206, 107] on input "[DATE]" at bounding box center [199, 110] width 46 height 12
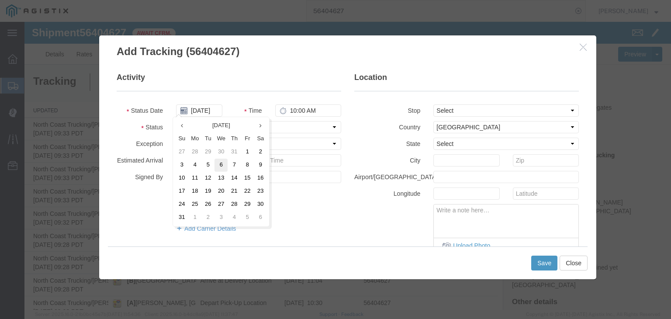
click at [225, 168] on td "6" at bounding box center [221, 165] width 13 height 13
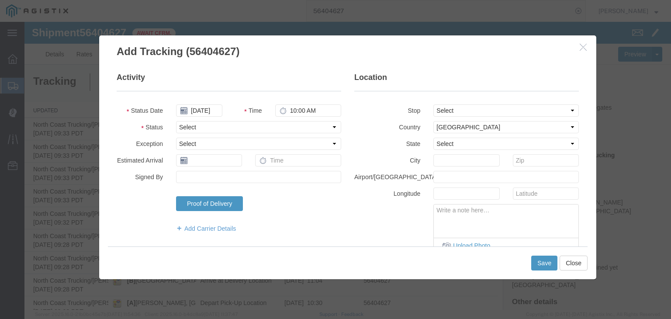
click at [302, 97] on fieldset "Activity Status Date [DATE] Time 10:00 AM Status Select Arrival Notice Availabl…" at bounding box center [229, 157] width 225 height 170
click at [302, 114] on input "10:00 AM" at bounding box center [308, 110] width 66 height 12
drag, startPoint x: 217, startPoint y: 125, endPoint x: 218, endPoint y: 132, distance: 6.2
click at [217, 125] on select "Select Arrival Notice Available Arrival Notice Imported Arrive at Delivery Loca…" at bounding box center [258, 127] width 165 height 12
click at [176, 121] on select "Select Arrival Notice Available Arrival Notice Imported Arrive at Delivery Loca…" at bounding box center [258, 127] width 165 height 12
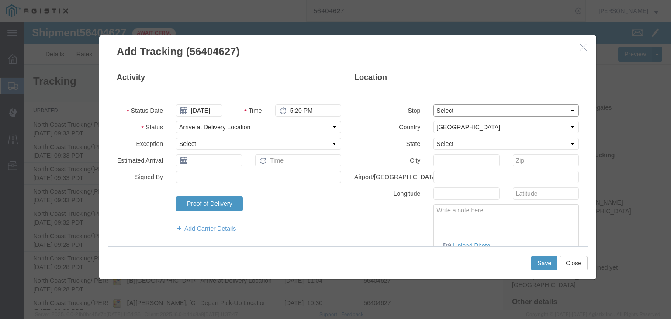
drag, startPoint x: 439, startPoint y: 111, endPoint x: 442, endPoint y: 116, distance: 5.9
click at [440, 111] on select "Select From: [STREET_ADDRESS][PERSON_NAME][PERSON_NAME] Stop 2: [STREET_ADDRESS…" at bounding box center [505, 110] width 145 height 12
click at [433, 104] on select "Select From: [STREET_ADDRESS][PERSON_NAME][PERSON_NAME] Stop 2: [STREET_ADDRESS…" at bounding box center [505, 110] width 145 height 12
click at [535, 266] on button "Save" at bounding box center [544, 263] width 26 height 15
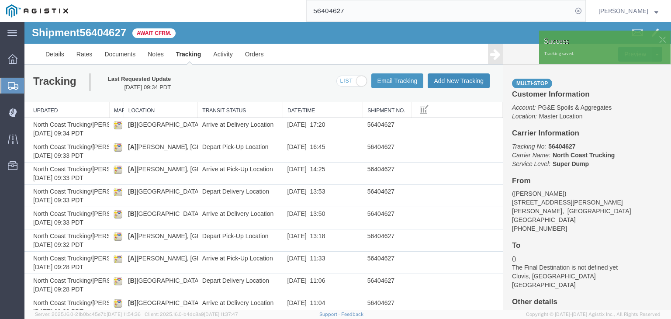
click at [454, 83] on button "Add New Tracking" at bounding box center [459, 80] width 62 height 15
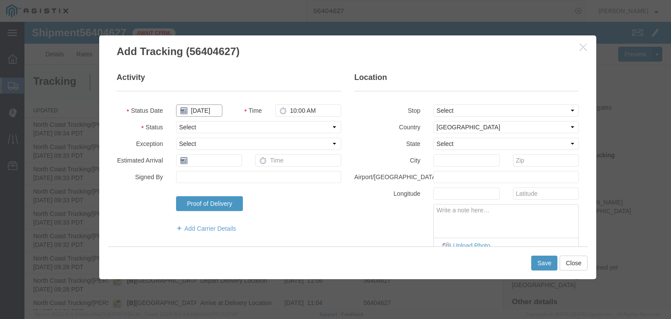
click at [196, 111] on input "[DATE]" at bounding box center [199, 110] width 46 height 12
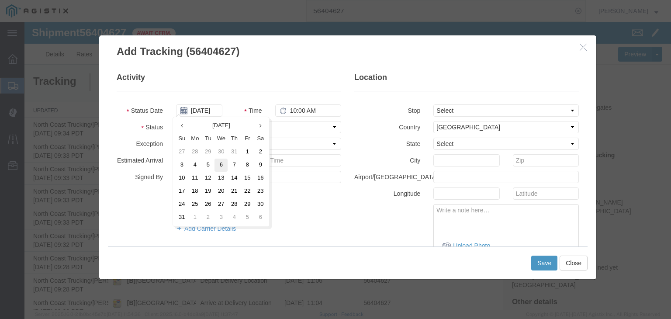
click at [216, 165] on td "6" at bounding box center [221, 165] width 13 height 13
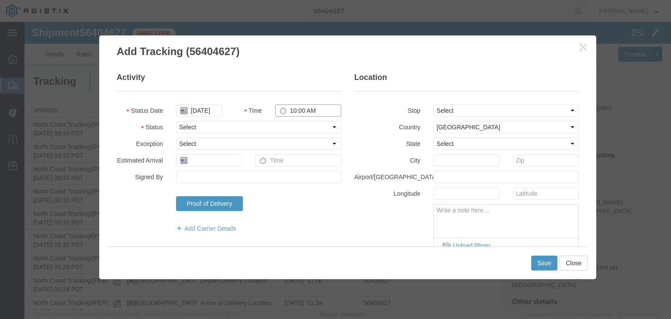
click at [292, 112] on input "10:00 AM" at bounding box center [308, 110] width 66 height 12
click at [248, 122] on select "Select Arrival Notice Available Arrival Notice Imported Arrive at Delivery Loca…" at bounding box center [258, 127] width 165 height 12
click at [176, 121] on select "Select Arrival Notice Available Arrival Notice Imported Arrive at Delivery Loca…" at bounding box center [258, 127] width 165 height 12
drag, startPoint x: 493, startPoint y: 106, endPoint x: 496, endPoint y: 111, distance: 6.1
click at [493, 106] on select "Select From: [STREET_ADDRESS][PERSON_NAME][PERSON_NAME] Stop 2: [STREET_ADDRESS…" at bounding box center [505, 110] width 145 height 12
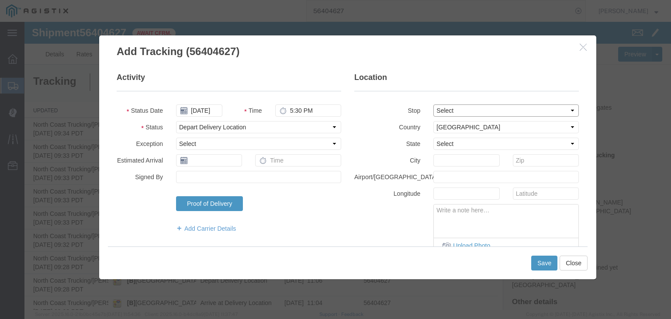
click at [433, 104] on select "Select From: [STREET_ADDRESS][PERSON_NAME][PERSON_NAME] Stop 2: [STREET_ADDRESS…" at bounding box center [505, 110] width 145 height 12
click at [544, 260] on button "Save" at bounding box center [544, 263] width 26 height 15
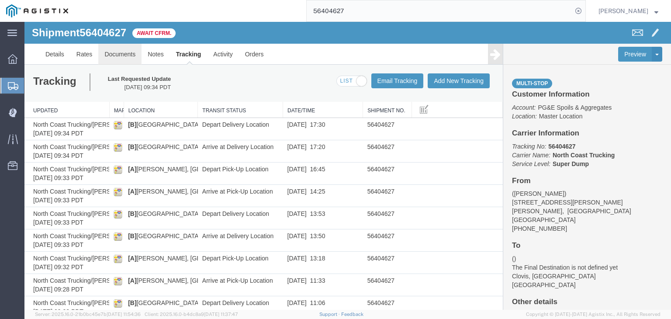
click at [116, 54] on link "Documents" at bounding box center [119, 54] width 43 height 21
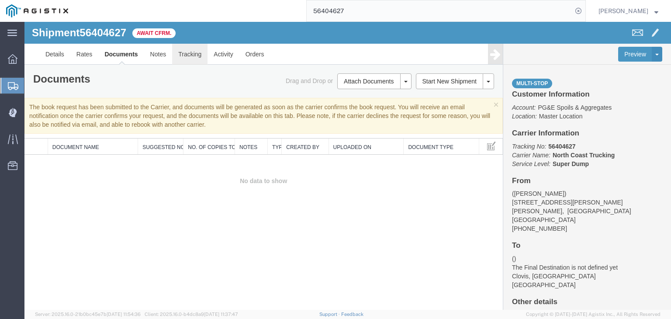
click at [187, 59] on link "Tracking" at bounding box center [189, 54] width 35 height 21
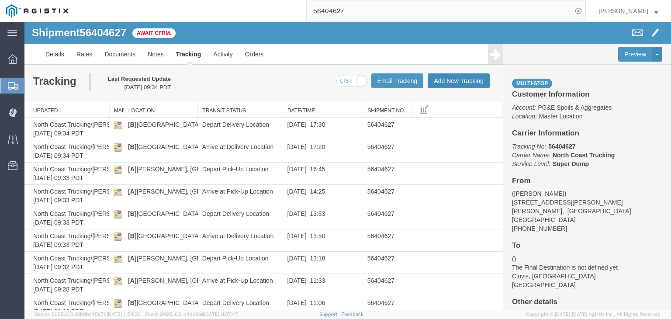
click at [457, 85] on button "Add New Tracking" at bounding box center [459, 80] width 62 height 15
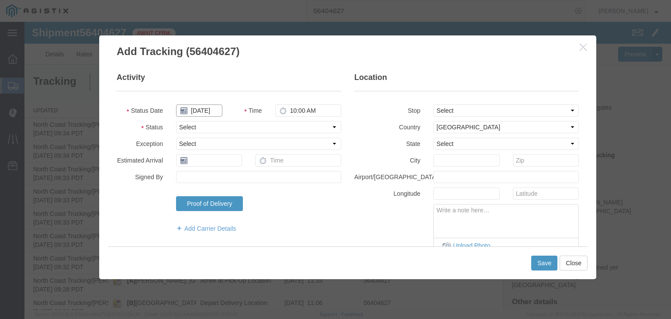
drag, startPoint x: 185, startPoint y: 109, endPoint x: 190, endPoint y: 114, distance: 7.4
click at [185, 109] on input "[DATE]" at bounding box center [199, 110] width 46 height 12
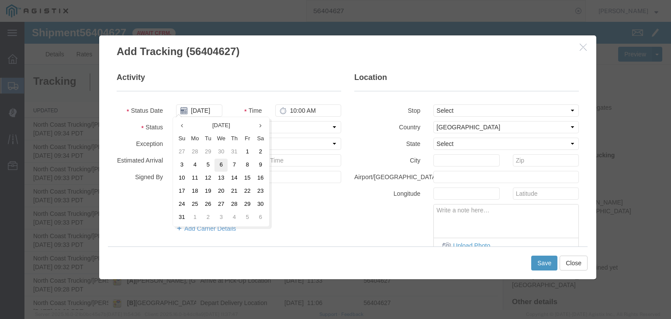
click at [218, 165] on td "6" at bounding box center [221, 165] width 13 height 13
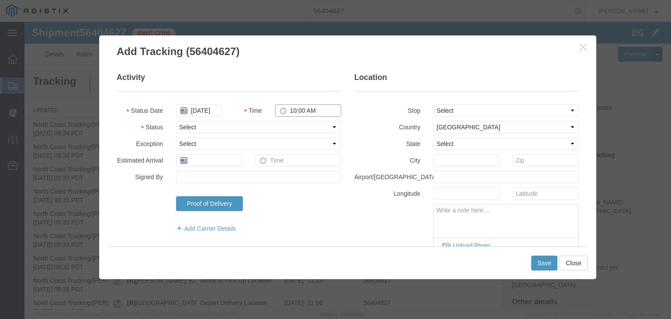
click at [290, 114] on input "10:00 AM" at bounding box center [308, 110] width 66 height 12
drag, startPoint x: 204, startPoint y: 123, endPoint x: 206, endPoint y: 132, distance: 9.4
click at [204, 123] on select "Select Arrival Notice Available Arrival Notice Imported Arrive at Delivery Loca…" at bounding box center [258, 127] width 165 height 12
click at [176, 121] on select "Select Arrival Notice Available Arrival Notice Imported Arrive at Delivery Loca…" at bounding box center [258, 127] width 165 height 12
click at [537, 260] on button "Save" at bounding box center [544, 263] width 26 height 15
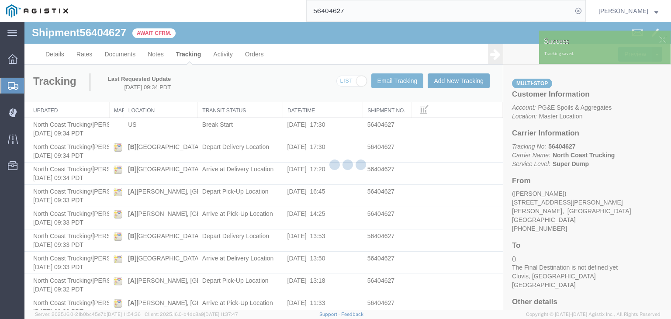
click at [446, 84] on button "Add New Tracking" at bounding box center [459, 80] width 62 height 15
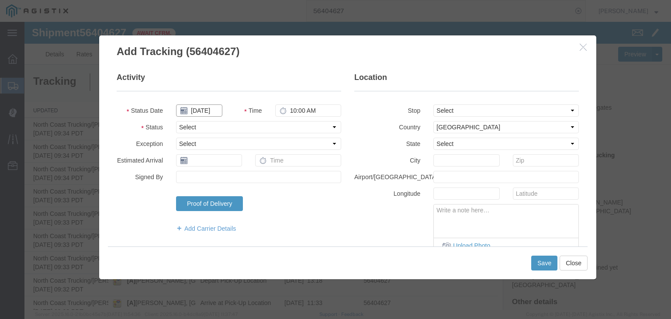
click at [211, 107] on input "[DATE]" at bounding box center [199, 110] width 46 height 12
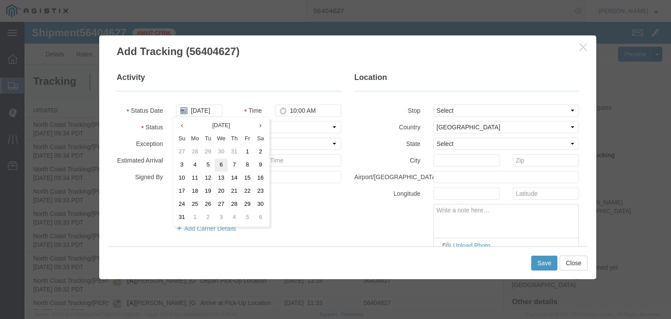
click at [222, 161] on td "6" at bounding box center [221, 165] width 13 height 13
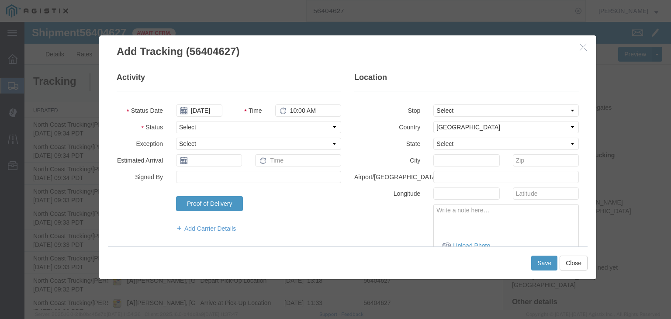
click at [296, 102] on fieldset "Activity Status Date [DATE] Time 10:00 AM Status Select Arrival Notice Availabl…" at bounding box center [229, 157] width 225 height 170
click at [296, 112] on input "10:00 AM" at bounding box center [308, 110] width 66 height 12
click at [211, 128] on select "Select Arrival Notice Available Arrival Notice Imported Arrive at Delivery Loca…" at bounding box center [258, 127] width 165 height 12
click at [176, 121] on select "Select Arrival Notice Available Arrival Notice Imported Arrive at Delivery Loca…" at bounding box center [258, 127] width 165 height 12
click at [547, 259] on button "Save" at bounding box center [544, 263] width 26 height 15
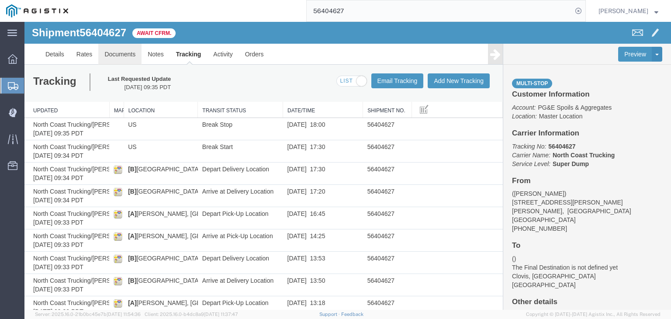
click at [114, 51] on link "Documents" at bounding box center [119, 54] width 43 height 21
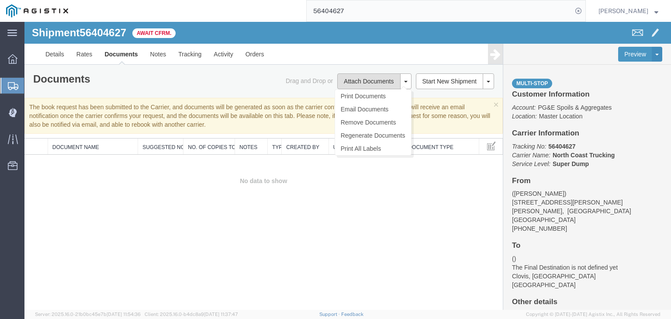
click at [377, 75] on button "Attach Documents" at bounding box center [368, 81] width 63 height 16
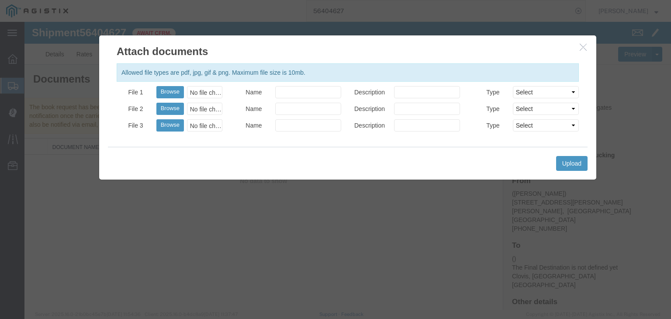
click at [201, 92] on div "No file chosen" at bounding box center [204, 92] width 35 height 12
click at [316, 90] on input "Name" at bounding box center [308, 92] width 66 height 12
click at [582, 163] on button "Upload" at bounding box center [571, 163] width 31 height 15
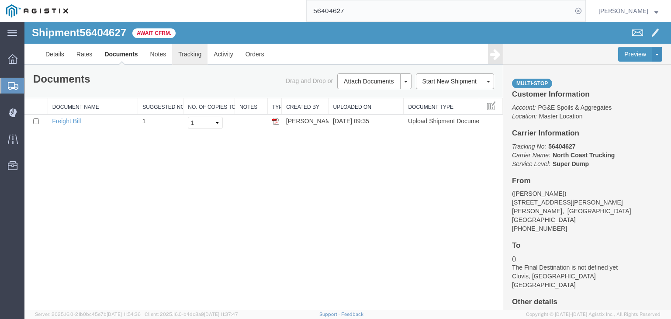
click at [181, 54] on link "Tracking" at bounding box center [189, 54] width 35 height 21
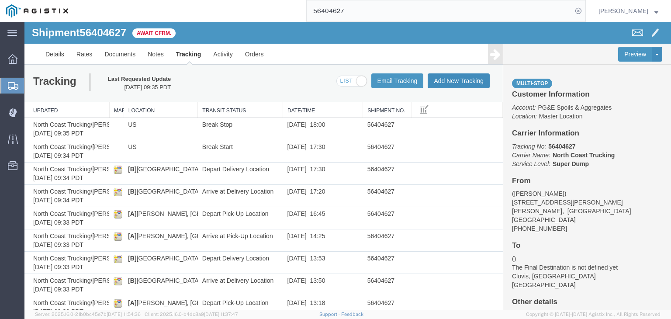
click at [446, 82] on button "Add New Tracking" at bounding box center [459, 80] width 62 height 15
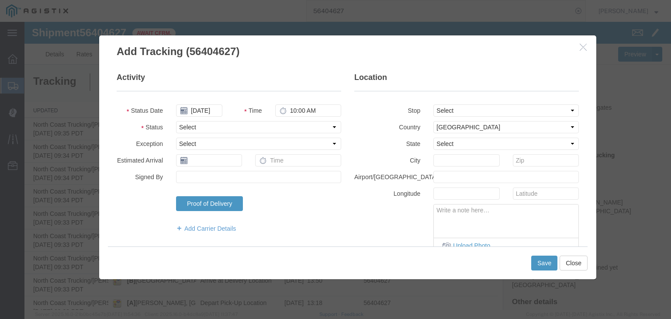
click at [192, 116] on fieldset "Activity Status Date [DATE] Time 10:00 AM Status Select Arrival Notice Availabl…" at bounding box center [229, 157] width 225 height 170
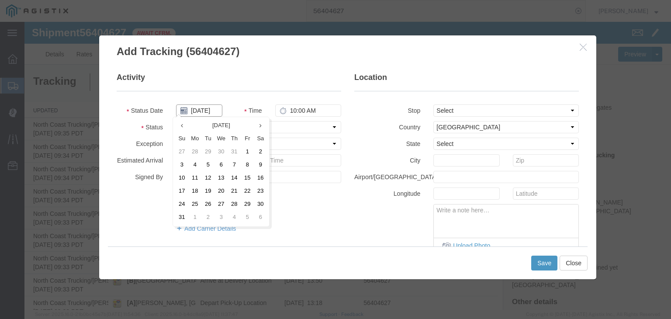
click at [203, 115] on input "[DATE]" at bounding box center [199, 110] width 46 height 12
click at [220, 163] on td "6" at bounding box center [221, 165] width 13 height 13
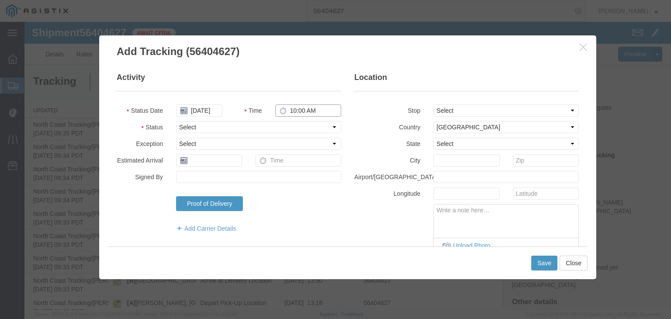
click at [298, 107] on input "10:00 AM" at bounding box center [308, 110] width 66 height 12
drag, startPoint x: 264, startPoint y: 126, endPoint x: 263, endPoint y: 132, distance: 5.8
click at [264, 126] on select "Select Arrival Notice Available Arrival Notice Imported Arrive at Delivery Loca…" at bounding box center [258, 127] width 165 height 12
click at [176, 121] on select "Select Arrival Notice Available Arrival Notice Imported Arrive at Delivery Loca…" at bounding box center [258, 127] width 165 height 12
drag, startPoint x: 459, startPoint y: 109, endPoint x: 461, endPoint y: 116, distance: 7.1
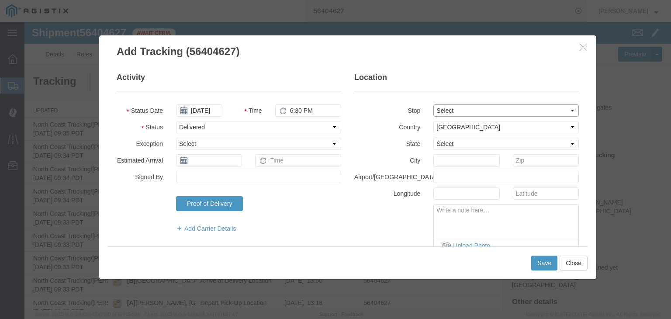
click at [459, 109] on select "Select From: [STREET_ADDRESS][PERSON_NAME][PERSON_NAME] Stop 2: [STREET_ADDRESS…" at bounding box center [505, 110] width 145 height 12
click at [433, 104] on select "Select From: [STREET_ADDRESS][PERSON_NAME][PERSON_NAME] Stop 2: [STREET_ADDRESS…" at bounding box center [505, 110] width 145 height 12
click at [496, 218] on textarea at bounding box center [506, 218] width 145 height 29
paste textarea "Point of origin: time ends at original starting point empty."
drag, startPoint x: 535, startPoint y: 262, endPoint x: 528, endPoint y: 261, distance: 7.1
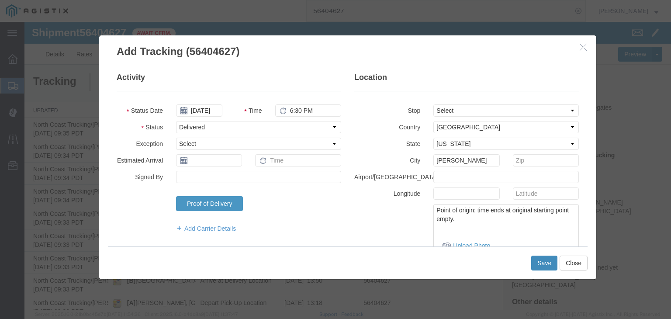
click at [534, 262] on button "Save" at bounding box center [544, 263] width 26 height 15
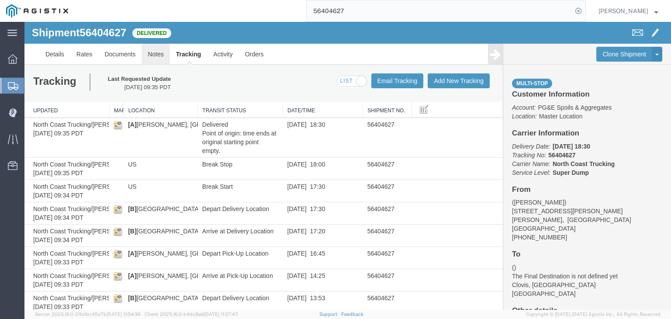
click at [146, 56] on link "Notes" at bounding box center [156, 54] width 28 height 21
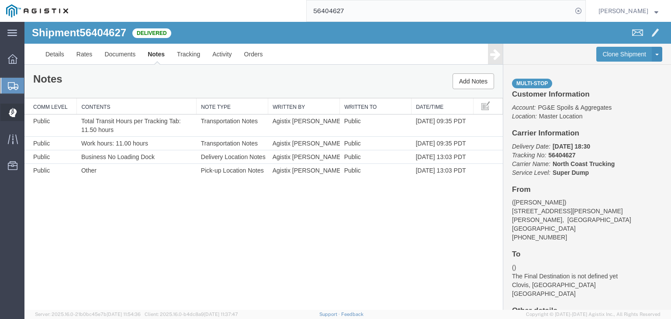
click at [11, 112] on icon at bounding box center [13, 112] width 8 height 9
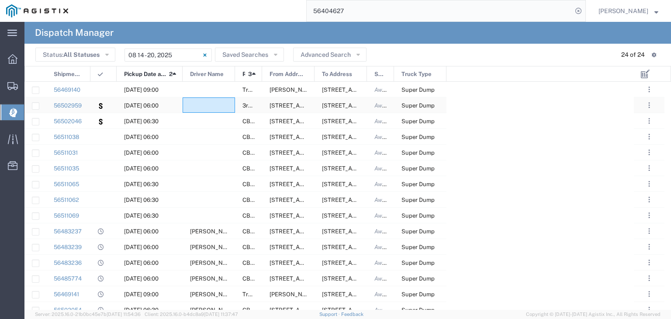
click at [204, 104] on div at bounding box center [209, 104] width 52 height 15
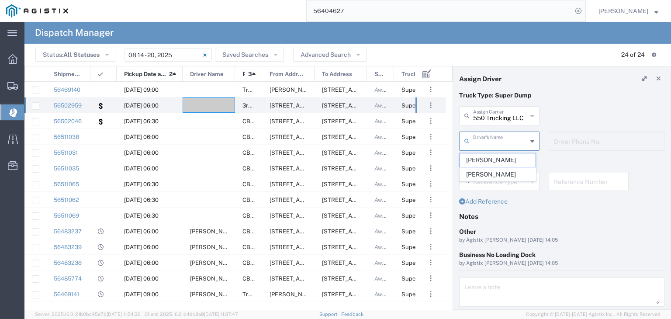
click at [502, 142] on input "text" at bounding box center [500, 140] width 54 height 15
click at [654, 79] on link at bounding box center [658, 79] width 12 height 12
